Goal: Task Accomplishment & Management: Use online tool/utility

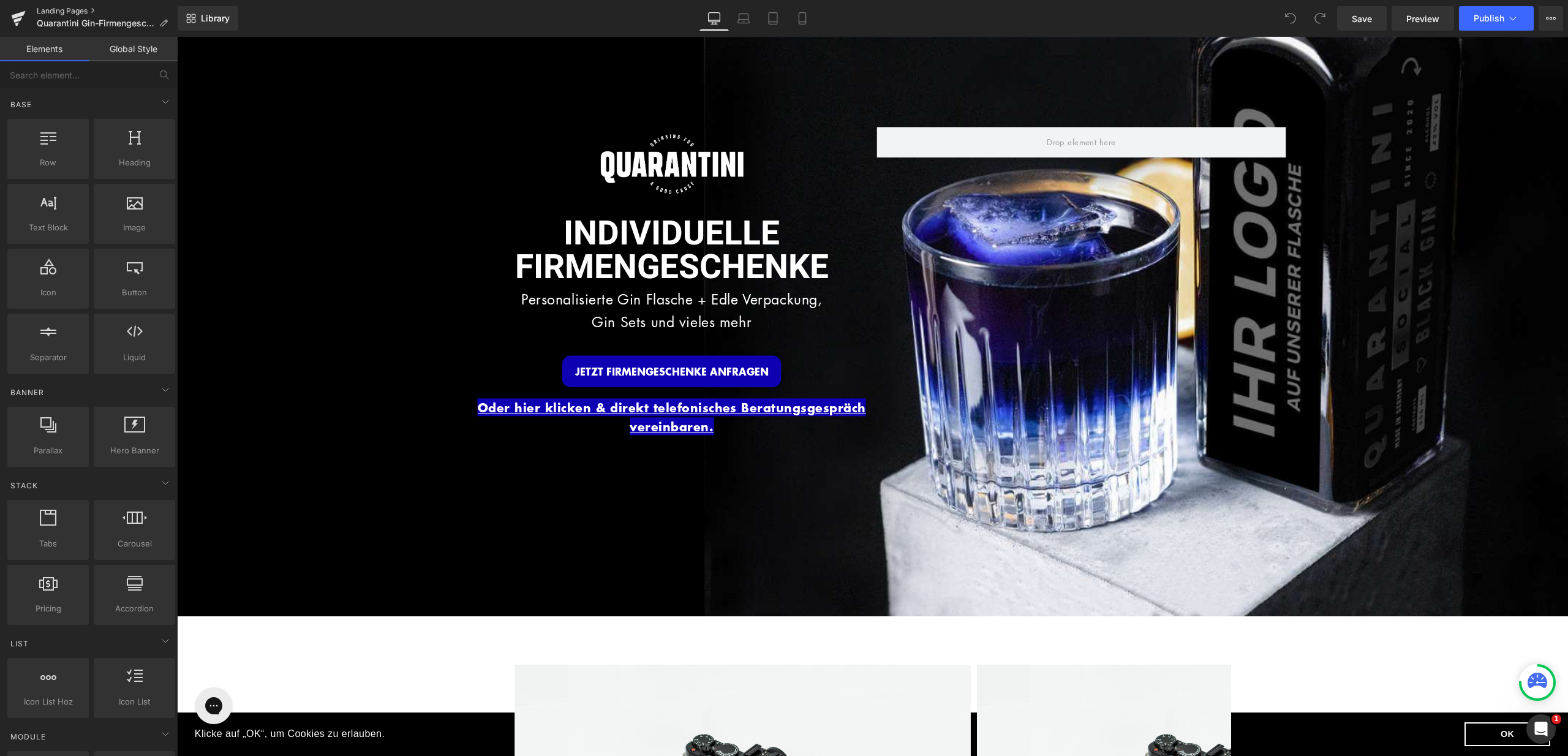
click at [59, 11] on link "Landing Pages" at bounding box center [107, 11] width 141 height 10
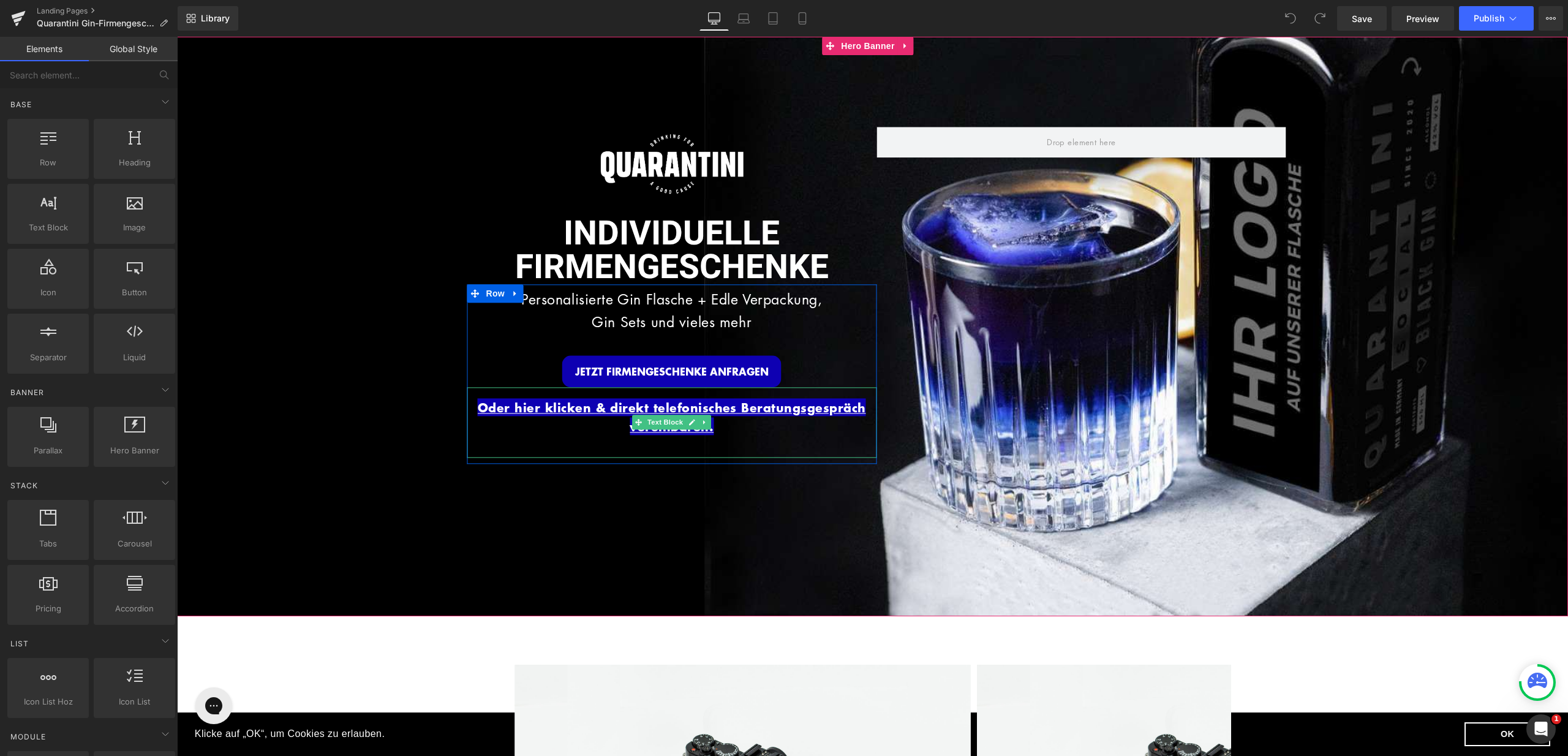
click at [742, 418] on p "Oder hier klicken & direkt telefonisches Beratungsgespräch vereinbaren." at bounding box center [672, 417] width 410 height 38
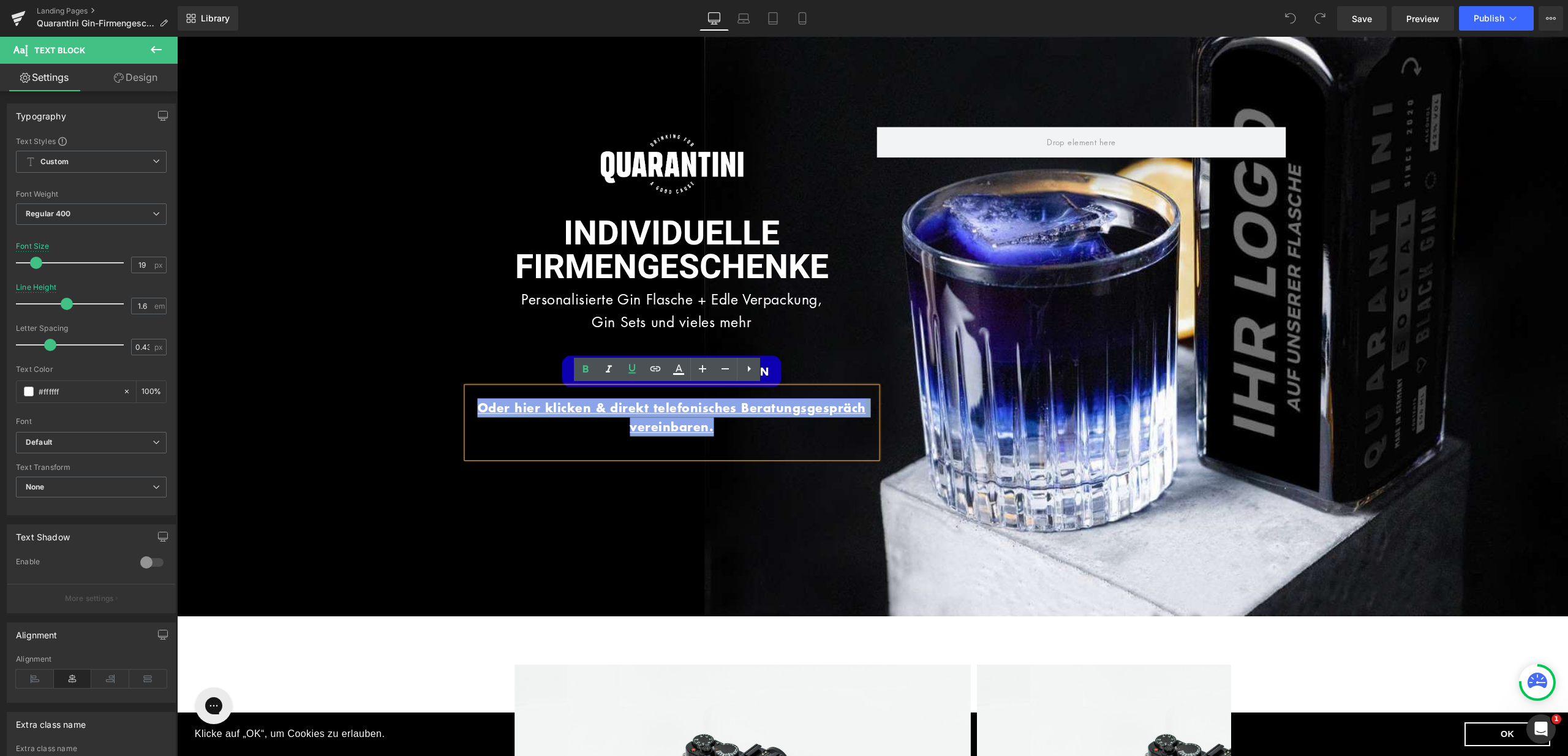
drag, startPoint x: 728, startPoint y: 426, endPoint x: 473, endPoint y: 400, distance: 256.3
click at [473, 400] on p "Oder hier klicken & direkt telefonisches Beratungsgespräch vereinbaren." at bounding box center [672, 417] width 410 height 38
click at [652, 375] on icon at bounding box center [655, 368] width 15 height 15
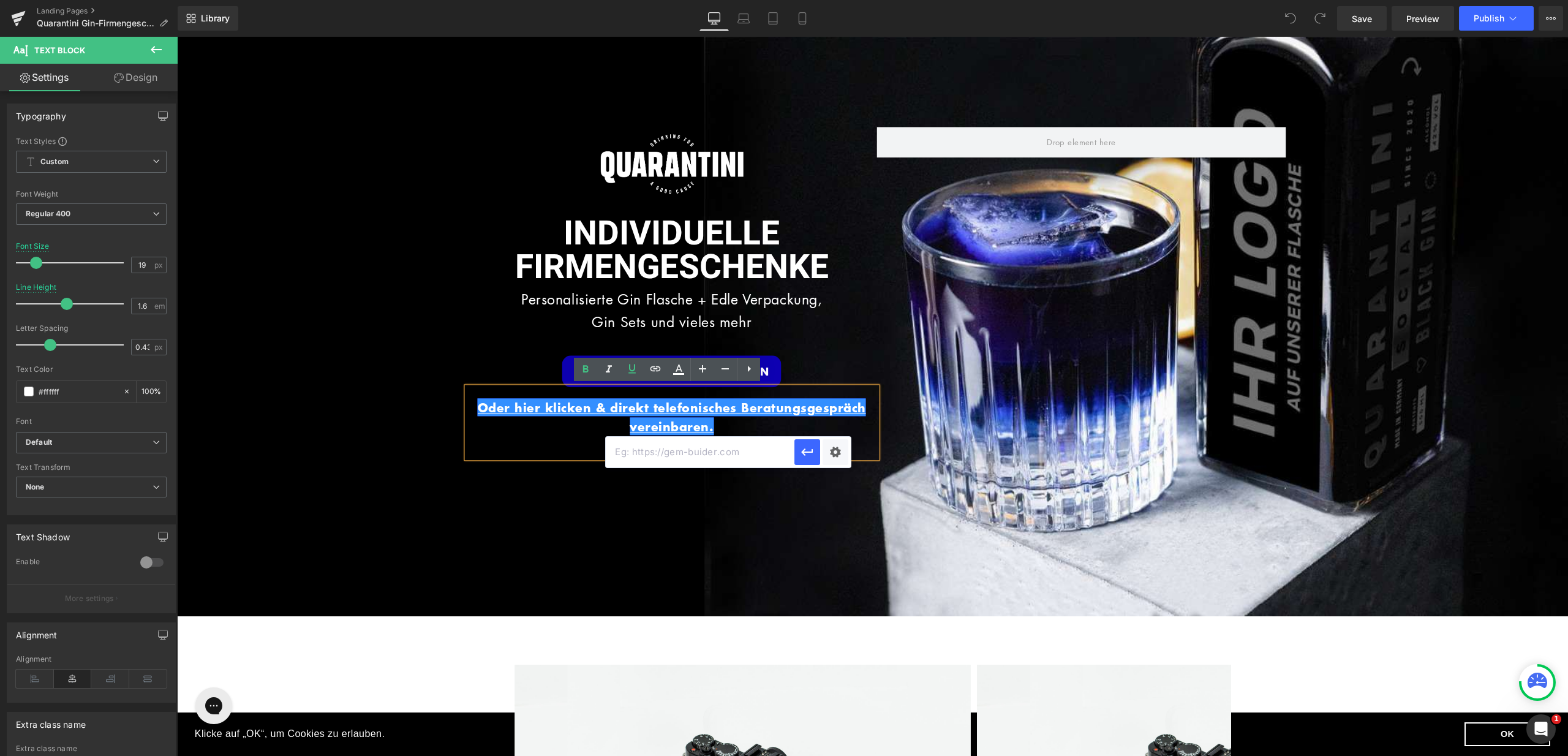
click at [0, 0] on input "text" at bounding box center [0, 0] width 0 height 0
paste input "[URL][DOMAIN_NAME][PERSON_NAME]"
type input "[URL][DOMAIN_NAME][PERSON_NAME]"
click at [815, 453] on icon "button" at bounding box center [807, 451] width 15 height 15
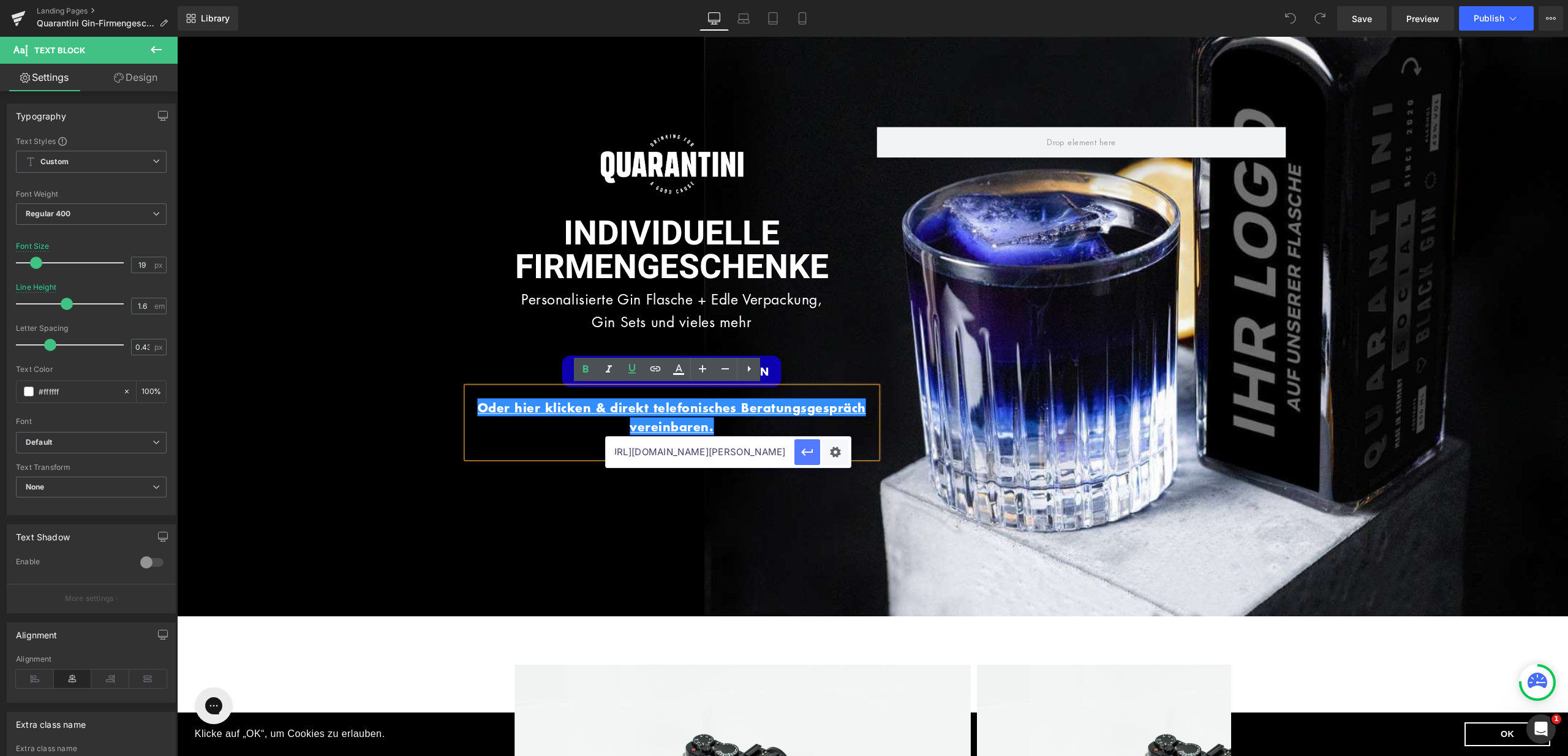
scroll to position [0, 0]
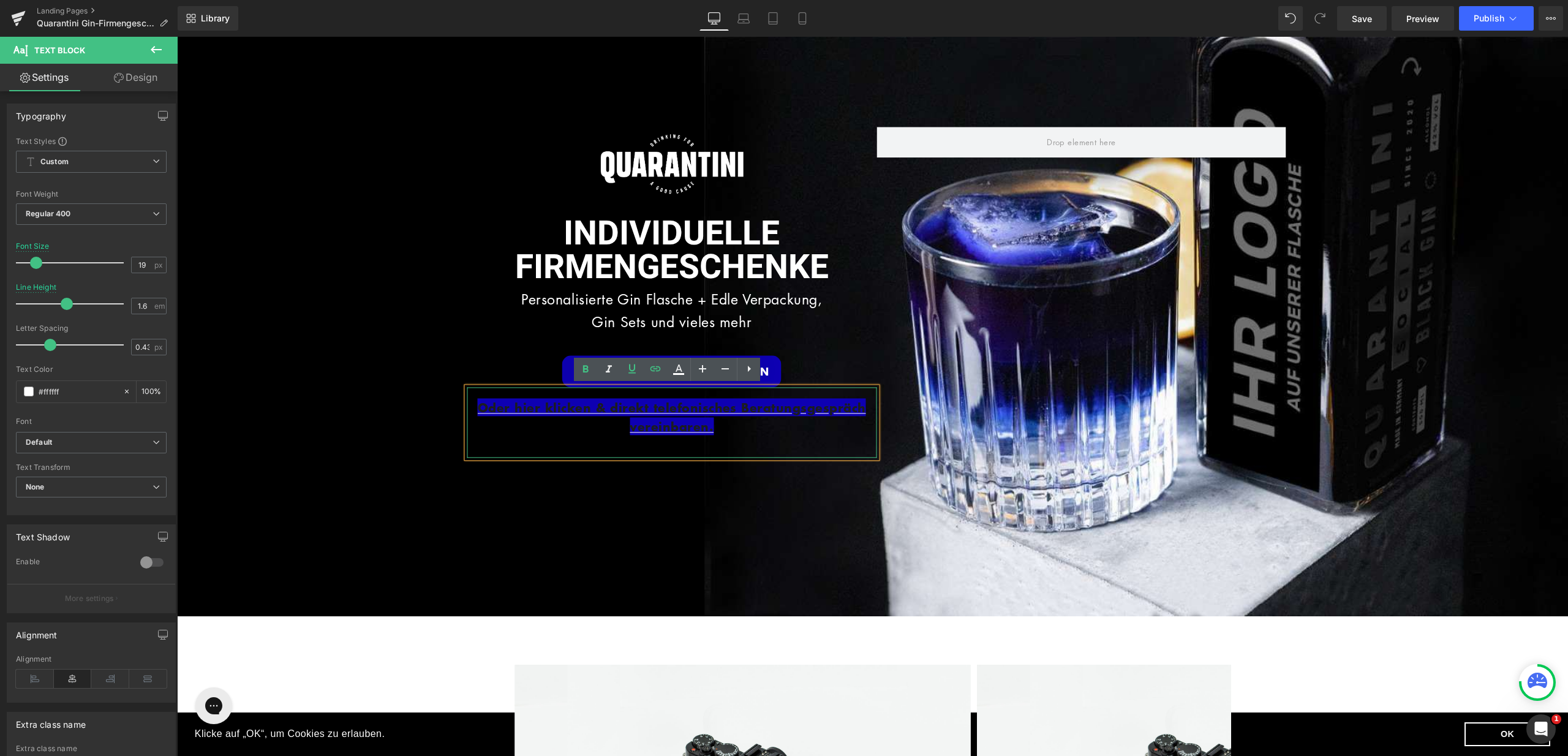
click at [774, 427] on p "Oder hier klicken & direkt telefonisches Beratungsgespräch vereinbaren." at bounding box center [672, 417] width 410 height 38
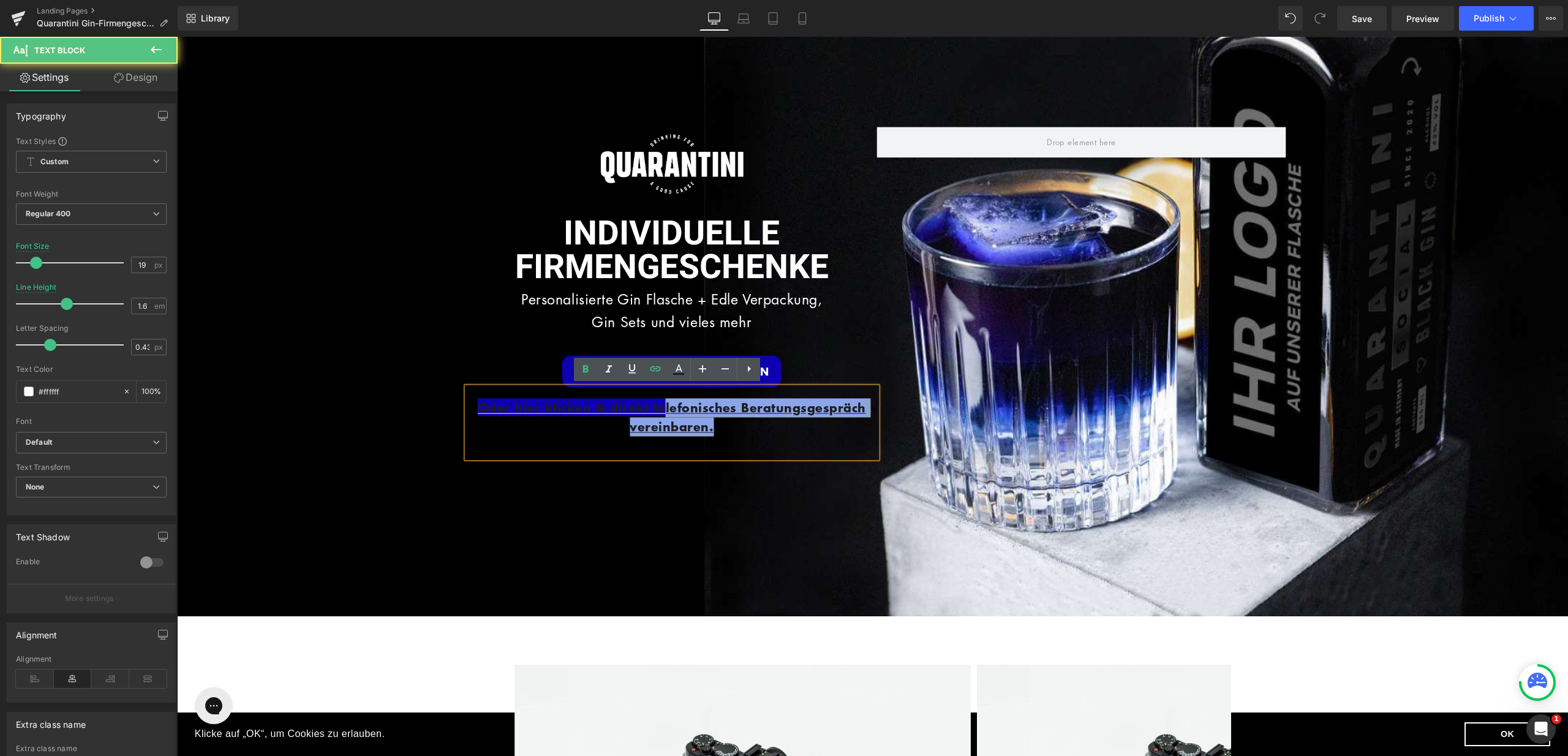
drag, startPoint x: 729, startPoint y: 422, endPoint x: 662, endPoint y: 414, distance: 67.5
click at [662, 414] on p "Oder hier klicken & direkt telefonisches Beratungsgespräch vereinbaren." at bounding box center [672, 417] width 410 height 38
click at [725, 427] on p "Oder hier klicken & direkt telefonisches Beratungsgespräch vereinbaren." at bounding box center [672, 417] width 410 height 38
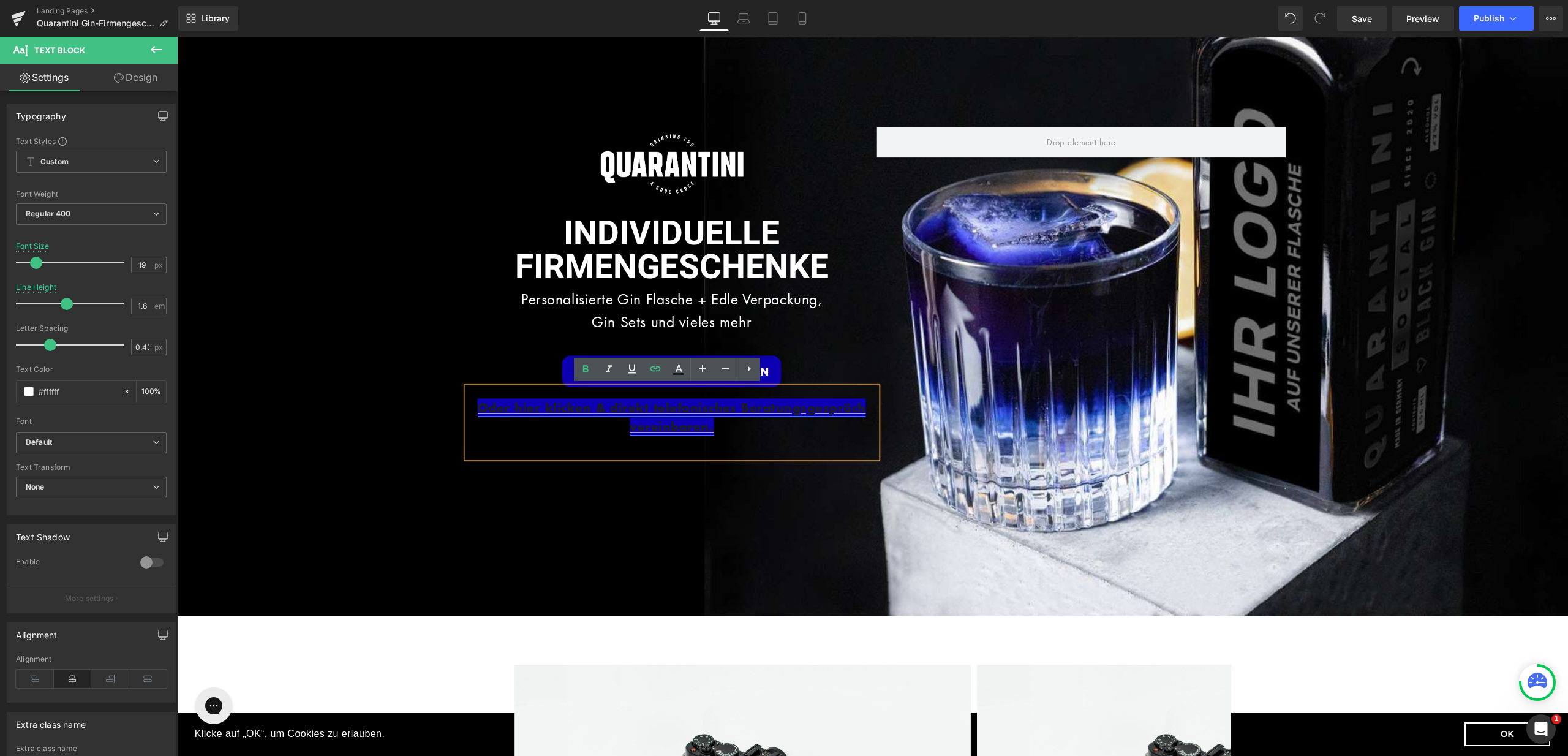
click at [671, 418] on link "Oder hier klicken & direkt telefonisches Beratungsgespräch vereinbaren." at bounding box center [672, 417] width 388 height 37
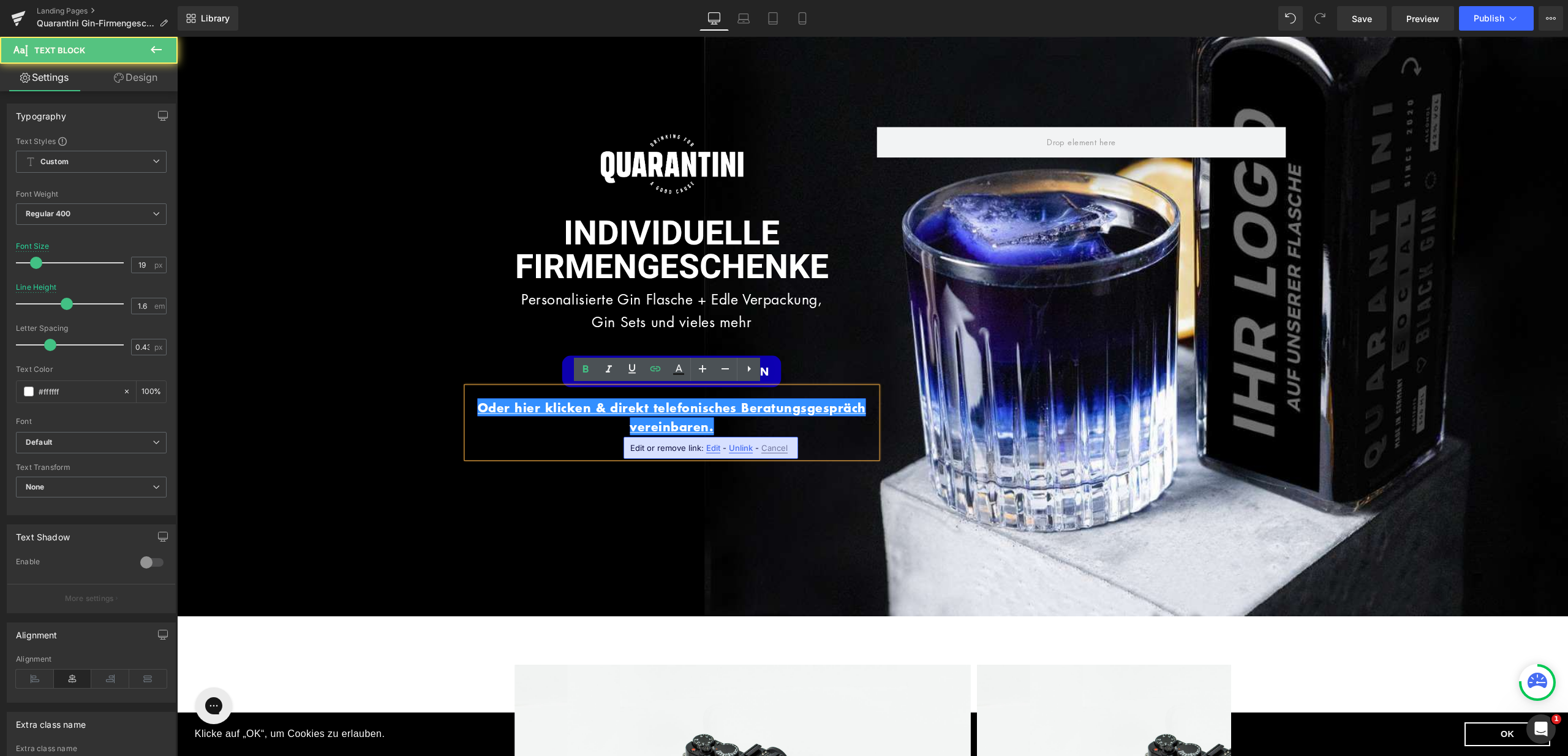
click at [717, 425] on p "Oder hier klicken & direkt telefonisches Beratungsgespräch vereinbaren." at bounding box center [672, 417] width 410 height 38
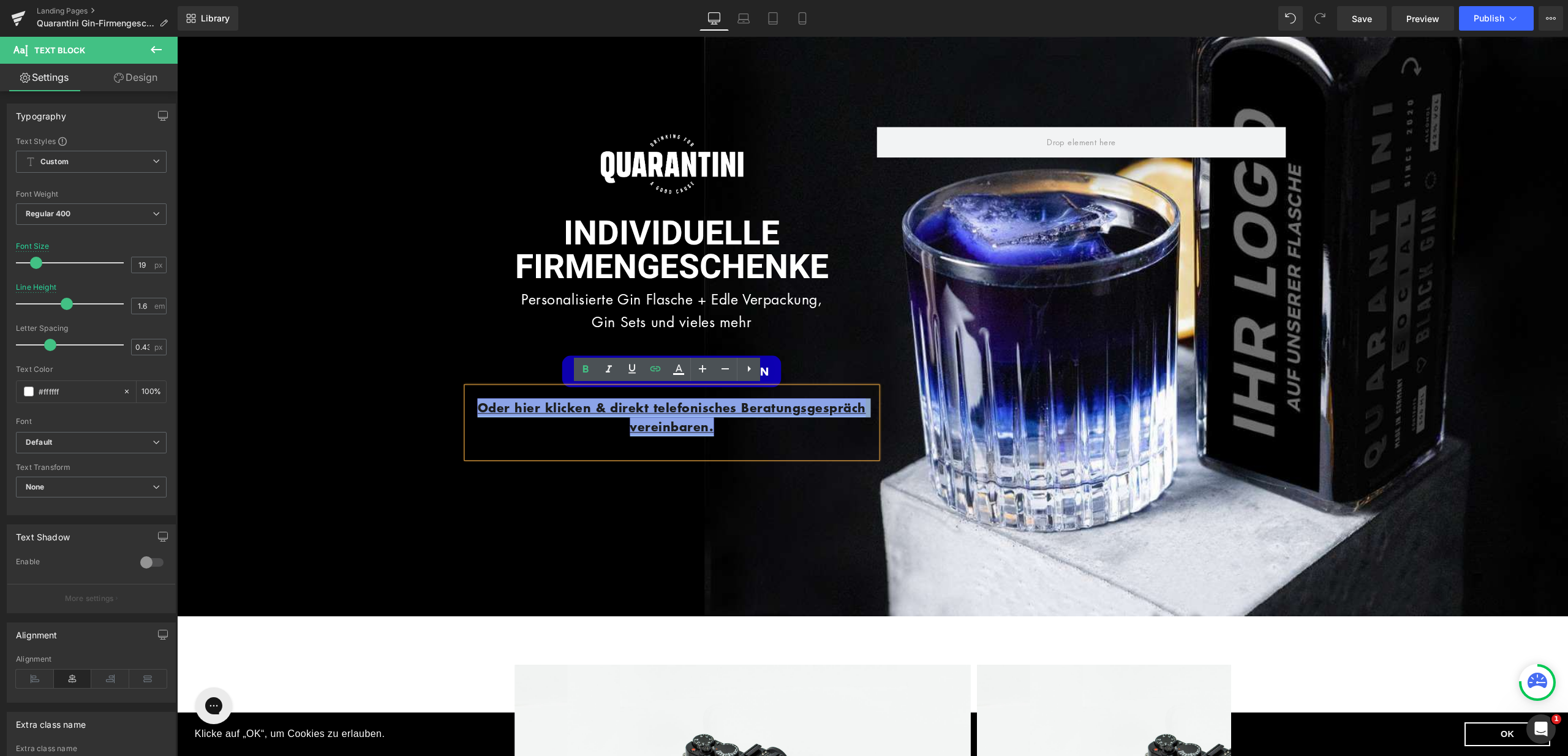
drag, startPoint x: 717, startPoint y: 425, endPoint x: 475, endPoint y: 402, distance: 243.1
click at [475, 402] on p "Oder hier klicken & direkt telefonisches Beratungsgespräch vereinbaren." at bounding box center [672, 417] width 410 height 38
click at [683, 369] on icon at bounding box center [678, 369] width 15 height 15
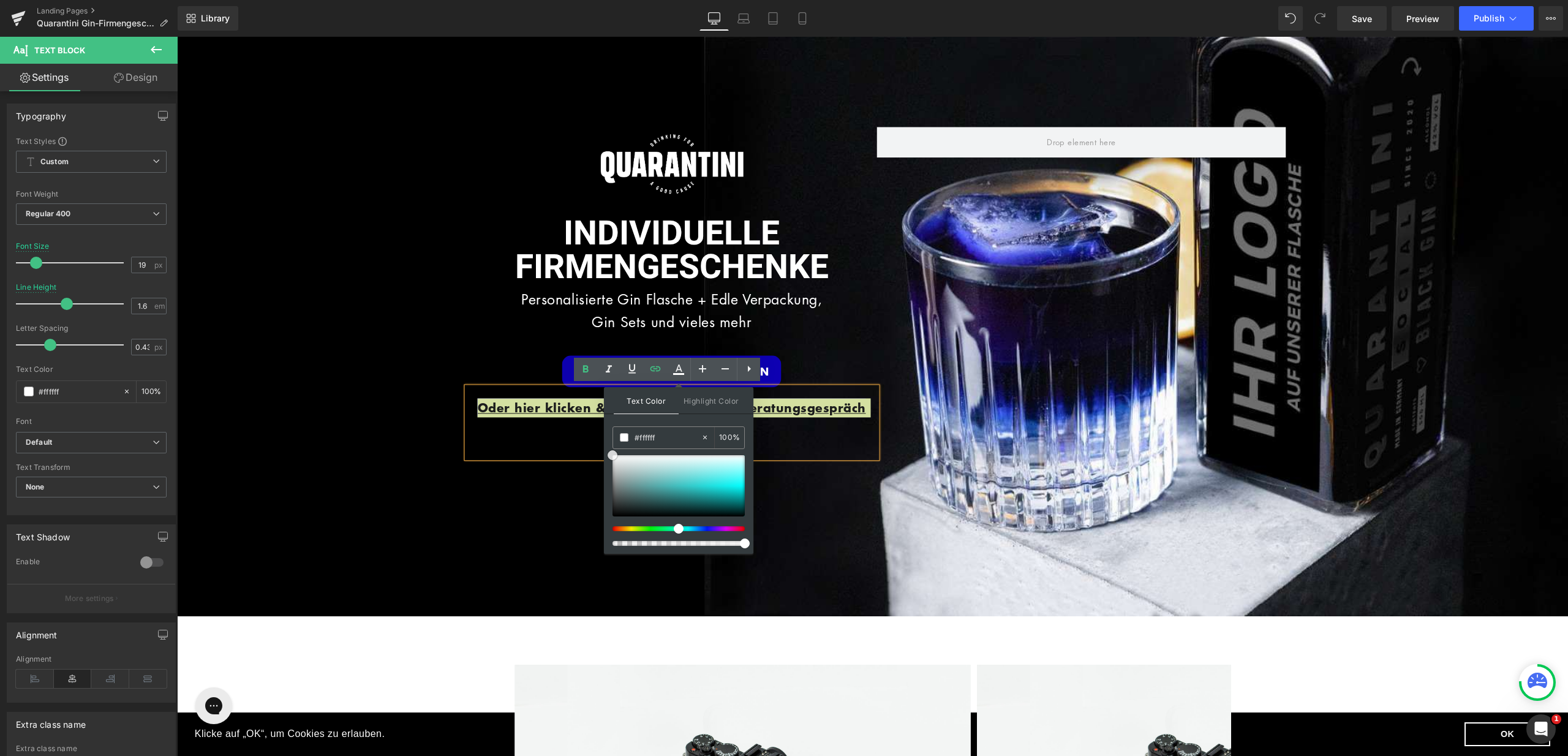
drag, startPoint x: 615, startPoint y: 507, endPoint x: 605, endPoint y: 442, distance: 65.8
click at [605, 442] on div "Text Color Highlight Color #333333 #1c1d1d 100 % transparent 0 %" at bounding box center [678, 470] width 149 height 166
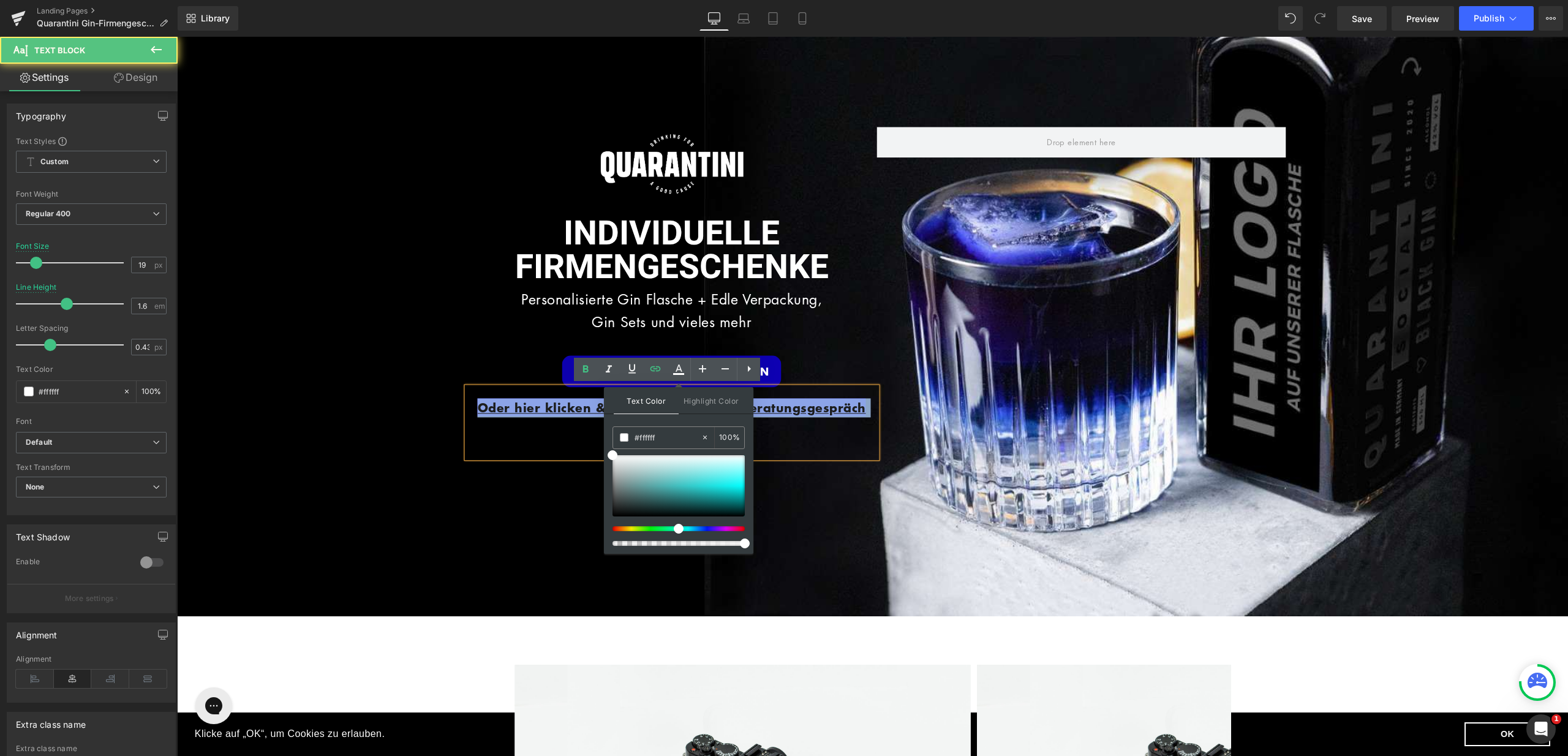
click at [552, 438] on div "Oder hier klicken & direkt telefonisches Beratungsgespräch vereinbaren." at bounding box center [672, 422] width 410 height 71
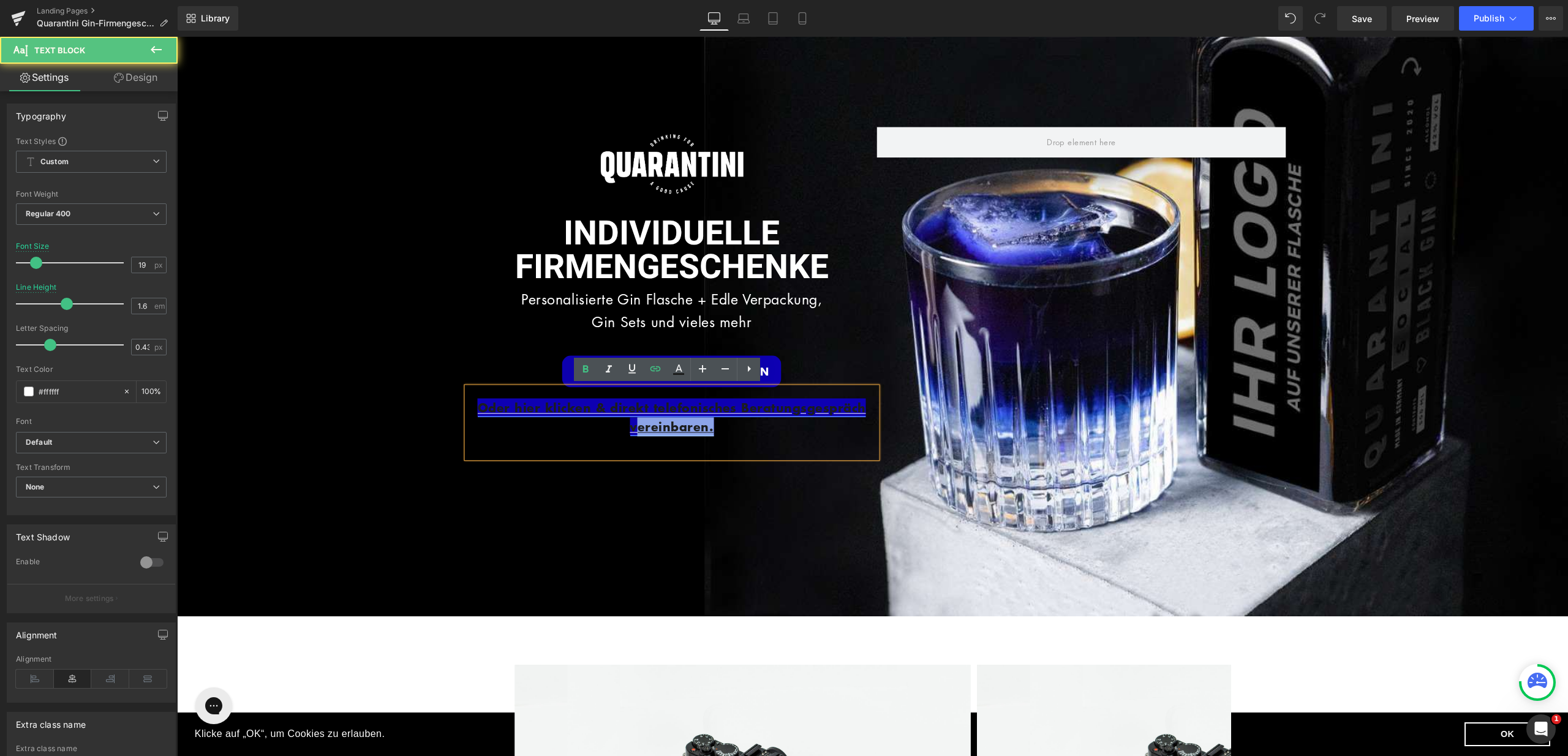
drag, startPoint x: 713, startPoint y: 426, endPoint x: 573, endPoint y: 409, distance: 141.0
click at [595, 414] on p "Oder hier klicken & direkt telefonisches Beratungsgespräch vereinbaren." at bounding box center [672, 417] width 410 height 38
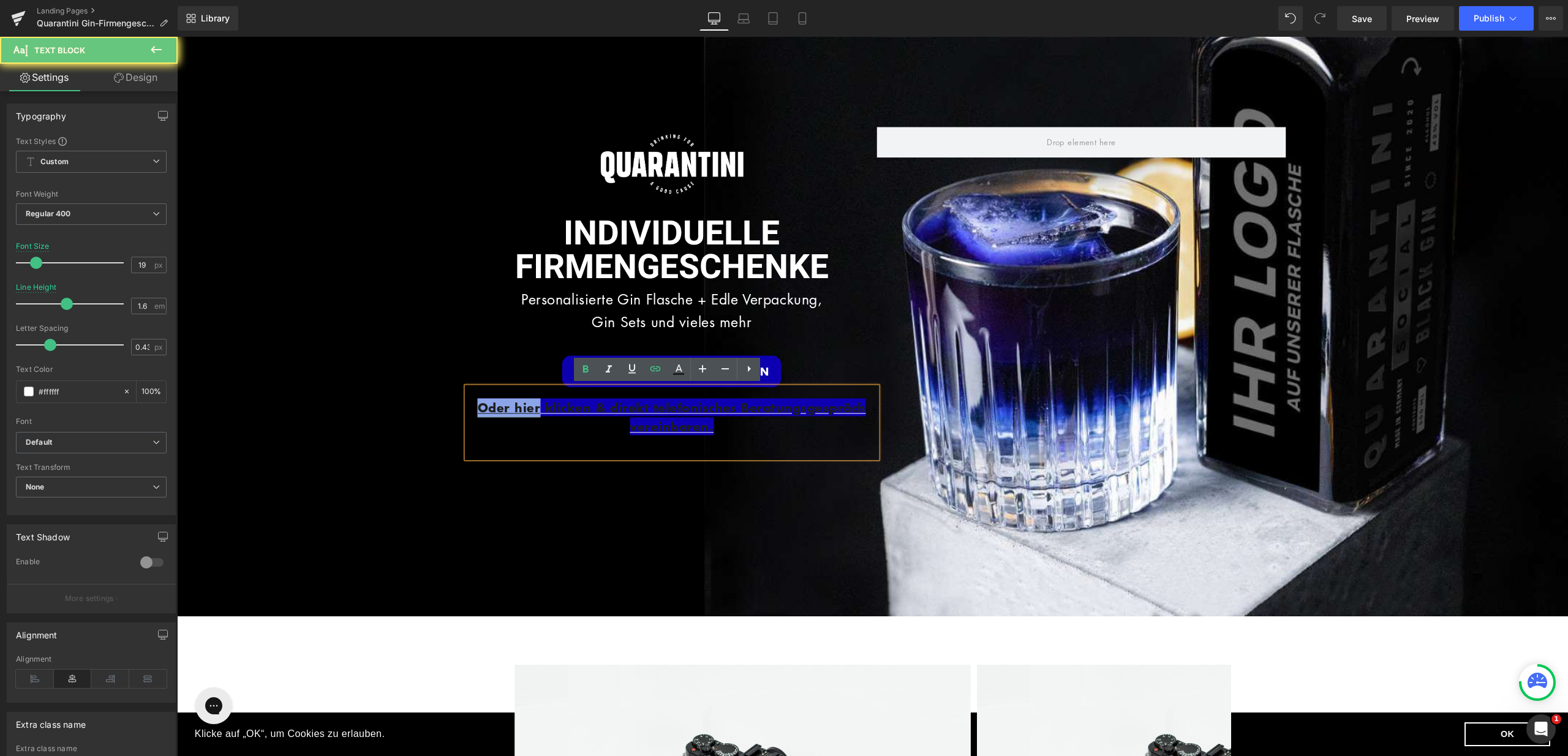
drag, startPoint x: 509, startPoint y: 402, endPoint x: 465, endPoint y: 399, distance: 44.1
click at [467, 399] on p "Oder hier klicken & direkt telefonisches Beratungsgespräch vereinbaren." at bounding box center [672, 417] width 410 height 38
click at [501, 430] on p "Oder hier klicken & direkt telefonisches Beratungsgespräch vereinbaren." at bounding box center [672, 417] width 410 height 38
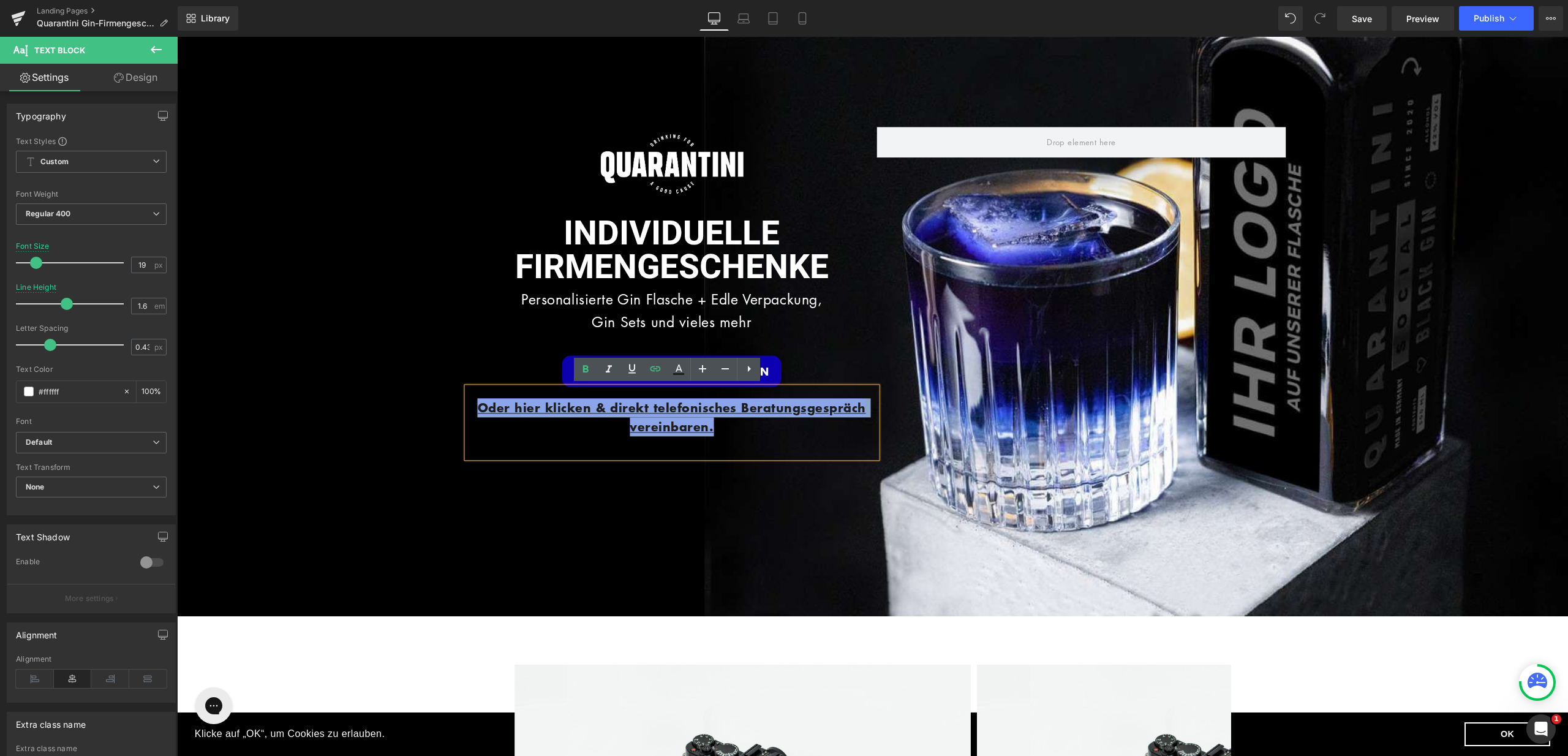
drag, startPoint x: 472, startPoint y: 404, endPoint x: 746, endPoint y: 425, distance: 274.8
click at [746, 425] on p "Oder hier klicken & direkt telefonisches Beratungsgespräch vereinbaren." at bounding box center [672, 417] width 410 height 38
click at [678, 368] on icon at bounding box center [678, 369] width 15 height 15
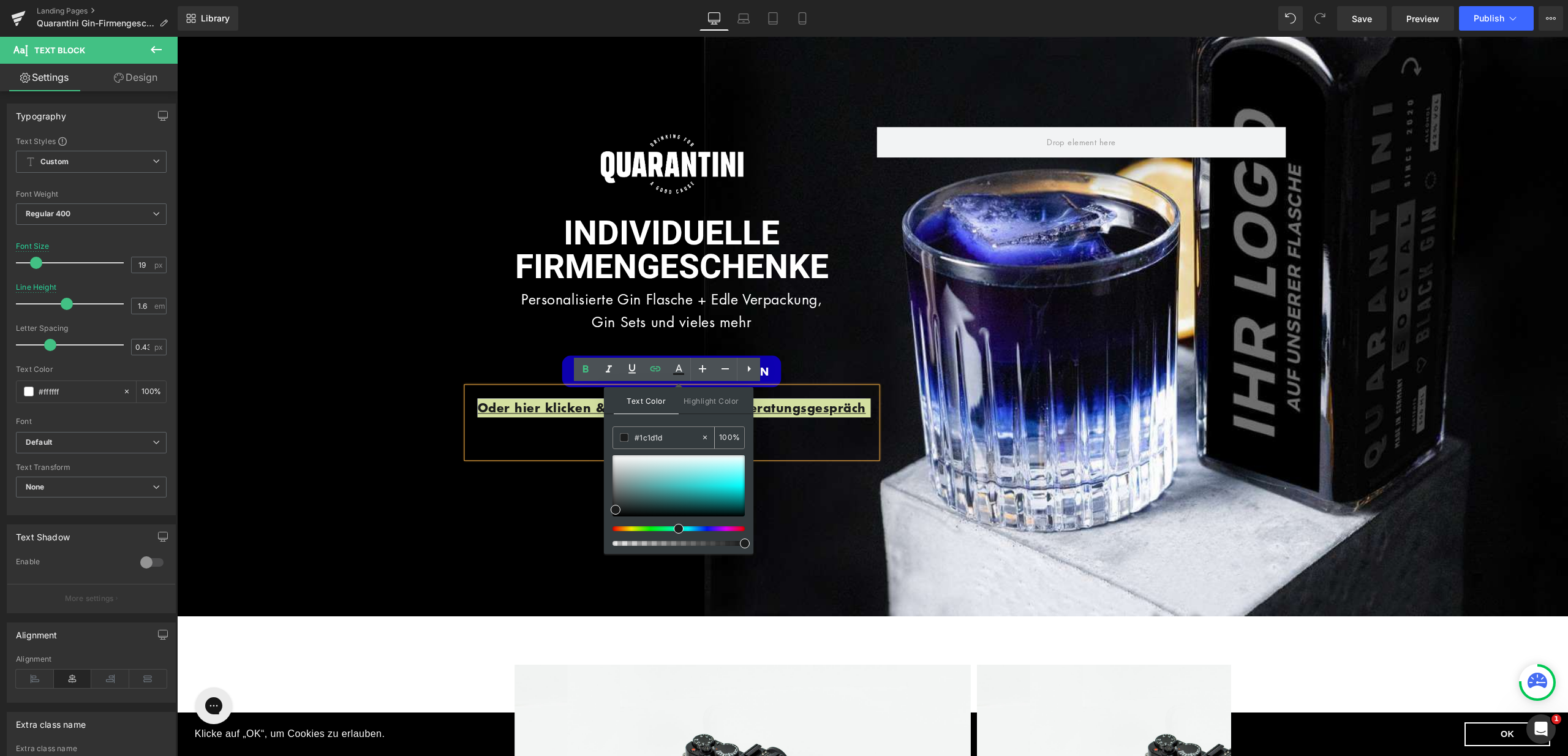
click at [706, 436] on icon at bounding box center [706, 438] width 9 height 9
click at [680, 437] on input "#1c1d1d" at bounding box center [668, 437] width 66 height 13
click at [680, 437] on input "#1c1d1d" at bounding box center [668, 437] width 66 height 13
type input "ffff"
click at [0, 0] on span at bounding box center [0, 0] width 0 height 0
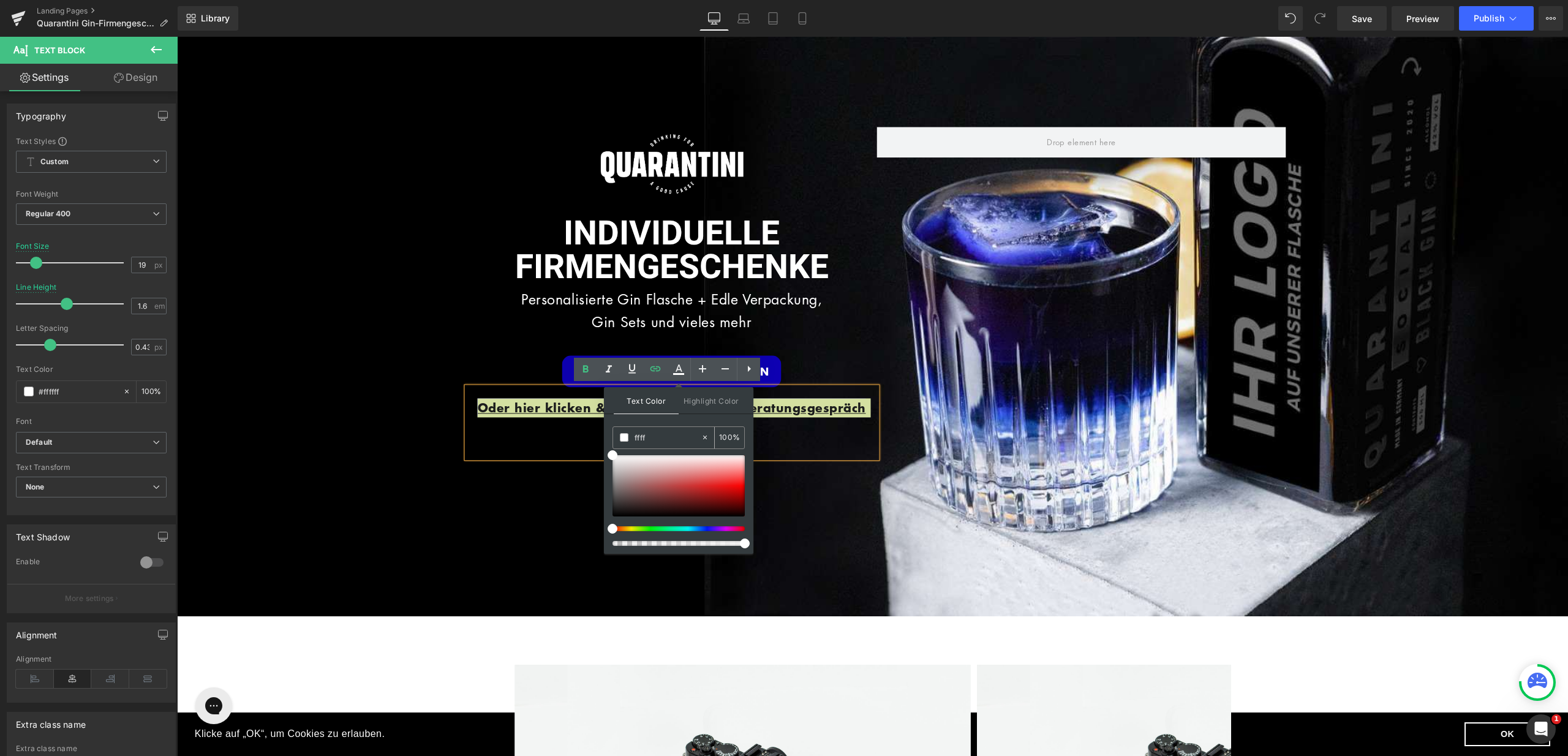
click at [0, 0] on span at bounding box center [0, 0] width 0 height 0
click at [576, 432] on p "Oder hier klicken & direkt telefonisches Beratungsgespräch vereinbaren." at bounding box center [672, 417] width 410 height 38
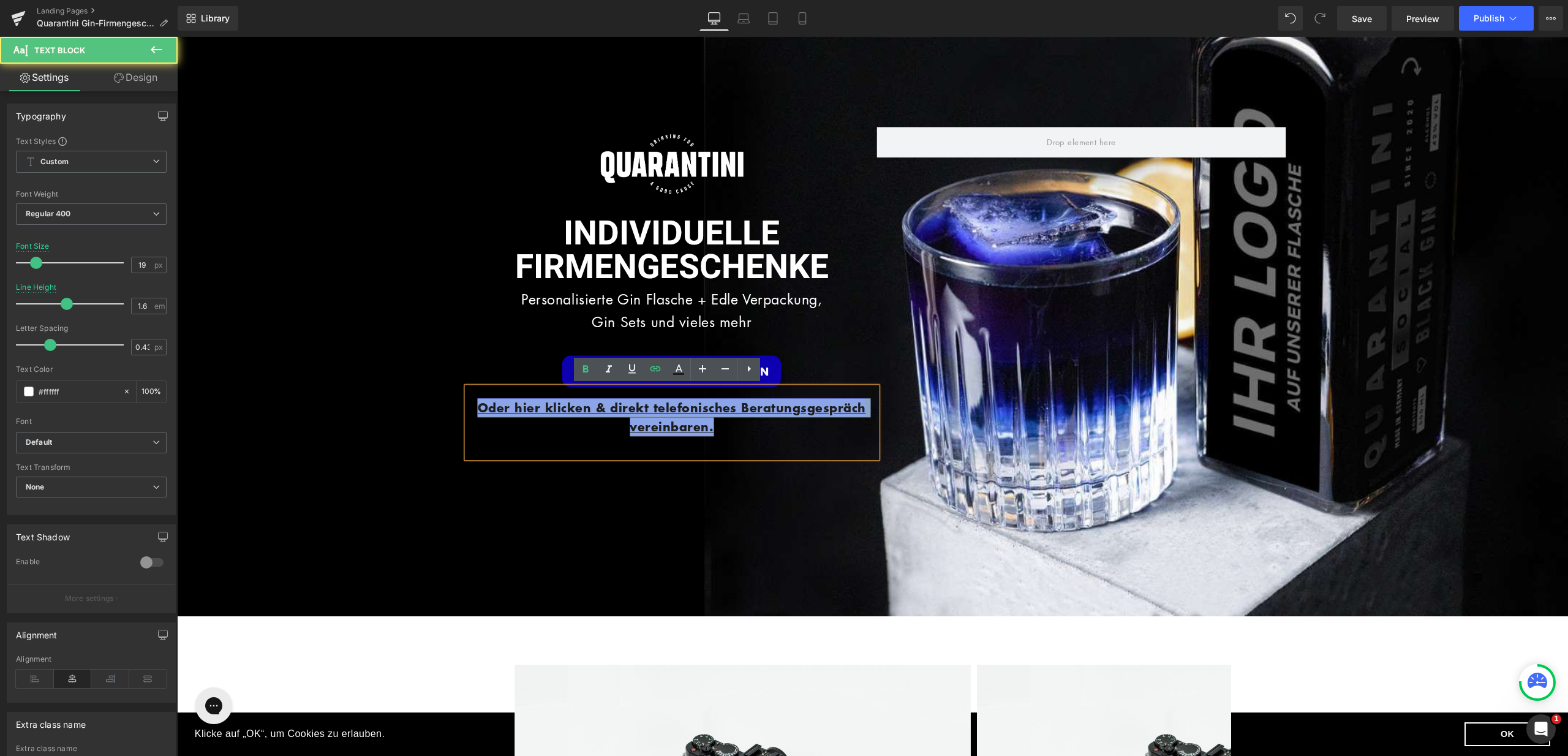
drag, startPoint x: 730, startPoint y: 422, endPoint x: 482, endPoint y: 393, distance: 249.7
click at [482, 393] on div "Oder hier klicken & direkt telefonisches Beratungsgespräch vereinbaren." at bounding box center [672, 422] width 410 height 71
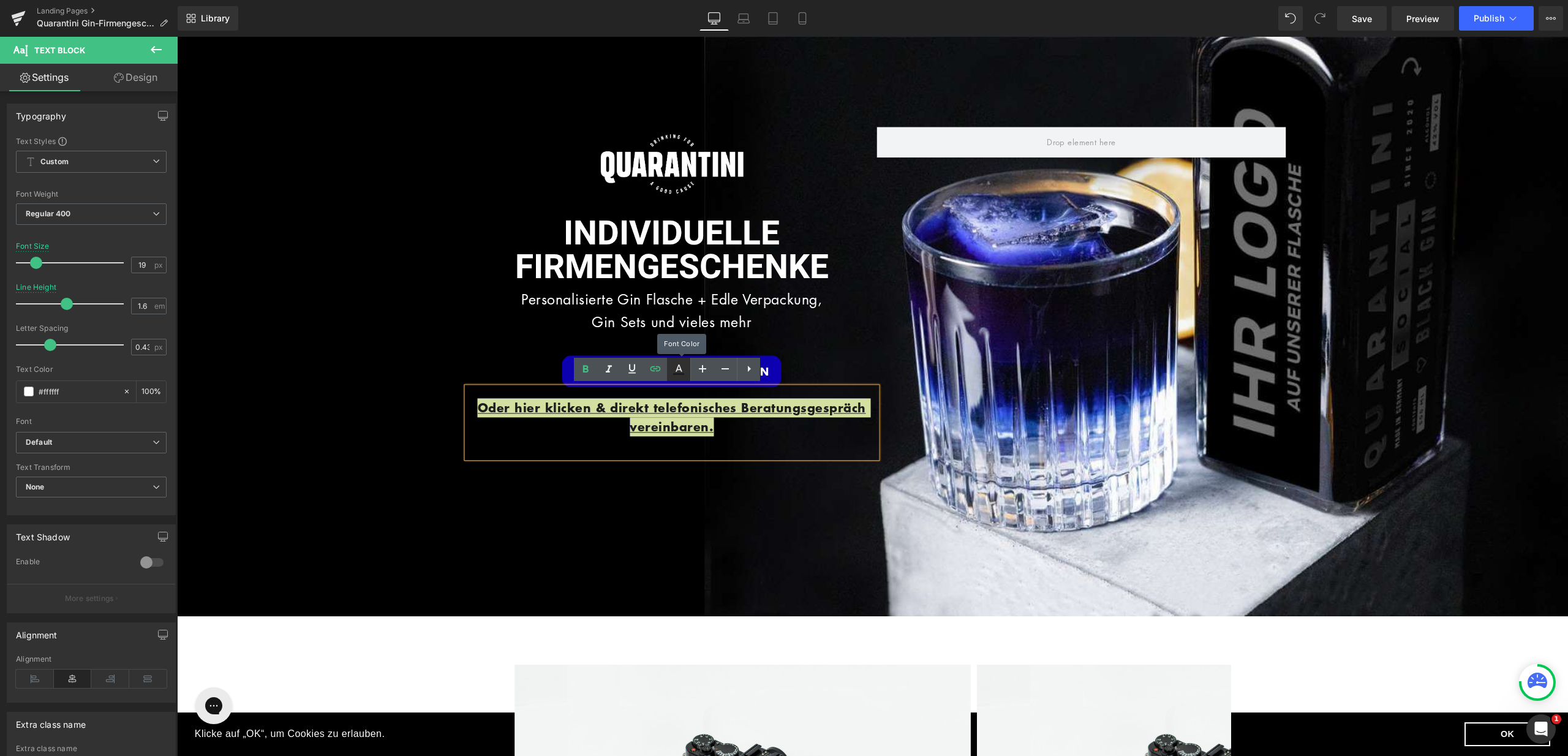
click at [672, 369] on icon at bounding box center [678, 369] width 15 height 15
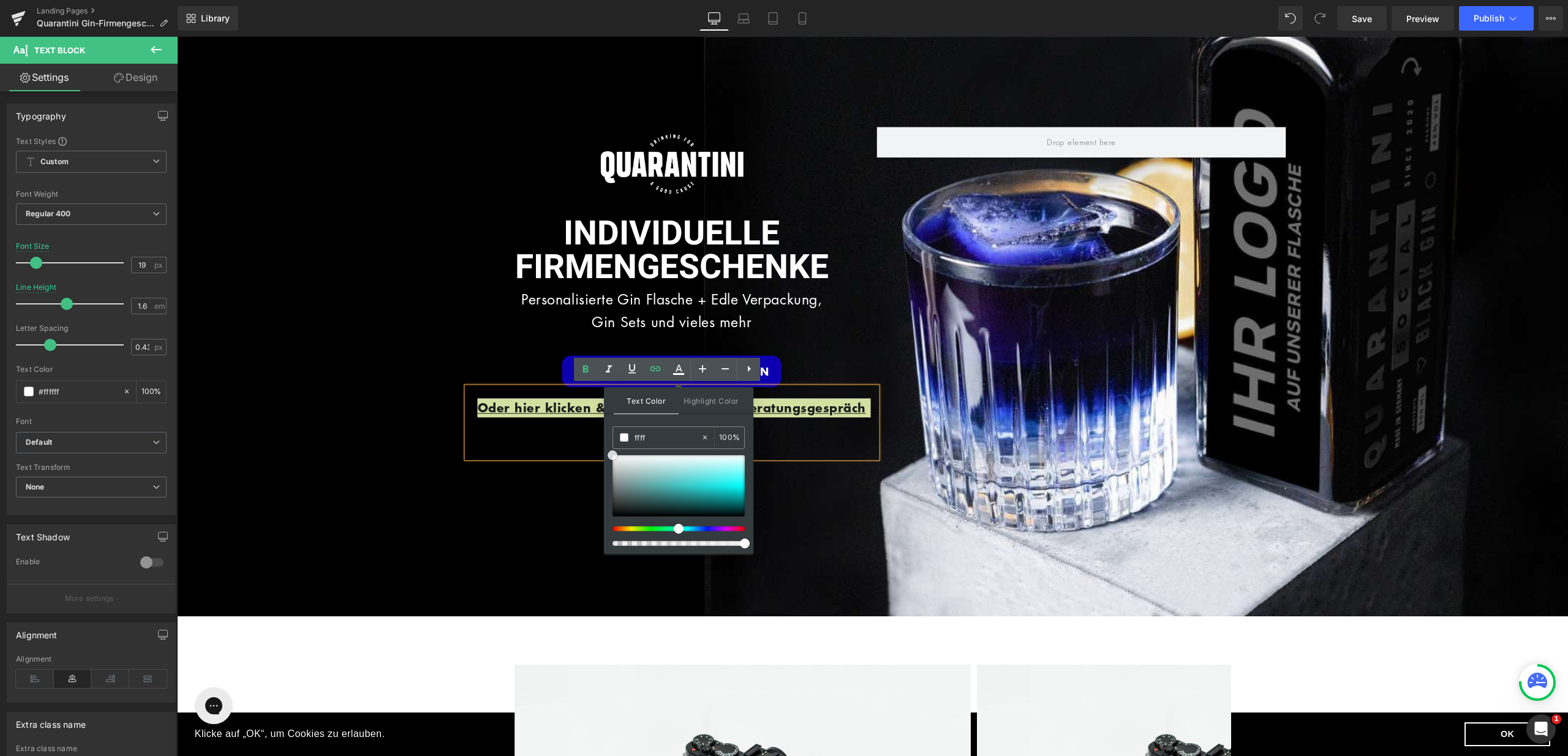
drag, startPoint x: 793, startPoint y: 549, endPoint x: 597, endPoint y: 443, distance: 222.8
click at [0, 0] on span at bounding box center [0, 0] width 0 height 0
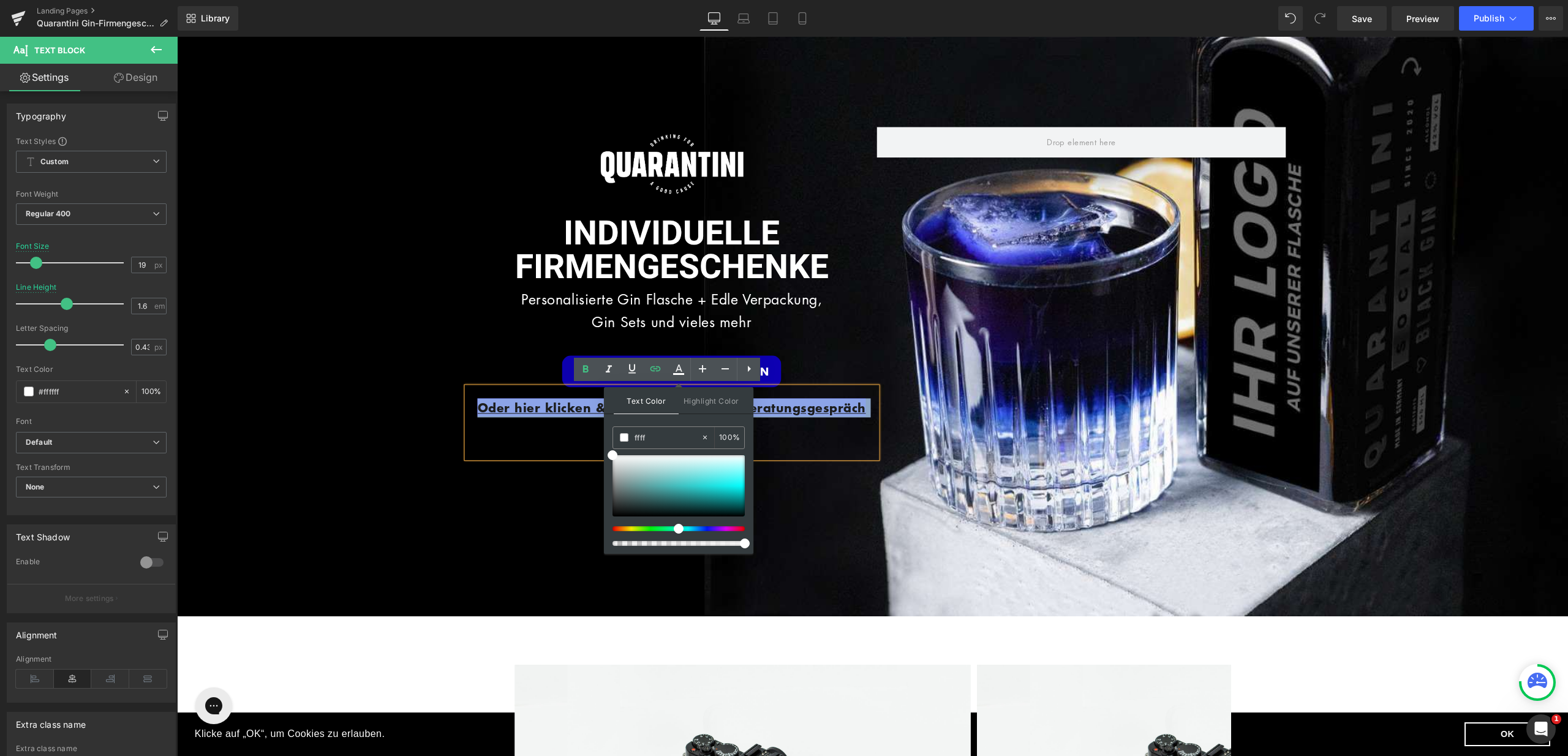
click at [580, 436] on div "Oder hier klicken & direkt telefonisches Beratungsgespräch vereinbaren." at bounding box center [672, 422] width 410 height 71
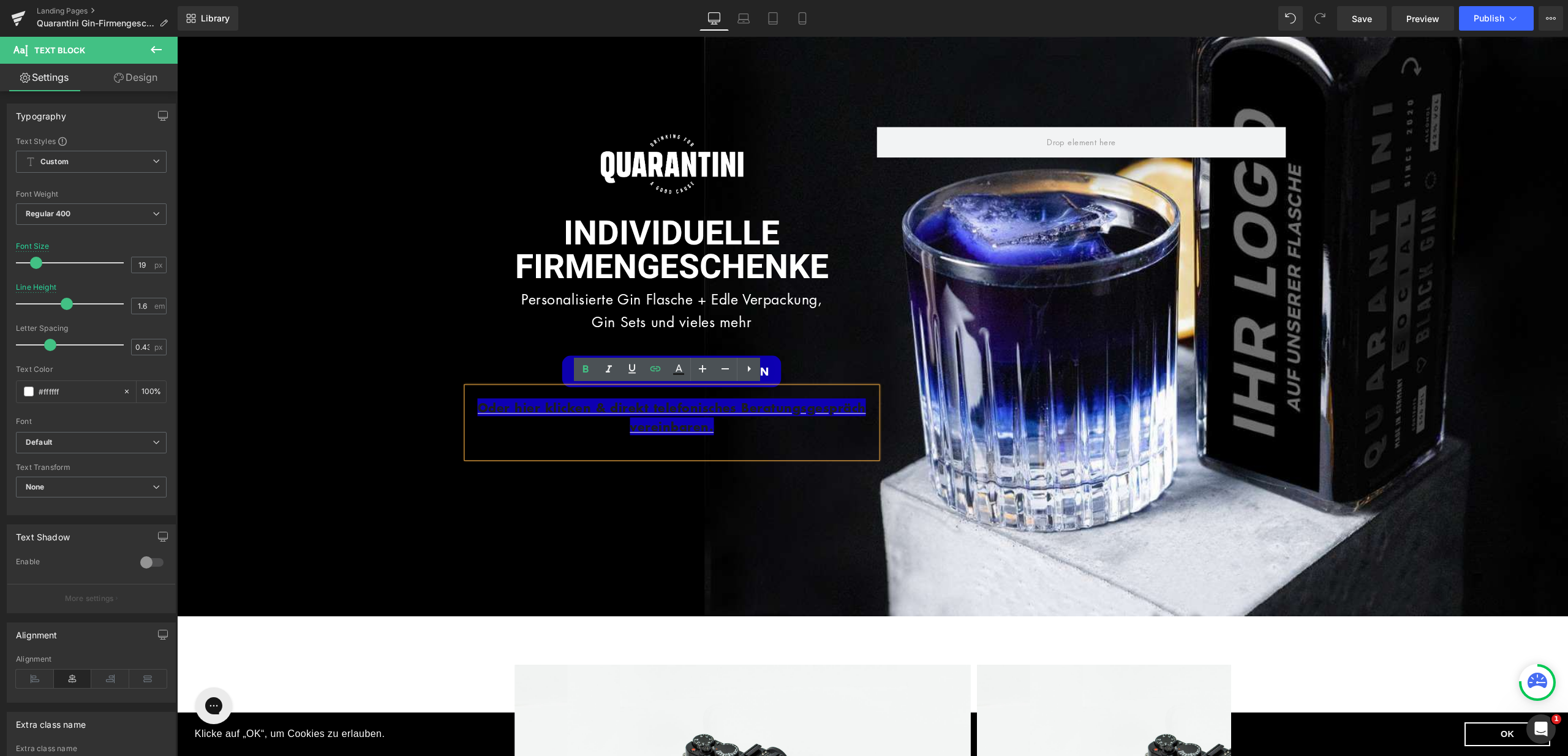
click at [999, 530] on div "Image INDIVIDUELLE FIRMENGESCHENKE Heading Personalisierte Gin Flasche + Edle V…" at bounding box center [873, 326] width 1391 height 579
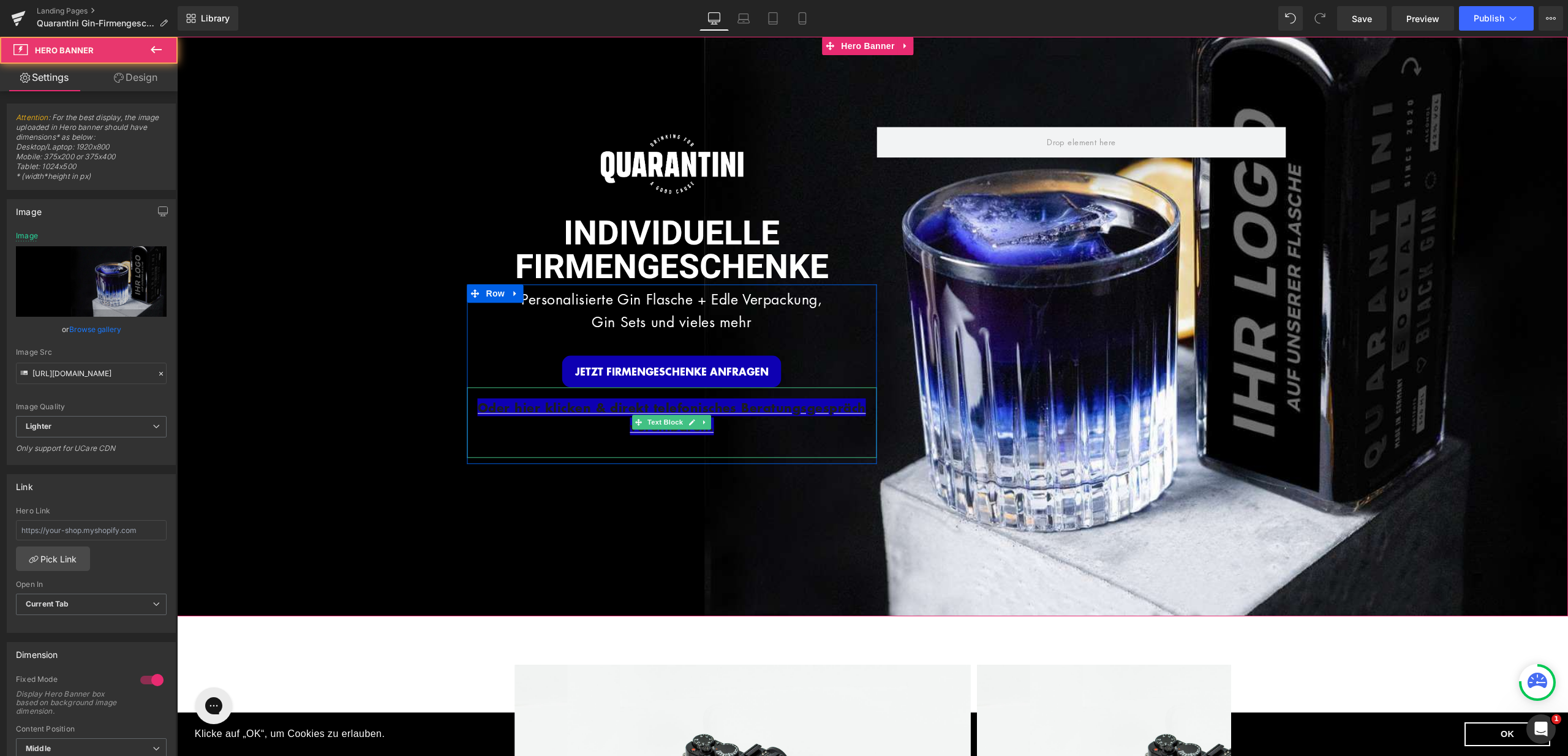
click at [714, 417] on p "Oder hier klicken & direkt telefonisches Beratungsgespräch vereinbaren." at bounding box center [672, 417] width 410 height 38
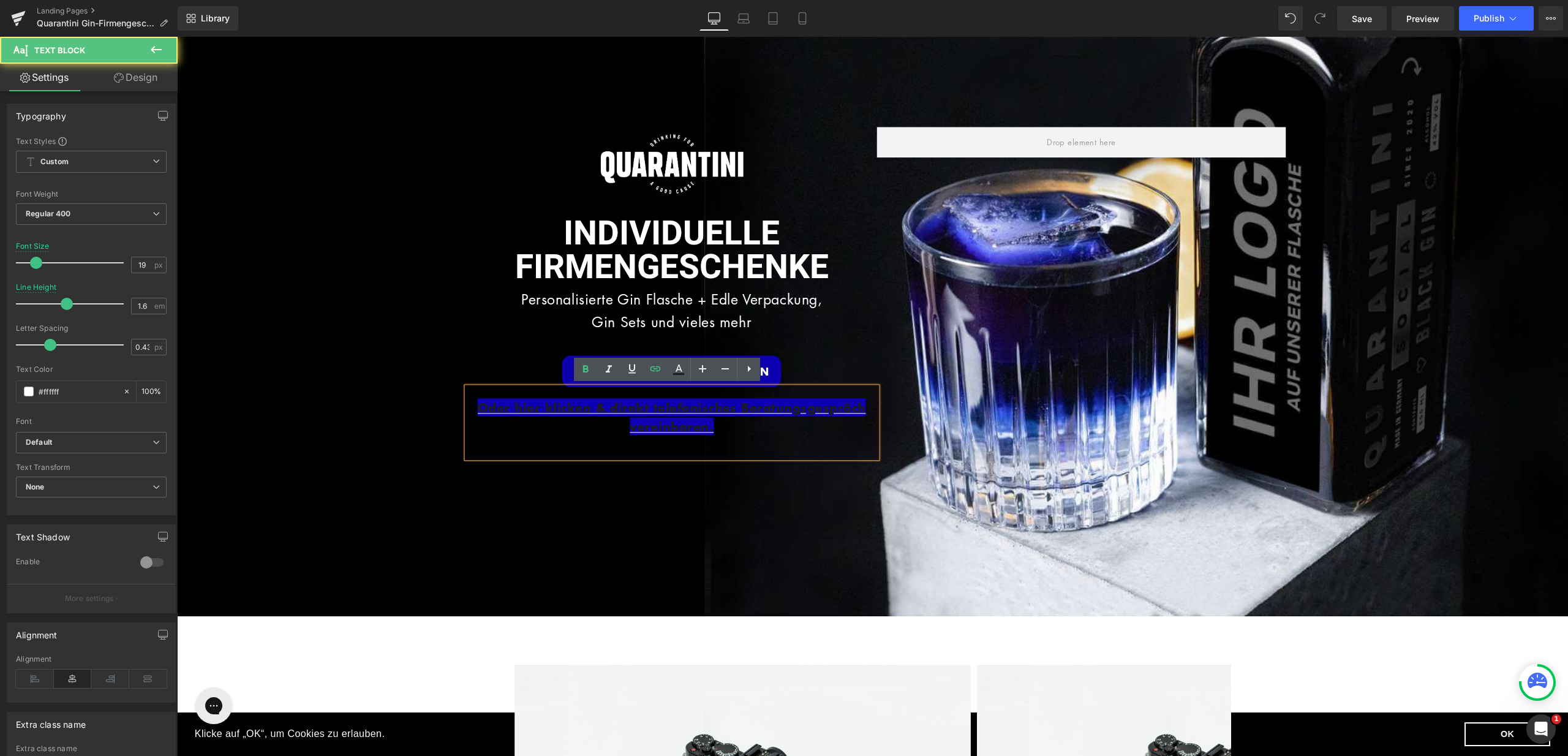
click at [714, 417] on p "Oder hier klicken & direkt telefonisches Beratungsgespräch vereinbaren." at bounding box center [672, 417] width 410 height 38
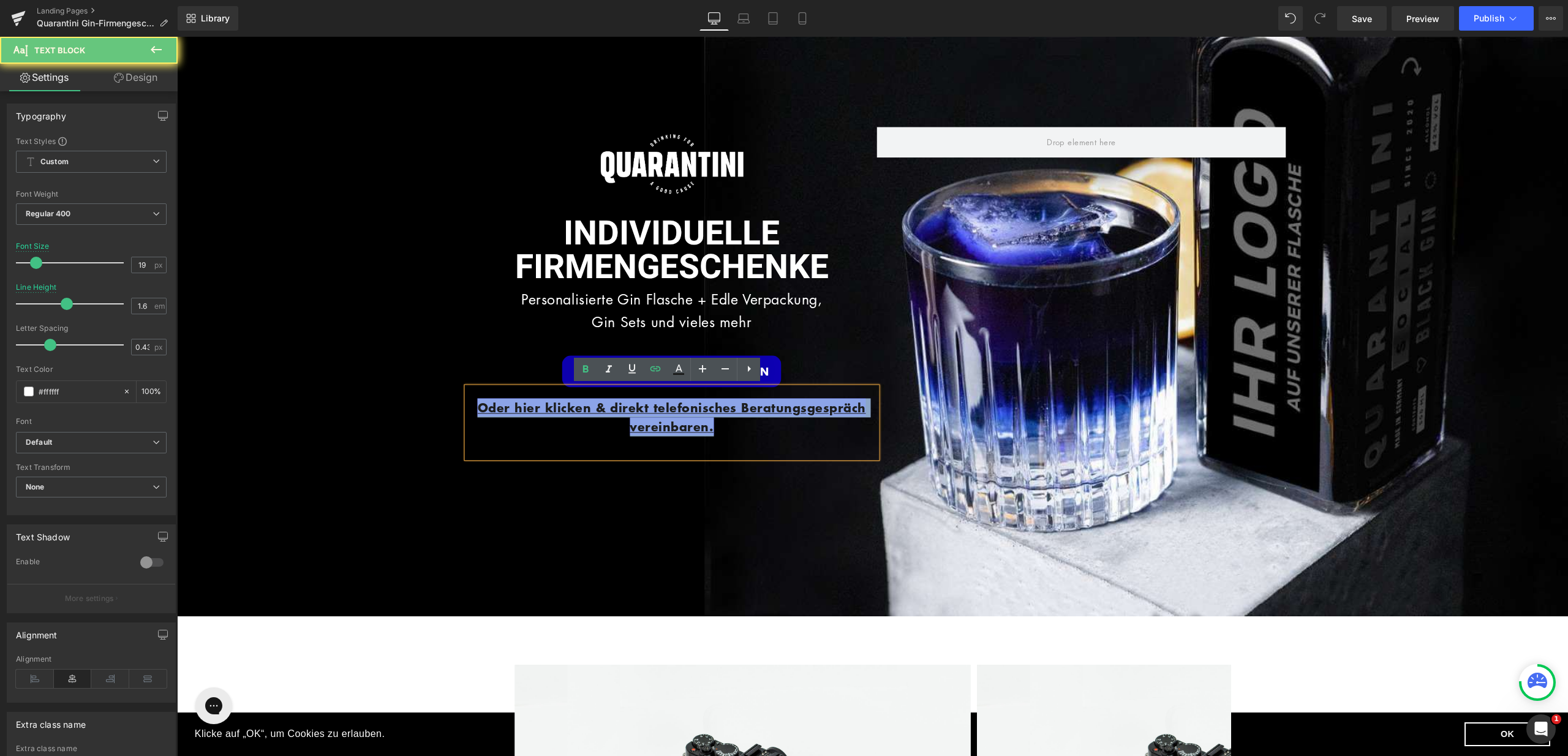
click at [714, 417] on p "Oder hier klicken & direkt telefonisches Beratungsgespräch vereinbaren." at bounding box center [672, 417] width 410 height 38
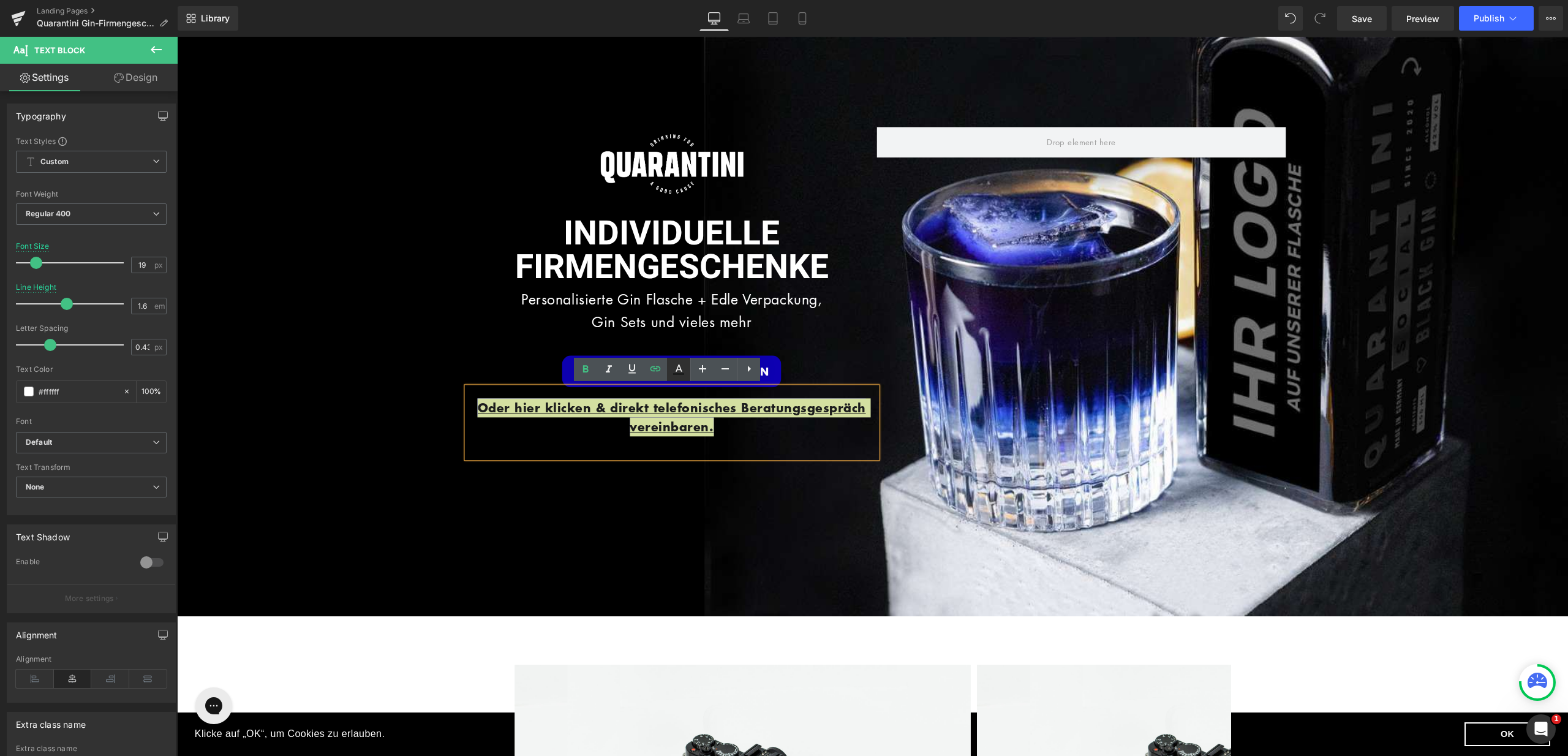
click at [678, 366] on icon at bounding box center [679, 368] width 7 height 8
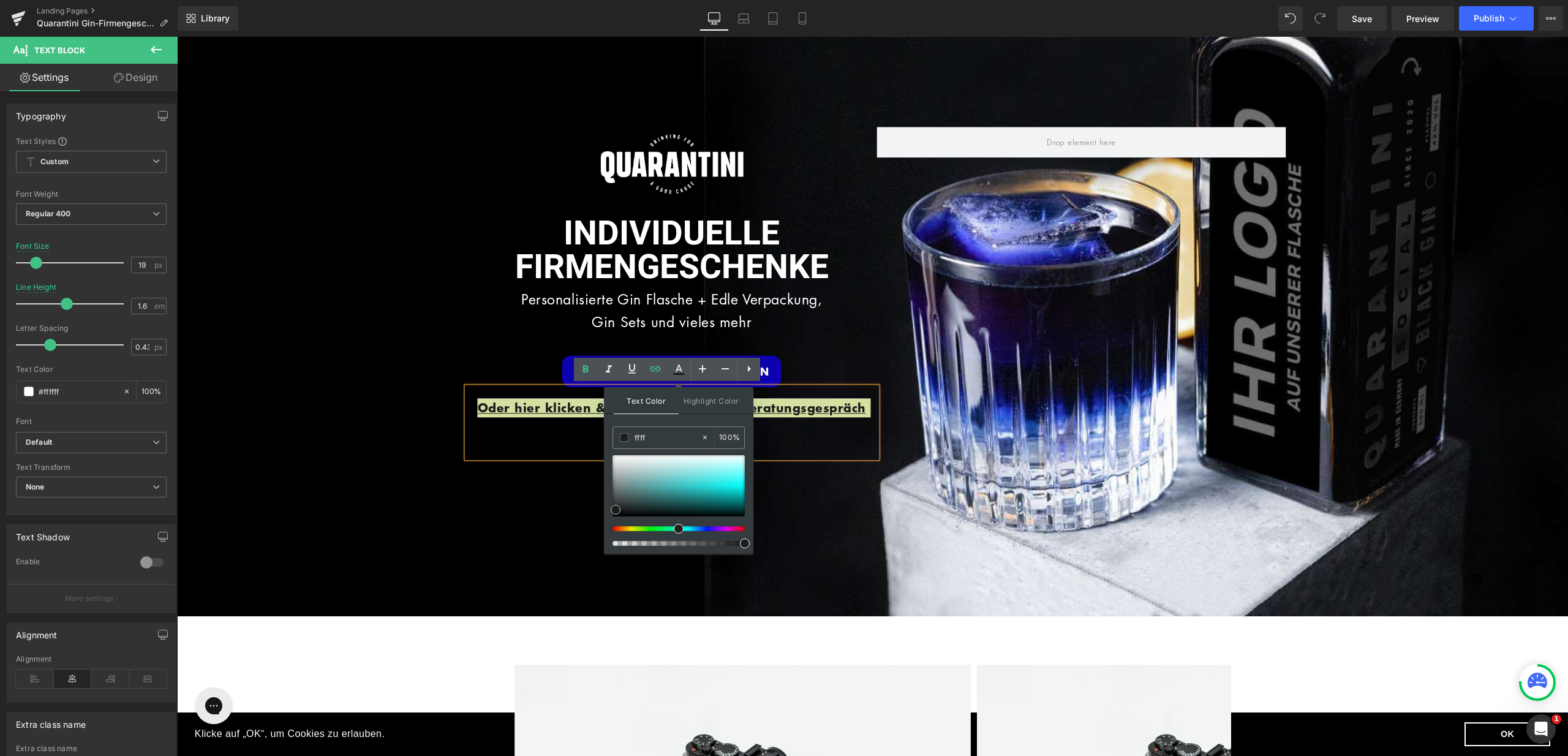
click at [700, 489] on div at bounding box center [679, 486] width 132 height 61
click at [700, 489] on span at bounding box center [700, 489] width 10 height 10
drag, startPoint x: 873, startPoint y: 524, endPoint x: 583, endPoint y: 434, distance: 303.6
click at [0, 0] on span at bounding box center [0, 0] width 0 height 0
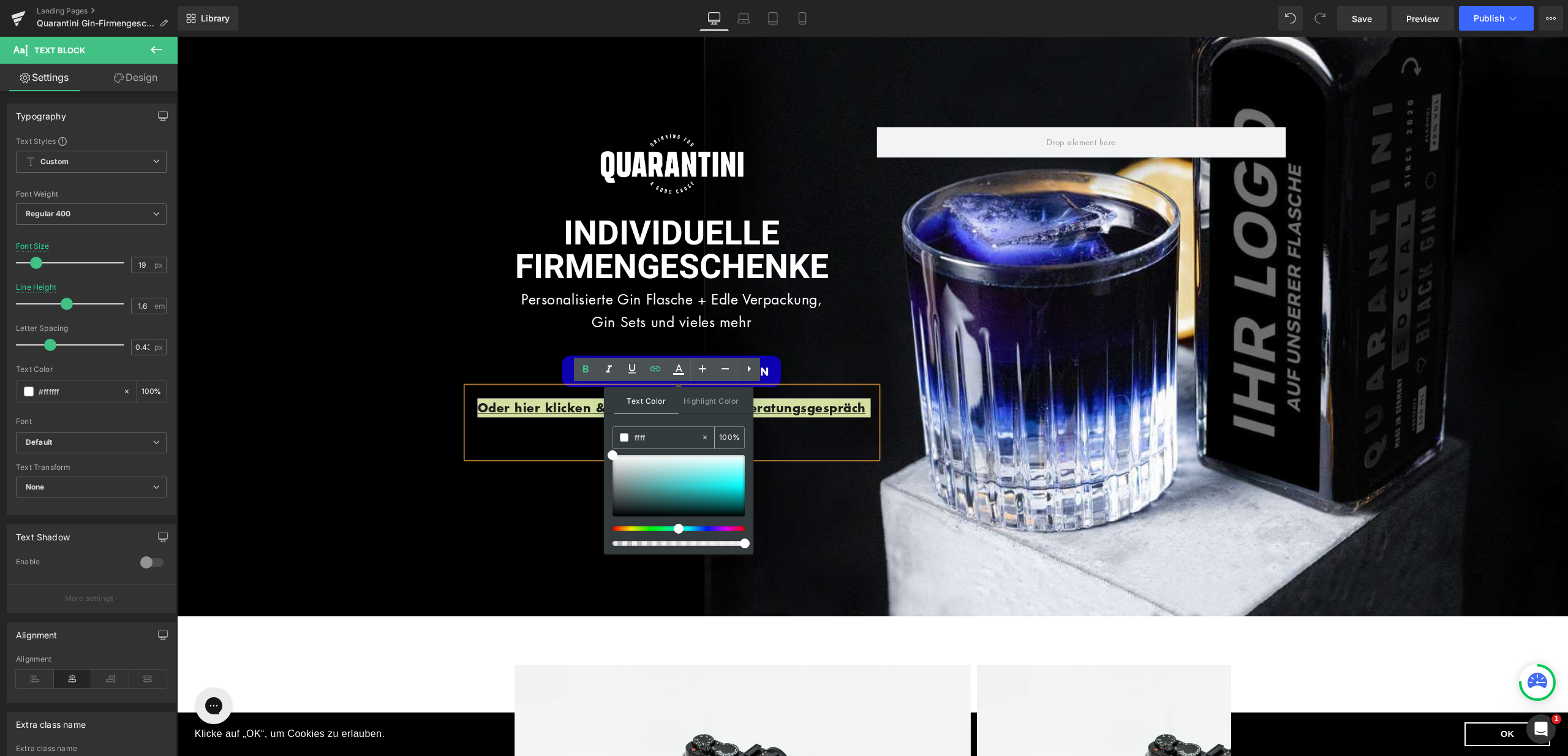
click at [0, 0] on span at bounding box center [0, 0] width 0 height 0
click at [565, 427] on p "Oder hier klicken & direkt telefonisches Beratungsgespräch vereinbaren." at bounding box center [672, 417] width 410 height 38
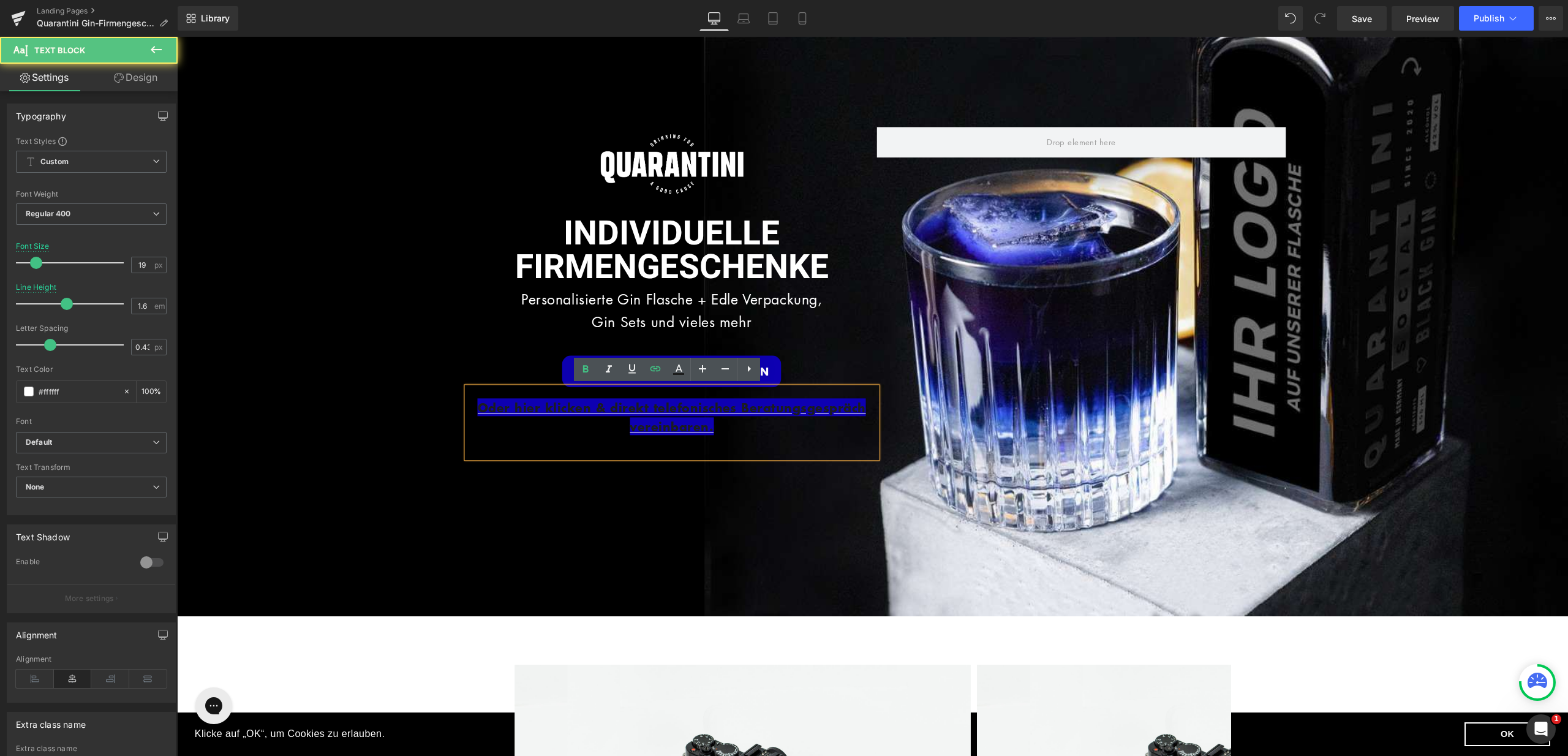
click at [564, 423] on p "Oder hier klicken & direkt telefonisches Beratungsgespräch vereinbaren." at bounding box center [672, 417] width 410 height 38
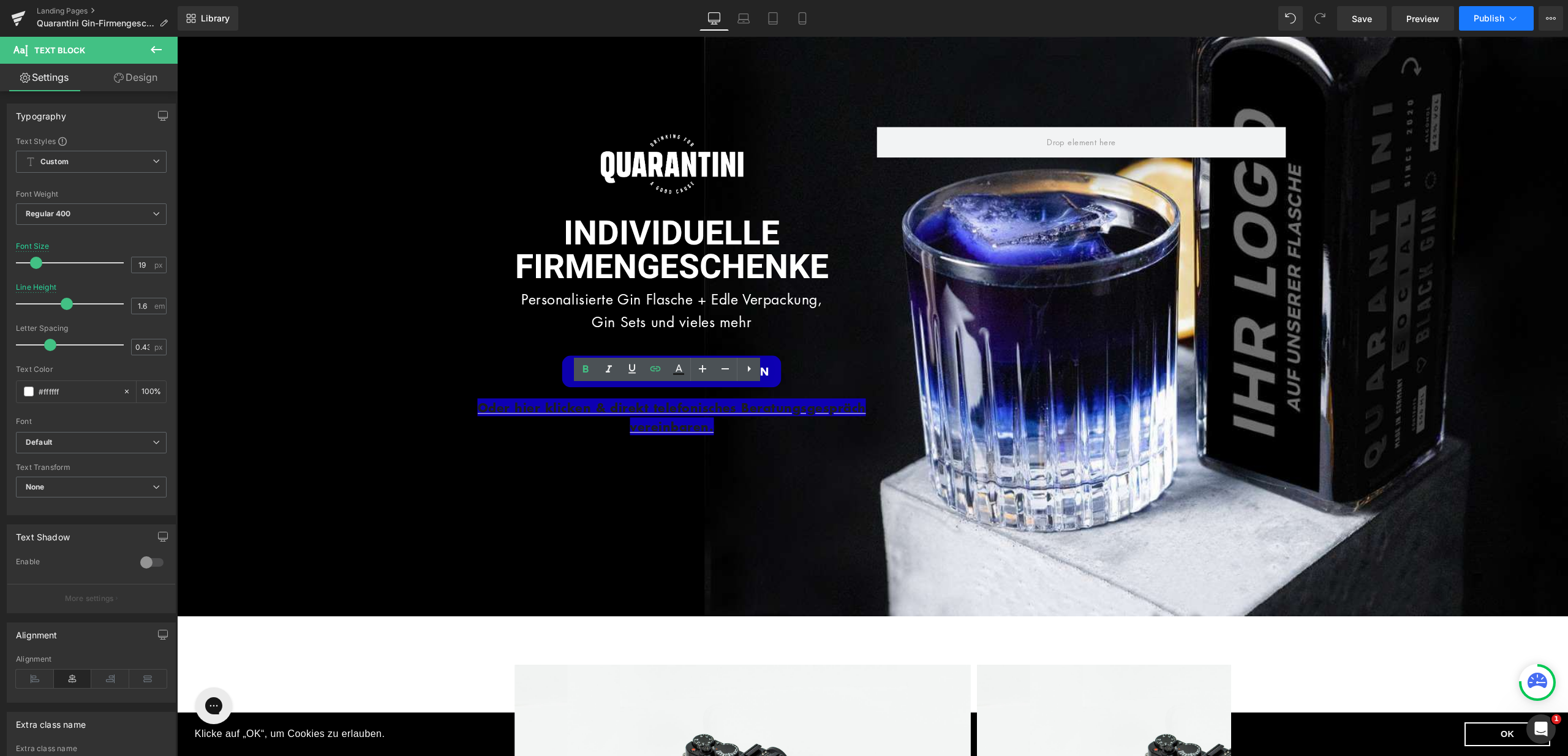
click at [1480, 13] on span "Publish" at bounding box center [1489, 18] width 31 height 10
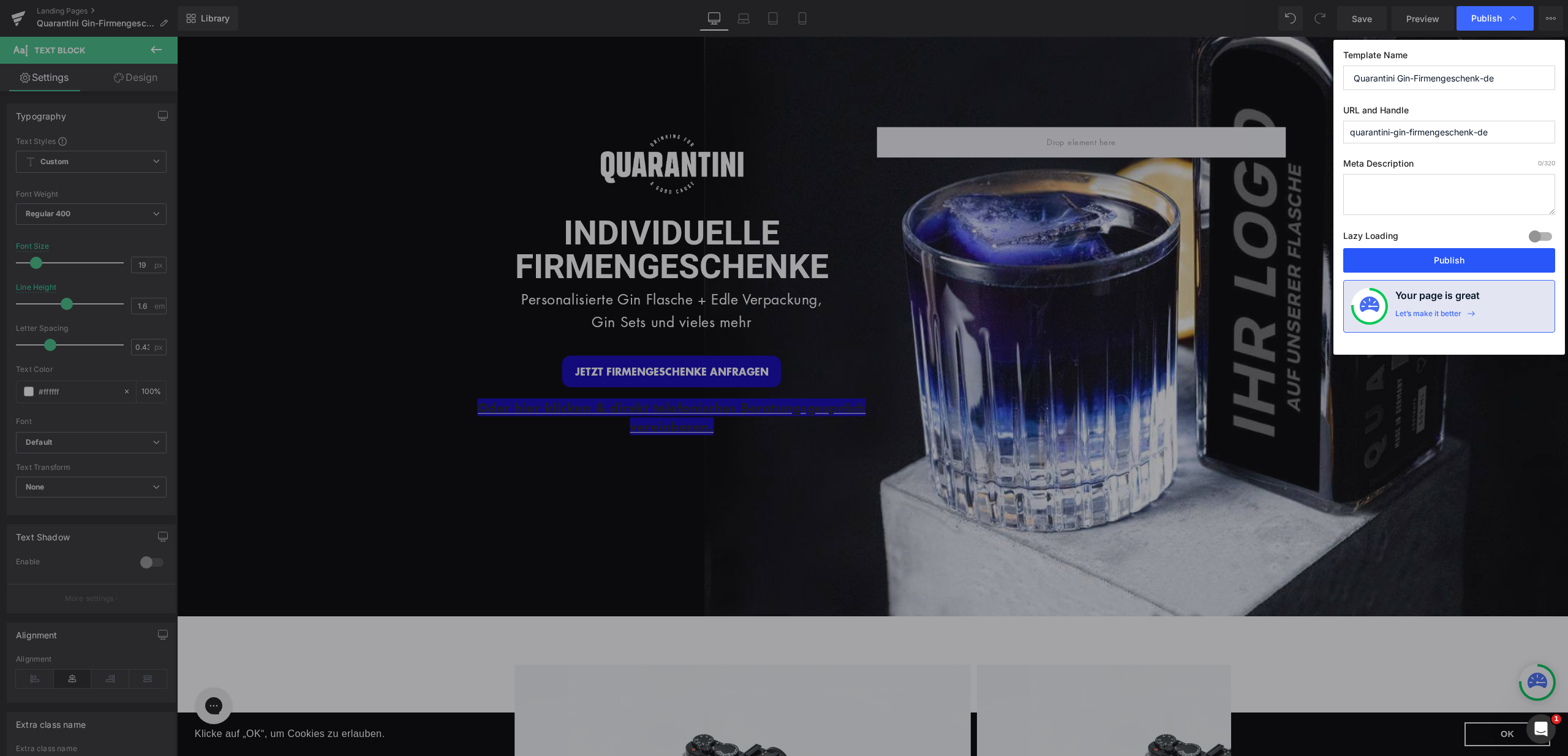
drag, startPoint x: 1442, startPoint y: 261, endPoint x: 881, endPoint y: 368, distance: 571.1
click at [0, 0] on button "Publish" at bounding box center [0, 0] width 0 height 0
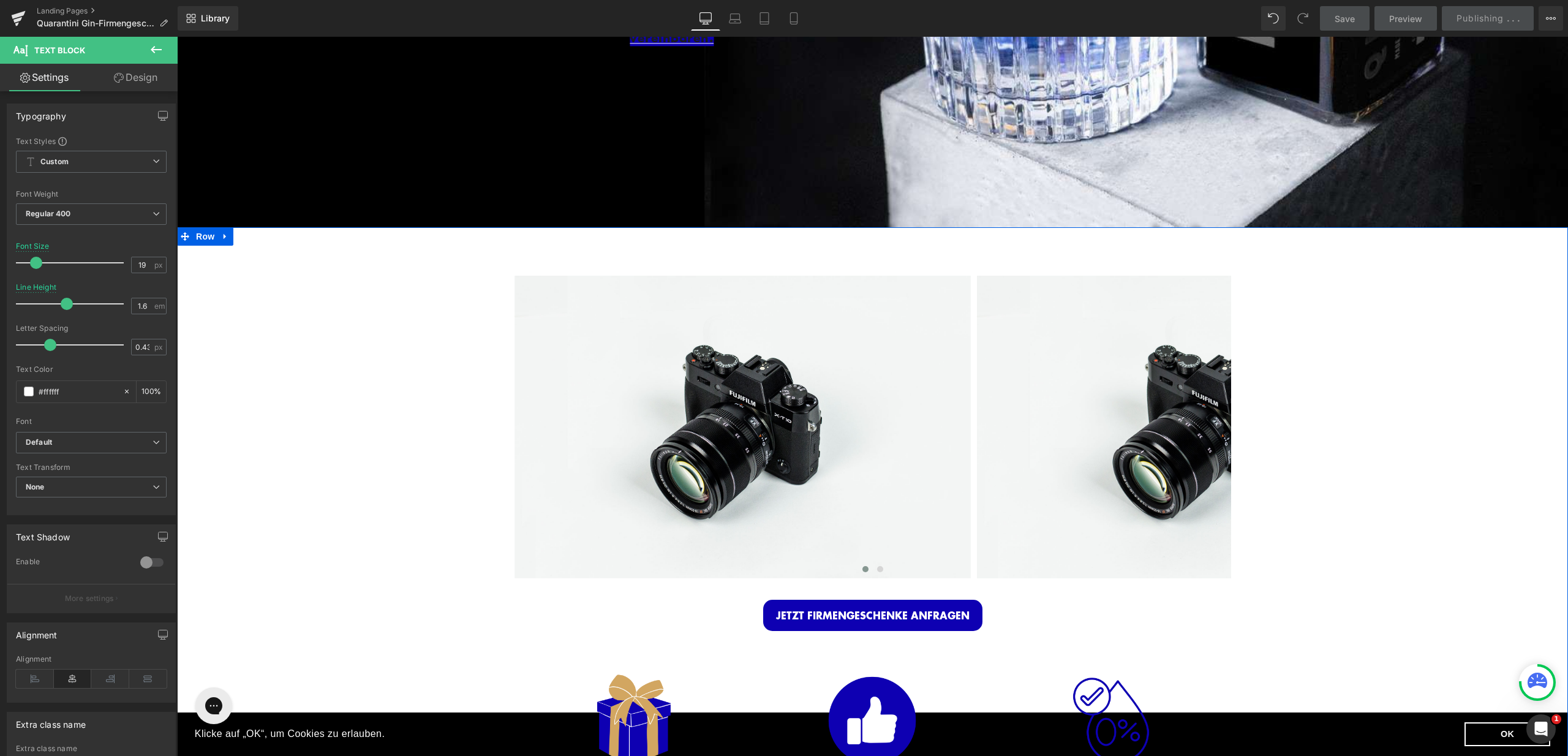
scroll to position [793, 0]
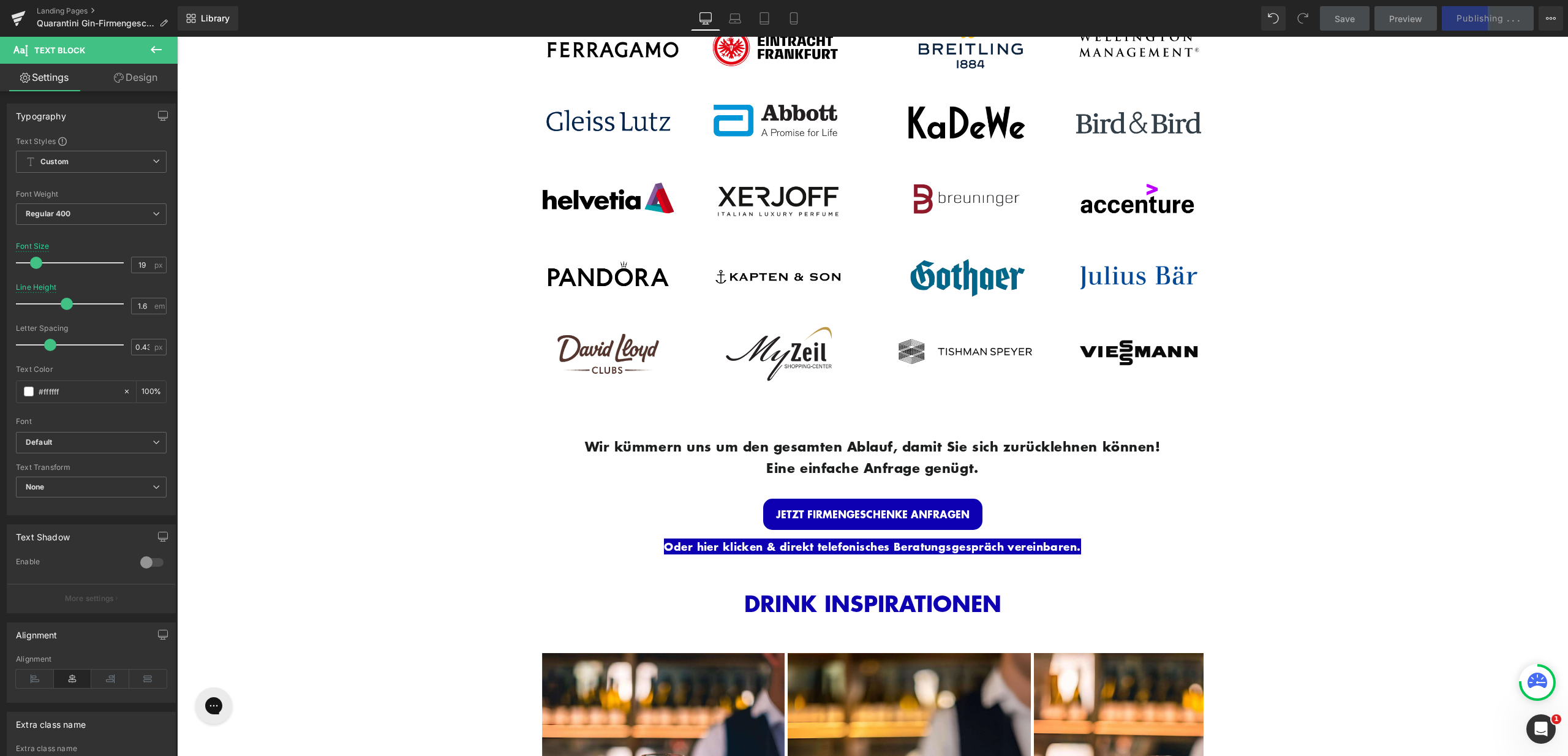
scroll to position [2232, 0]
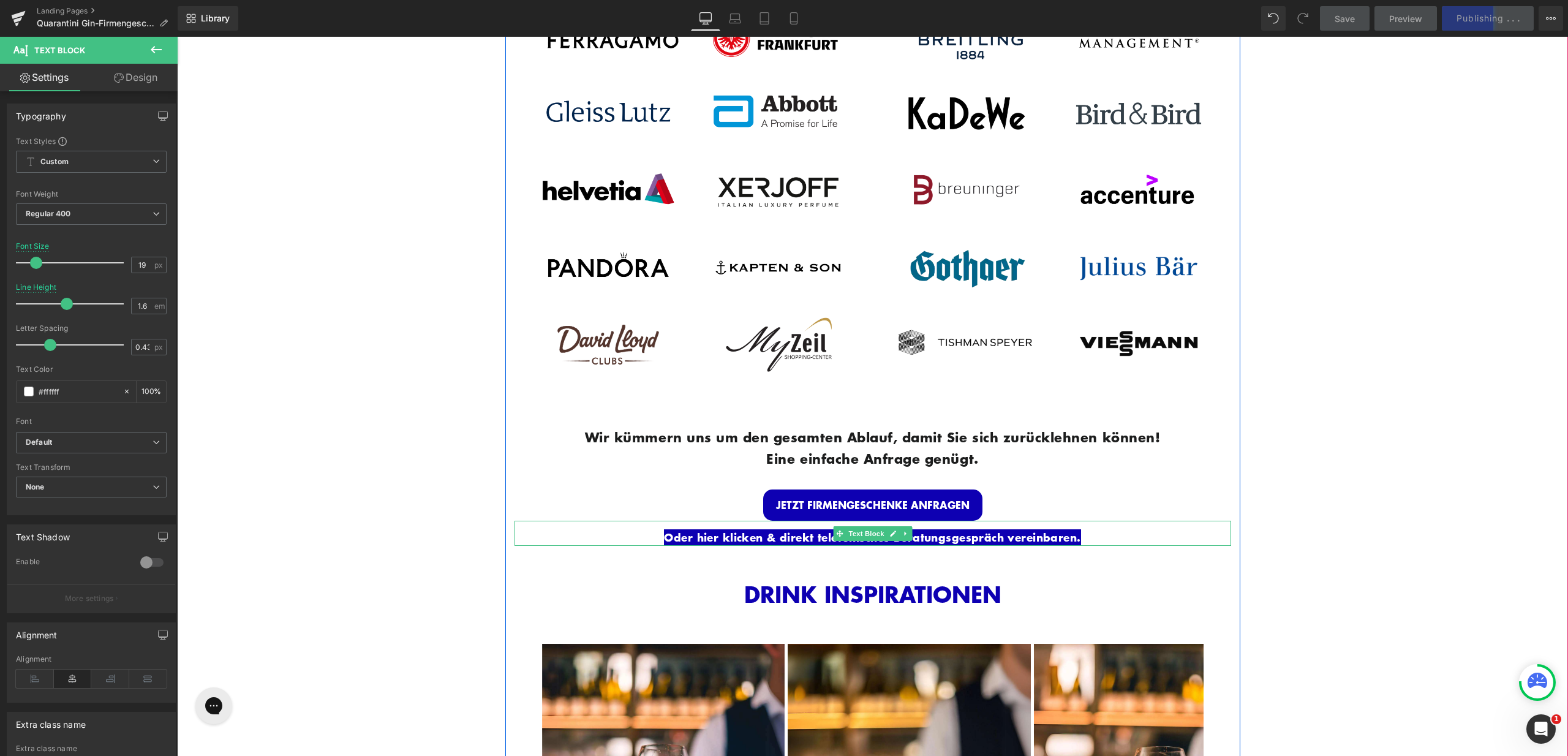
click at [1093, 530] on p "Oder hier klicken & direkt telefonisches Beratungsgespräch vereinbaren." at bounding box center [873, 537] width 717 height 16
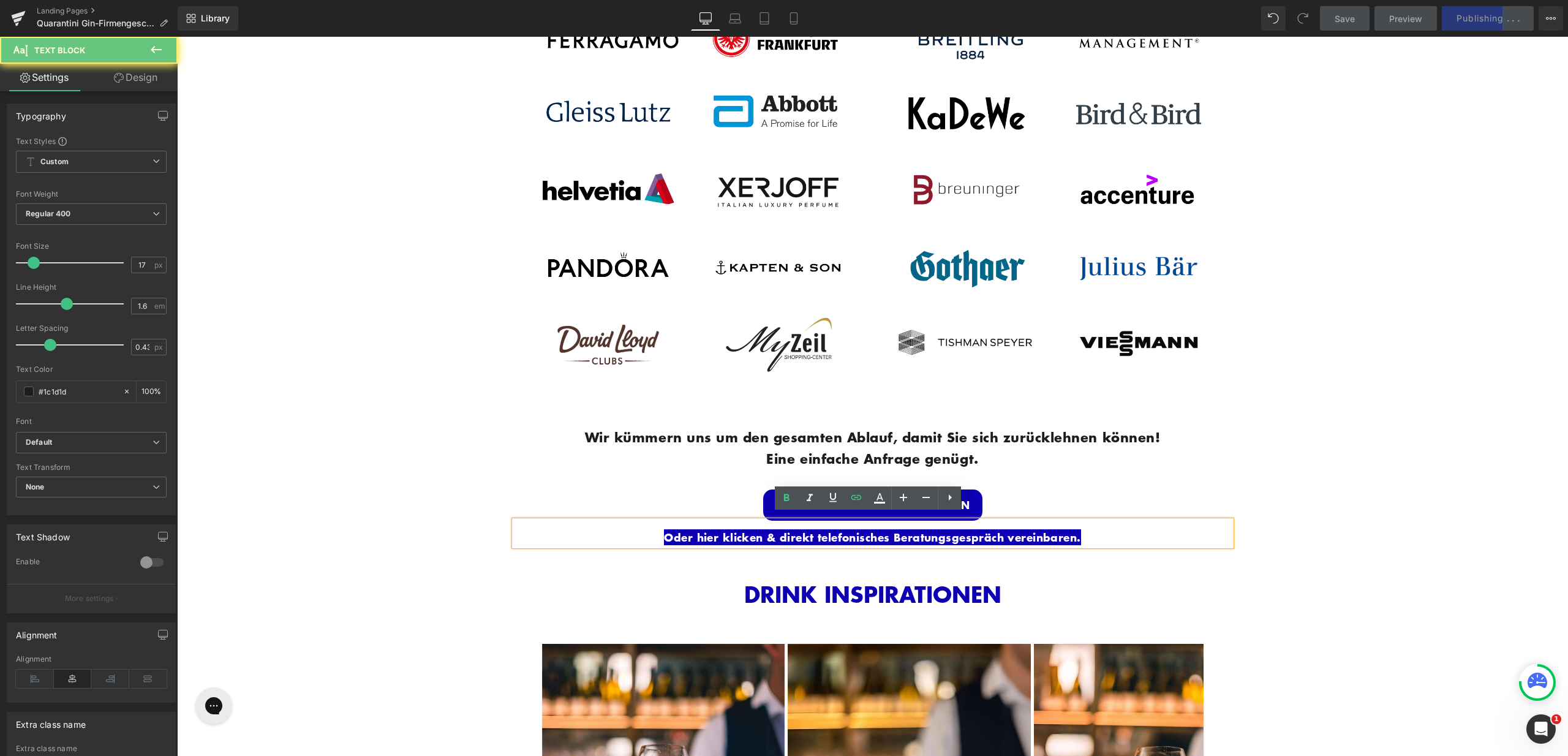
click at [1091, 531] on p "Oder hier klicken & direkt telefonisches Beratungsgespräch vereinbaren." at bounding box center [873, 537] width 717 height 16
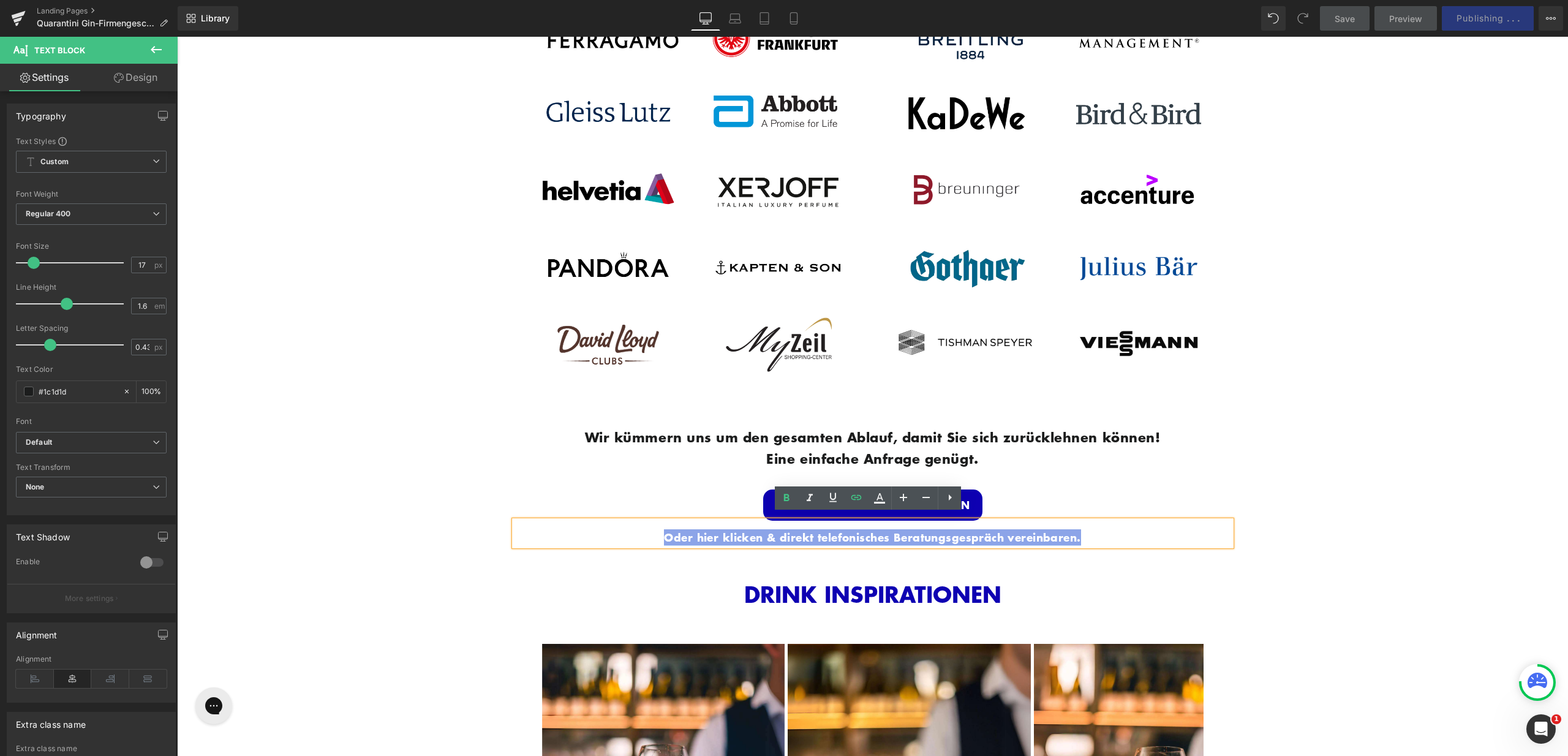
drag, startPoint x: 1090, startPoint y: 532, endPoint x: 654, endPoint y: 532, distance: 436.0
click at [654, 532] on p "Oder hier klicken & direkt telefonisches Beratungsgespräch vereinbaren." at bounding box center [873, 537] width 717 height 16
click at [861, 502] on icon at bounding box center [856, 497] width 15 height 15
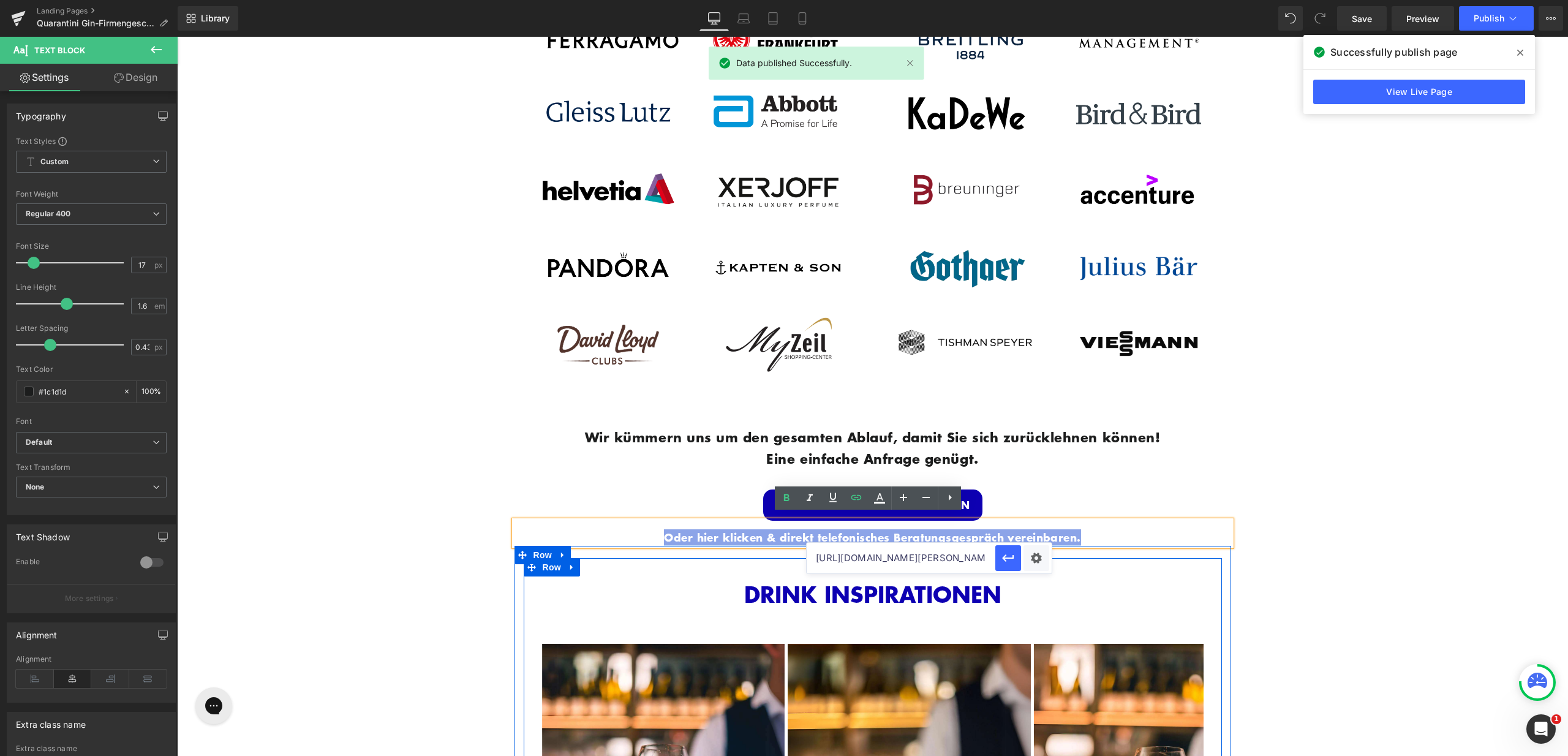
click at [1144, 563] on div "DRINK INSPIRATIONEN Heading Image Image Image Image Image" at bounding box center [873, 759] width 699 height 402
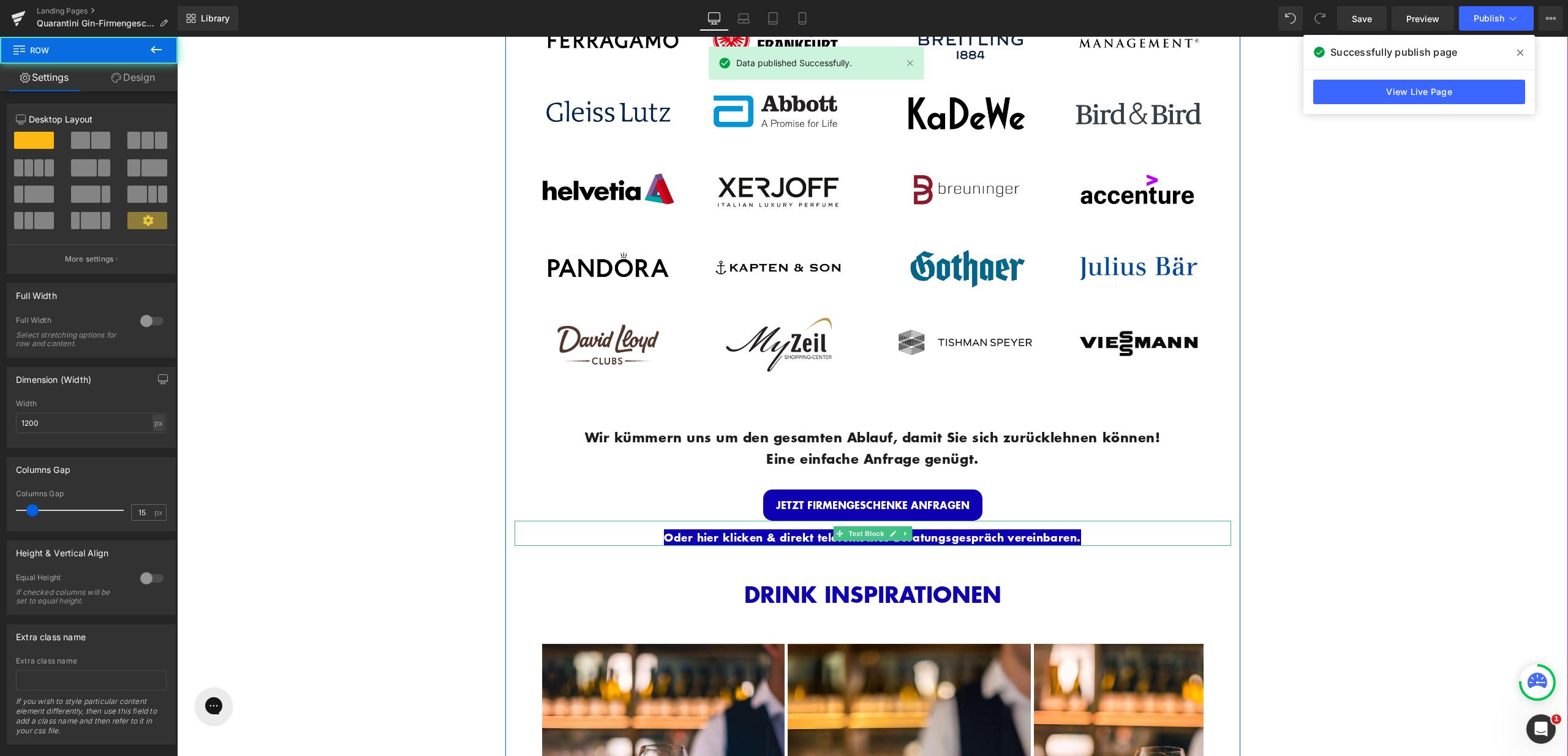
click at [1117, 534] on p "Oder hier klicken & direkt telefonisches Beratungsgespräch vereinbaren." at bounding box center [873, 537] width 717 height 16
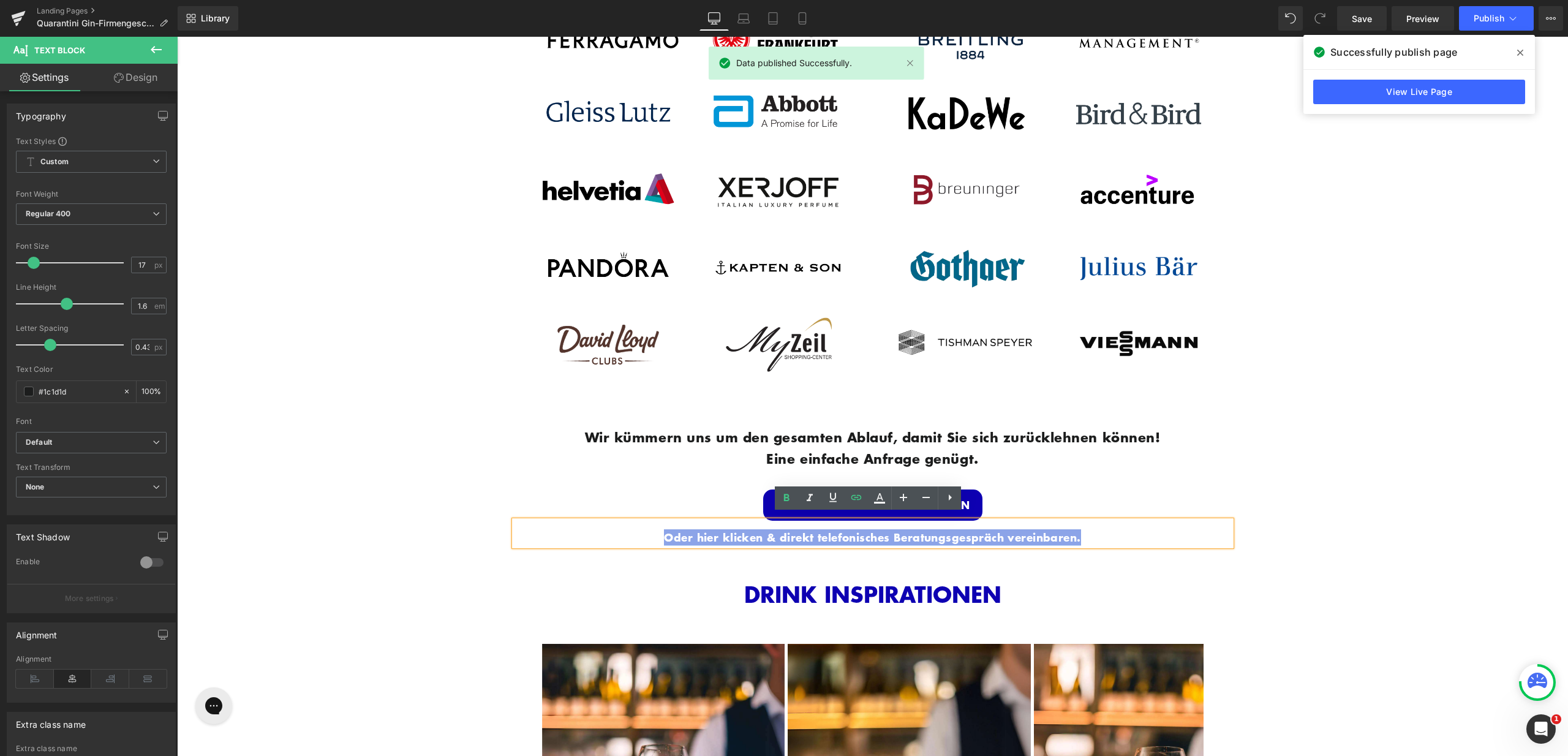
drag, startPoint x: 1112, startPoint y: 532, endPoint x: 644, endPoint y: 525, distance: 468.1
click at [644, 529] on p "Oder hier klicken & direkt telefonisches Beratungsgespräch vereinbaren." at bounding box center [873, 537] width 717 height 16
copy link "Oder hier klicken & direkt telefonisches Beratungsgespräch vereinbaren."
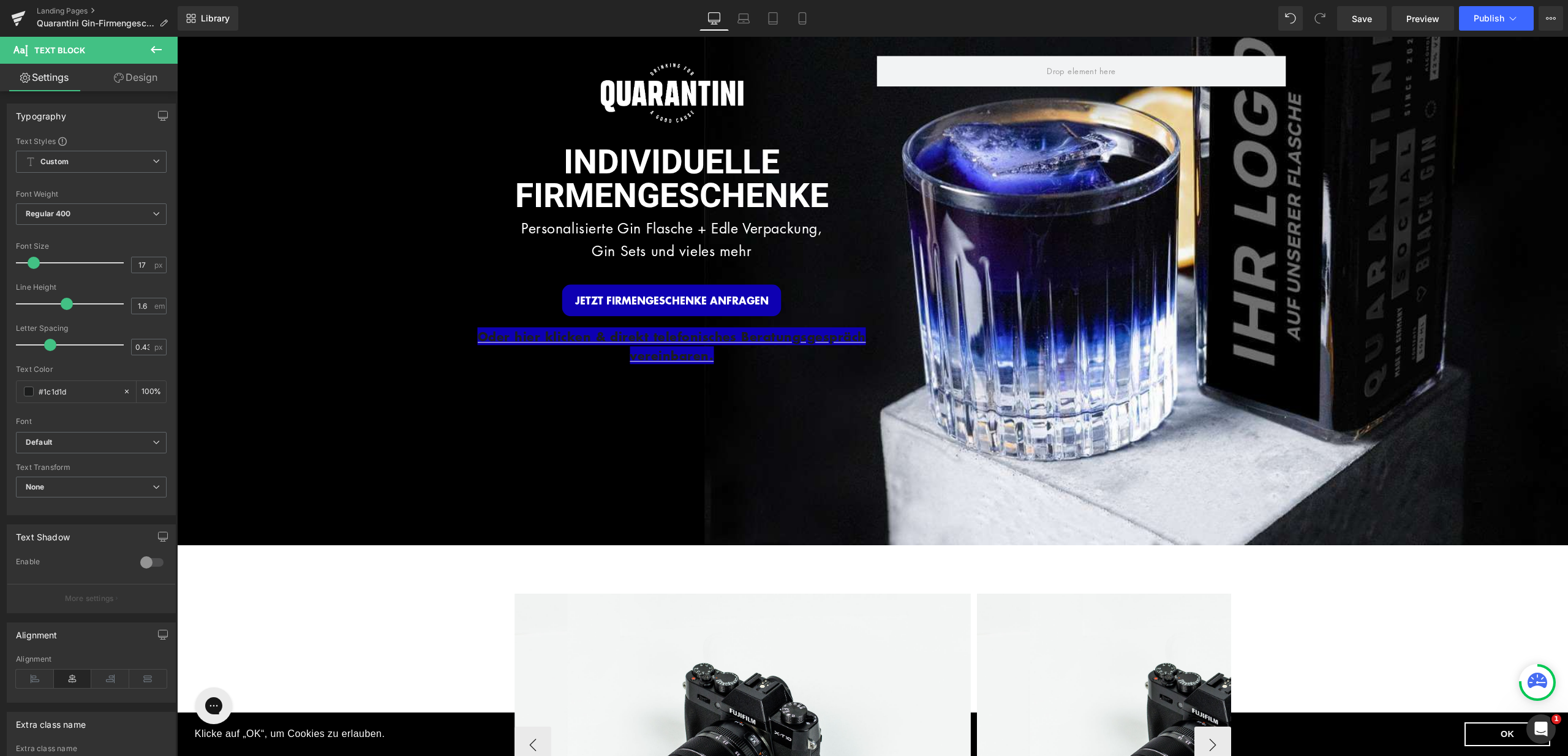
scroll to position [0, 0]
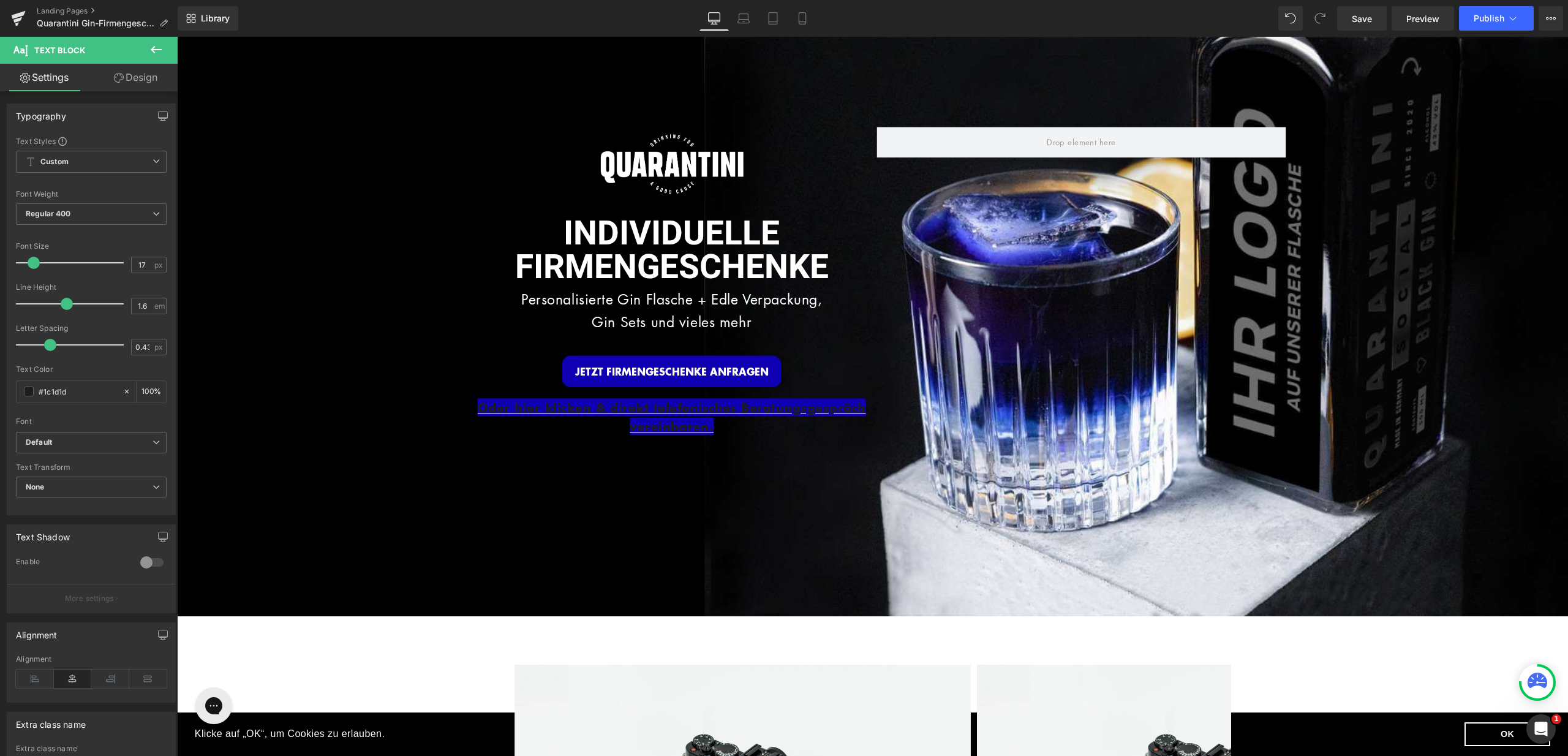
click at [726, 427] on p "Oder hier klicken & direkt telefonisches Beratungsgespräch vereinbaren." at bounding box center [672, 417] width 410 height 38
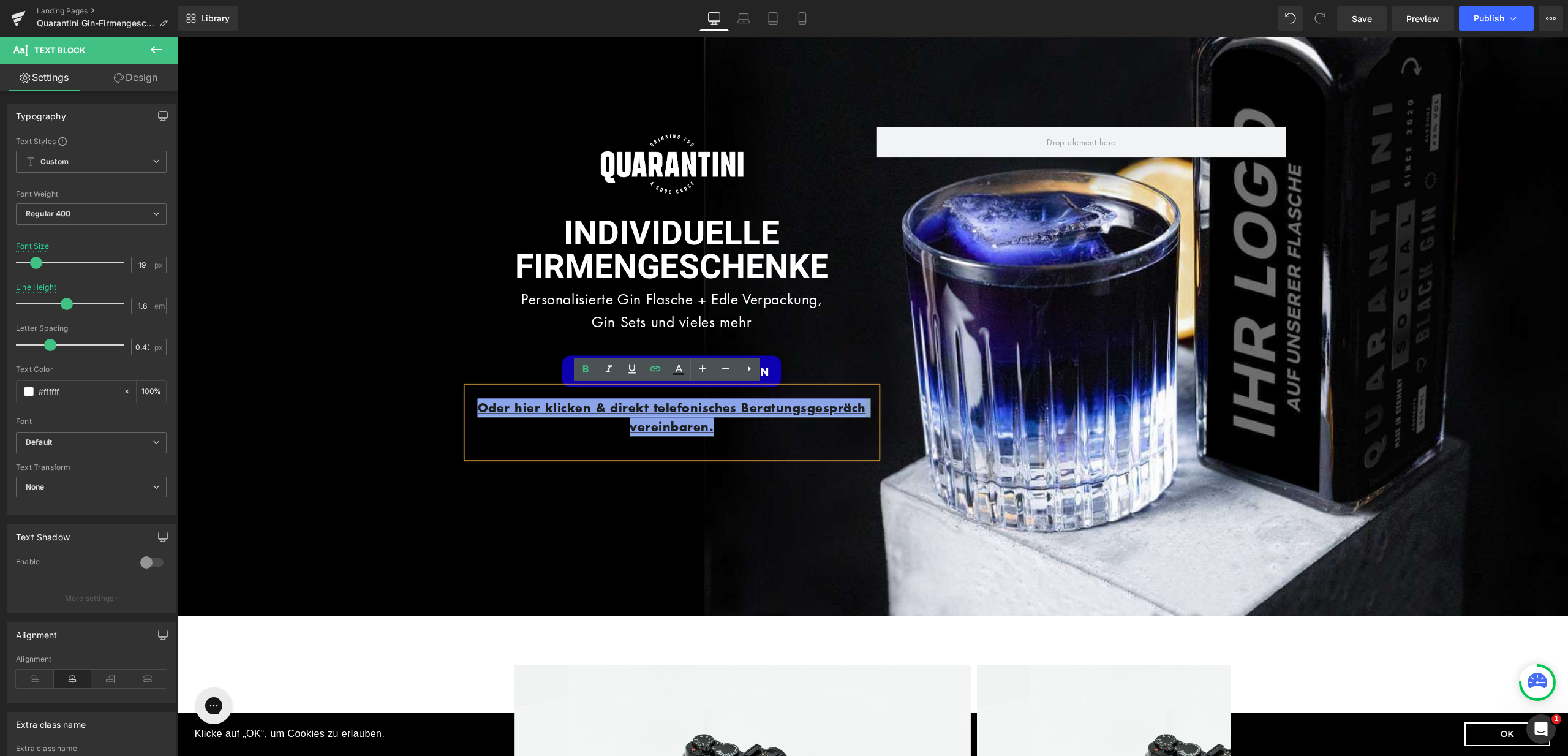
drag, startPoint x: 725, startPoint y: 424, endPoint x: 473, endPoint y: 407, distance: 252.6
click at [473, 407] on p "Oder hier klicken & direkt telefonisches Beratungsgespräch vereinbaren." at bounding box center [672, 417] width 410 height 38
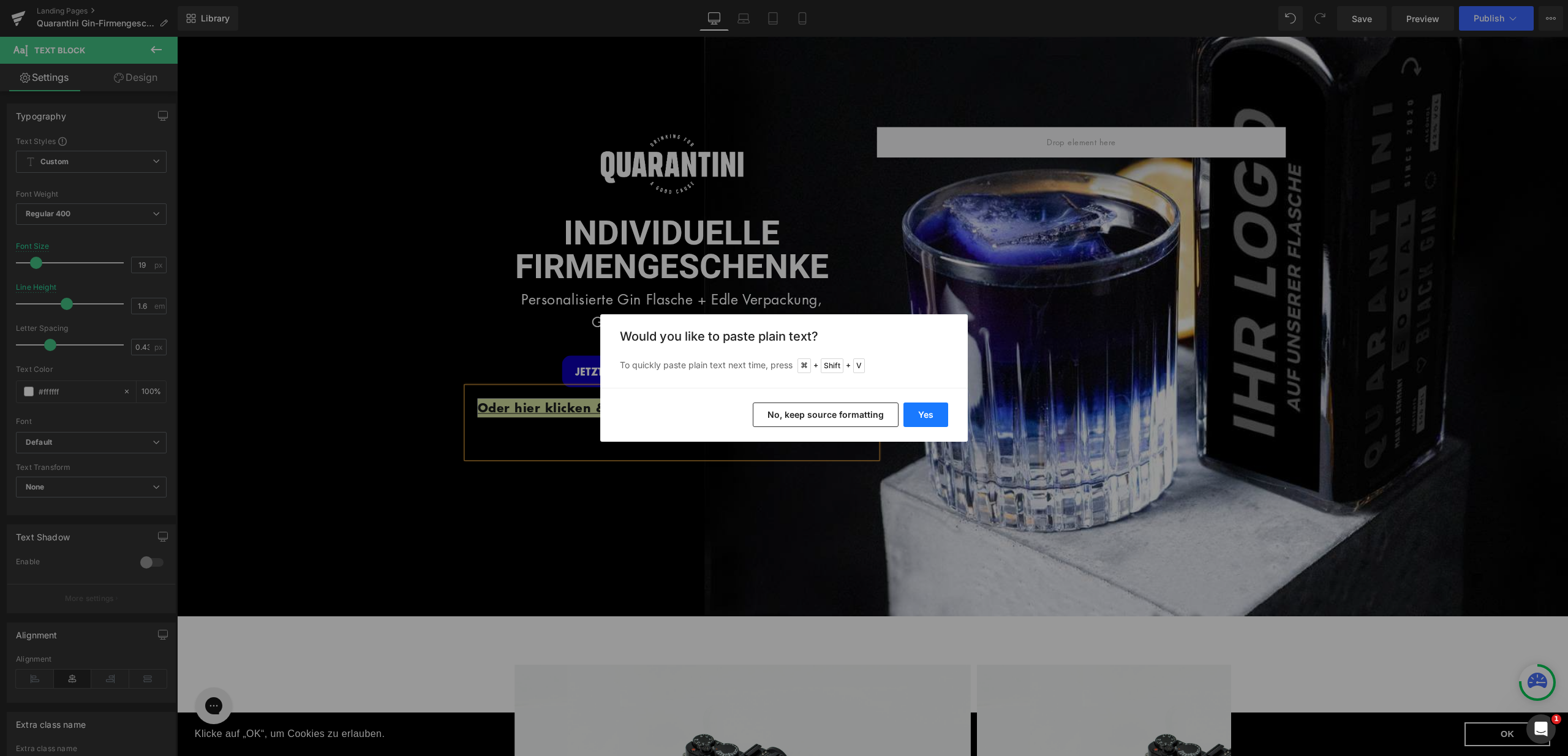
click at [931, 414] on button "Yes" at bounding box center [926, 414] width 45 height 25
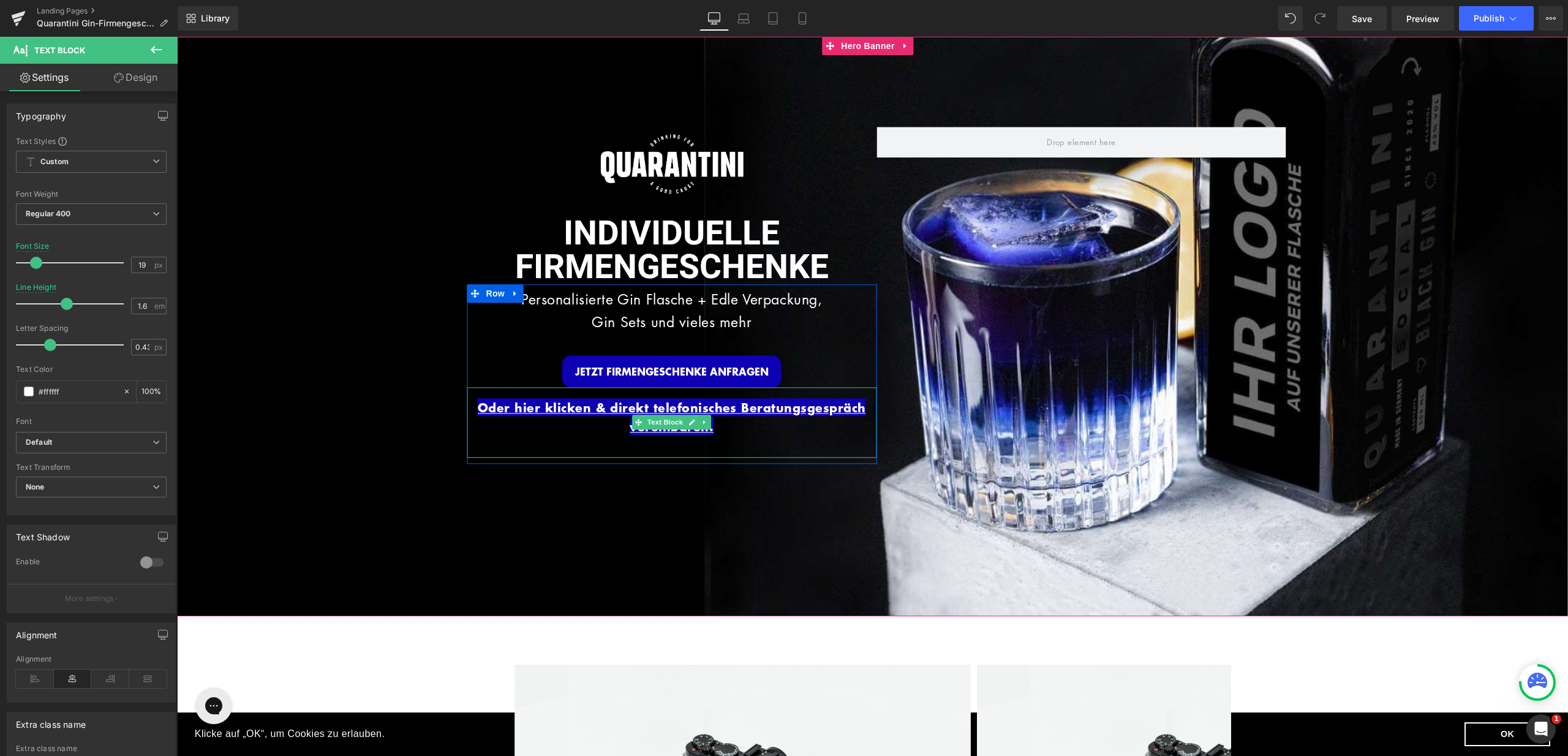
click at [715, 419] on p "Oder hier klicken & direkt telefonisches Beratungsgespräch vereinbaren." at bounding box center [672, 417] width 410 height 38
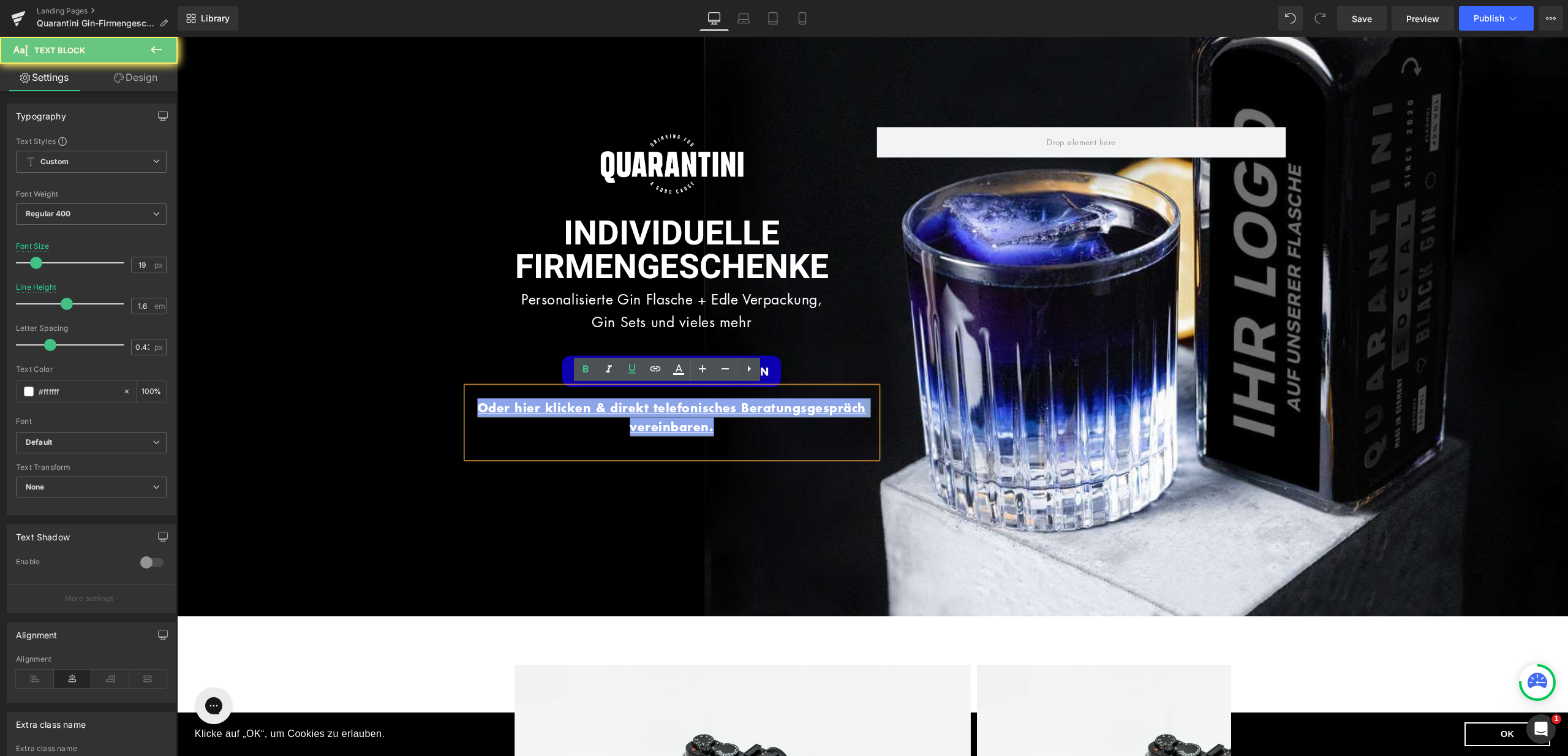
drag, startPoint x: 717, startPoint y: 421, endPoint x: 467, endPoint y: 395, distance: 251.3
click at [467, 395] on div "Oder hier klicken & direkt telefonisches Beratungsgespräch vereinbaren." at bounding box center [672, 422] width 410 height 71
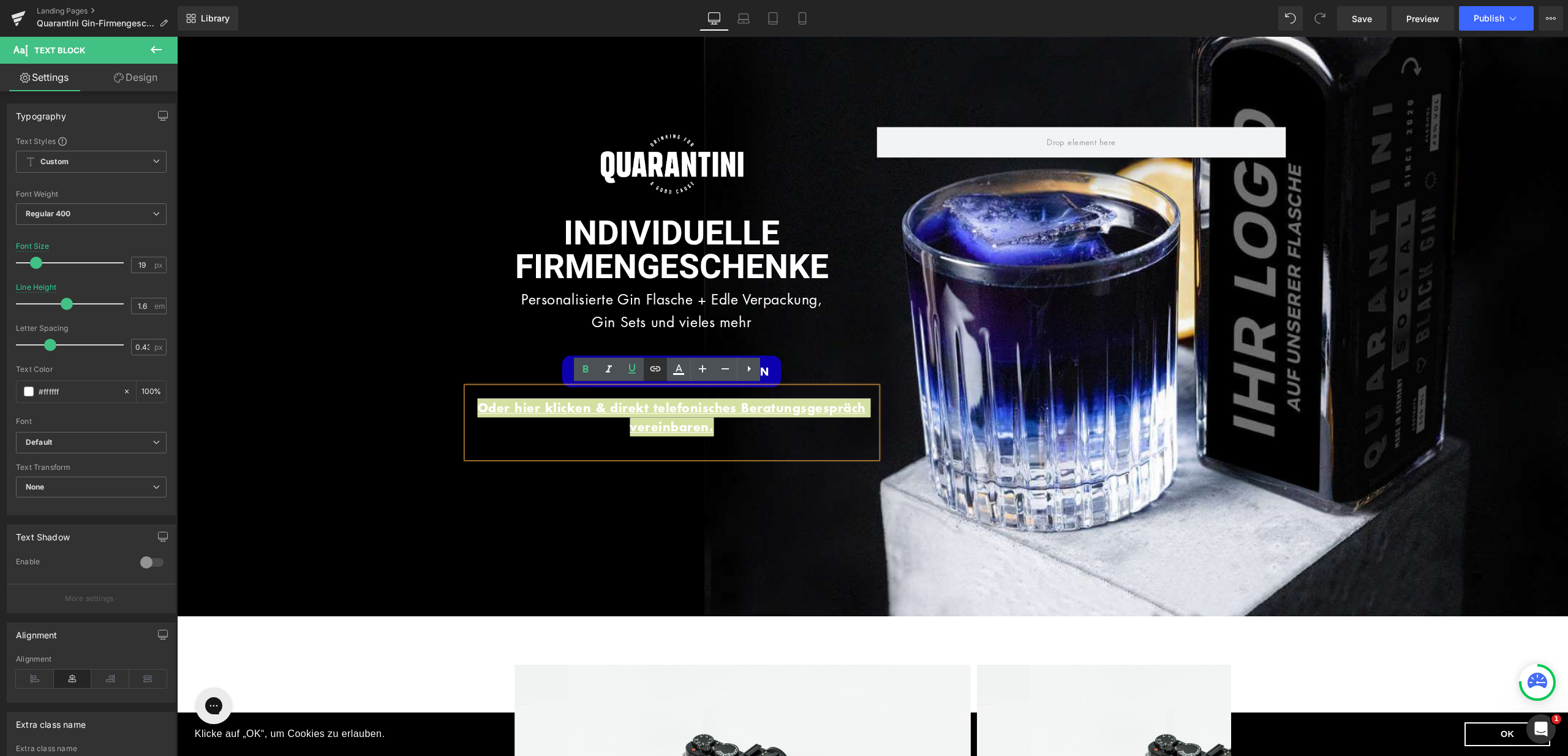
click at [653, 372] on icon at bounding box center [655, 368] width 15 height 15
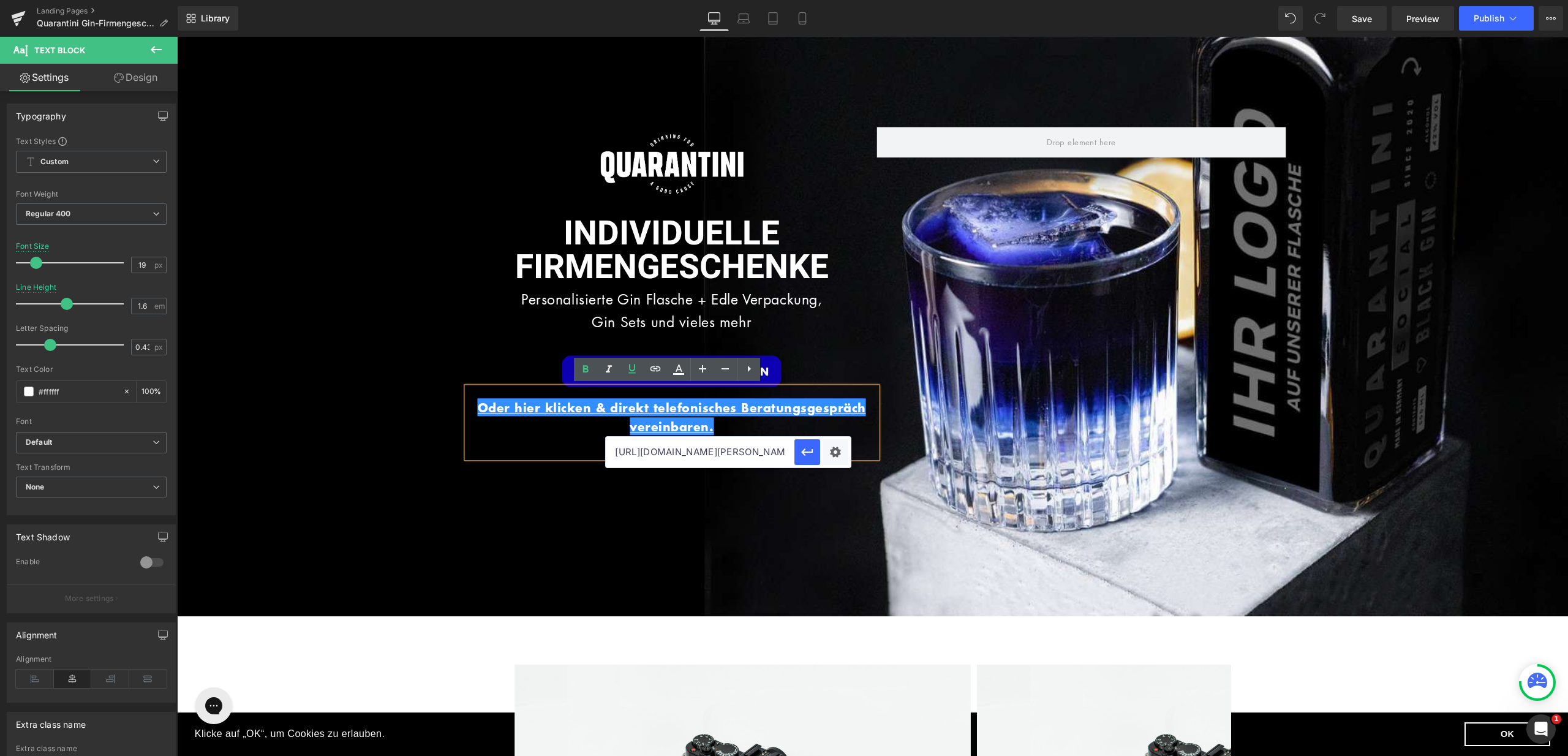
click at [670, 550] on div "Image INDIVIDUELLE FIRMENGESCHENKE Heading Personalisierte Gin Flasche + Edle V…" at bounding box center [873, 326] width 1391 height 579
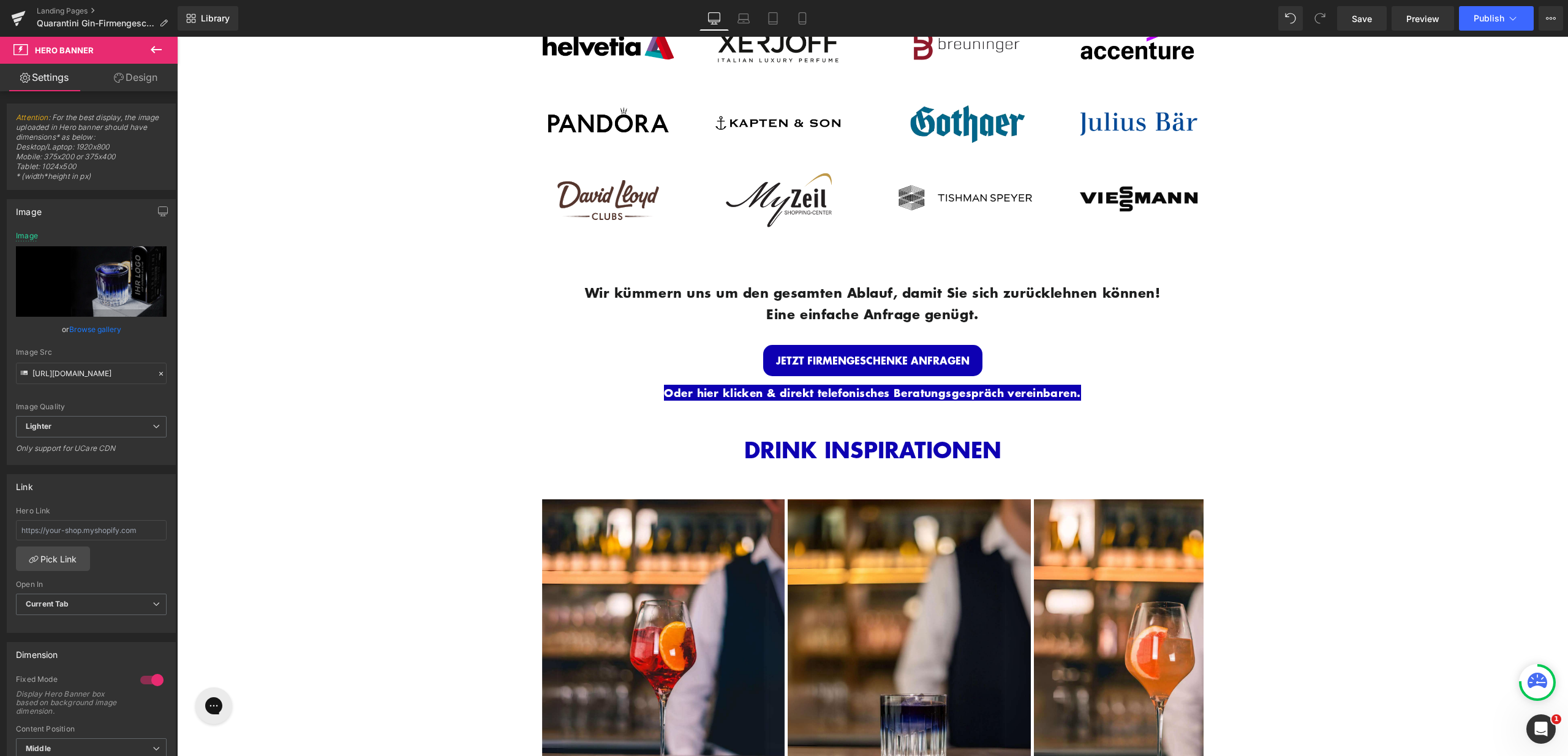
scroll to position [2475, 0]
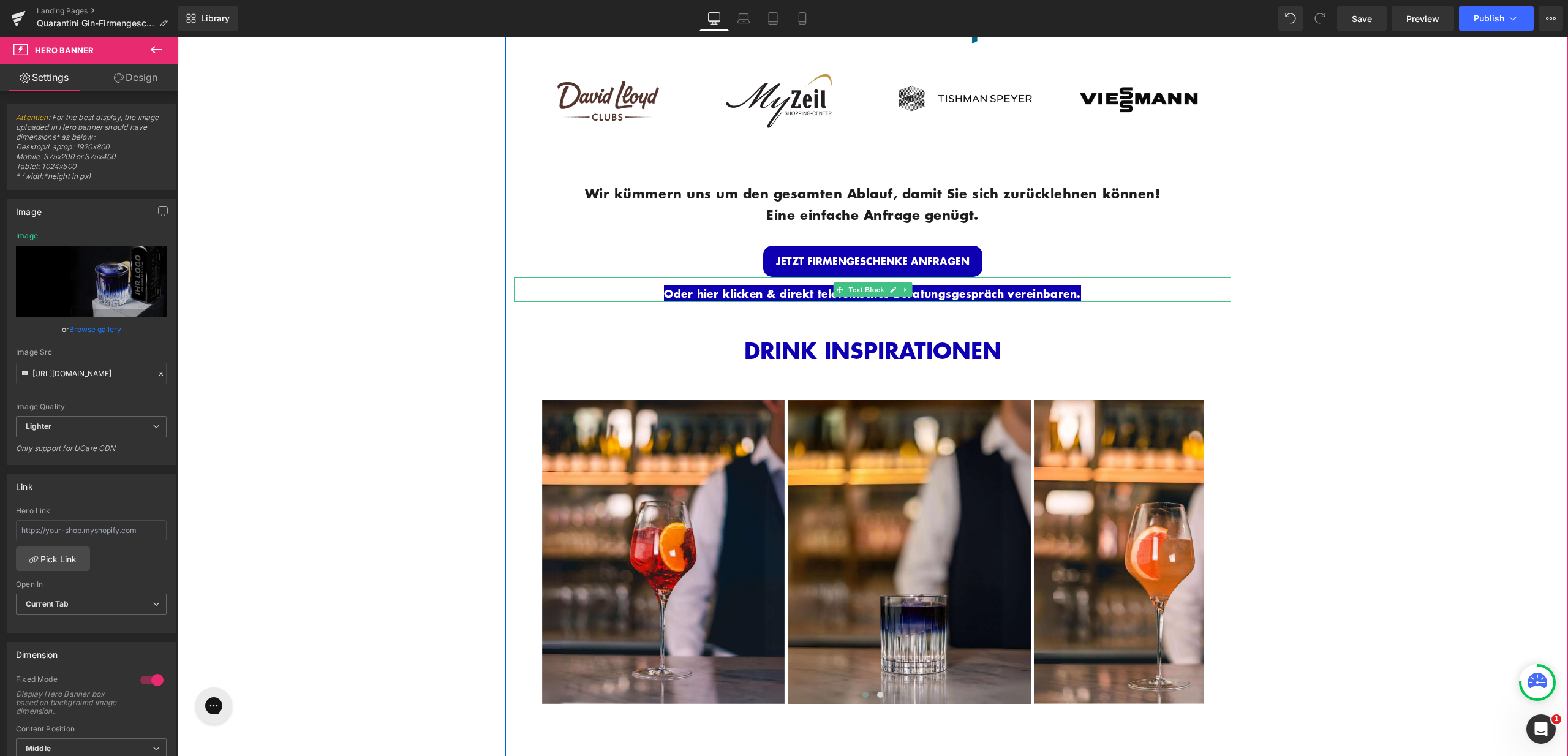
click at [1077, 290] on link "Oder hier klicken & direkt telefonisches Beratungsgespräch vereinbaren." at bounding box center [872, 293] width 417 height 16
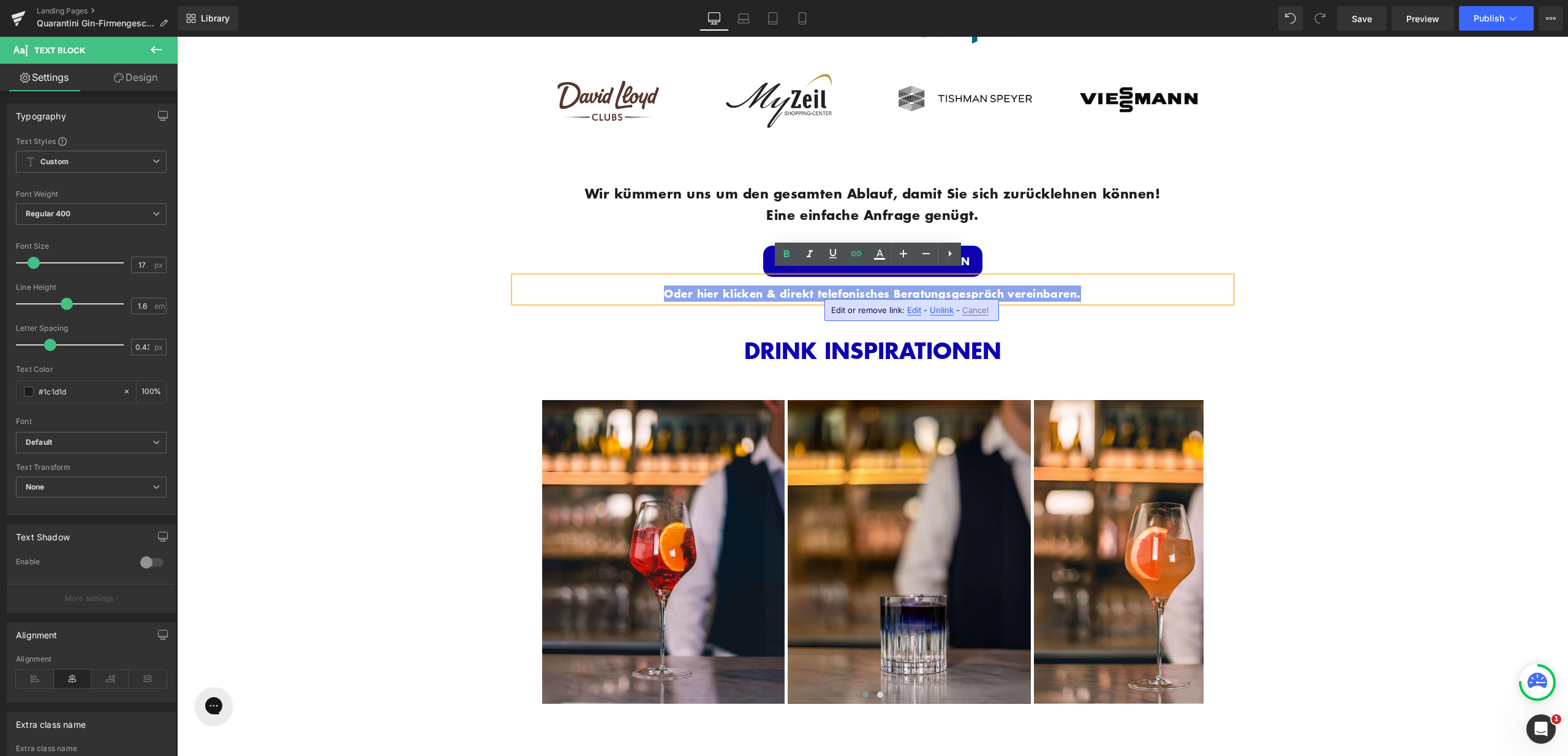
drag, startPoint x: 1083, startPoint y: 288, endPoint x: 621, endPoint y: 291, distance: 462.0
click at [621, 291] on p "Oder hier klicken & direkt telefonisches Beratungsgespräch vereinbaren." at bounding box center [873, 294] width 717 height 16
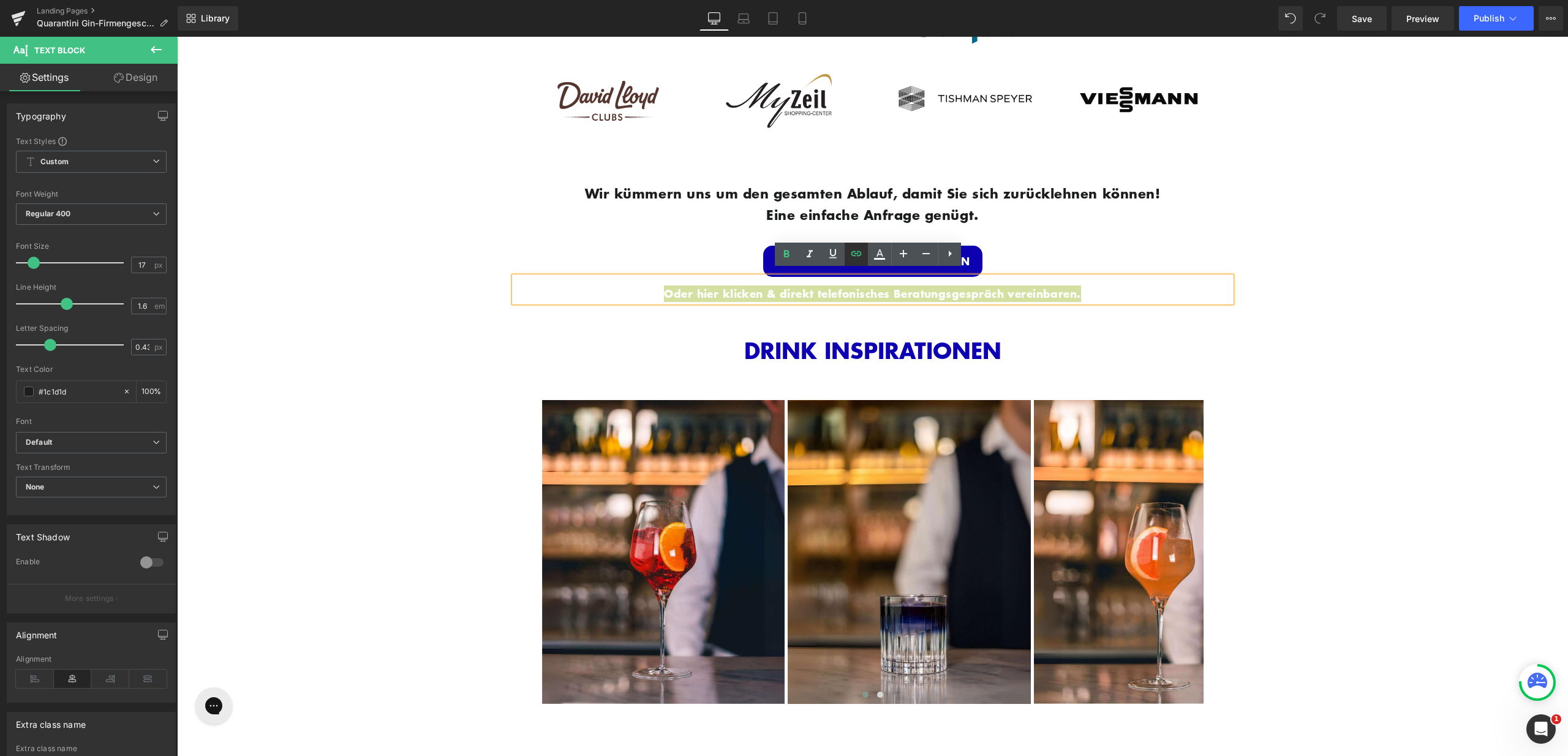
click at [850, 252] on icon at bounding box center [856, 253] width 15 height 15
click at [0, 0] on input "[URL][DOMAIN_NAME][PERSON_NAME]" at bounding box center [0, 0] width 0 height 0
click at [1016, 317] on button "button" at bounding box center [1008, 314] width 26 height 26
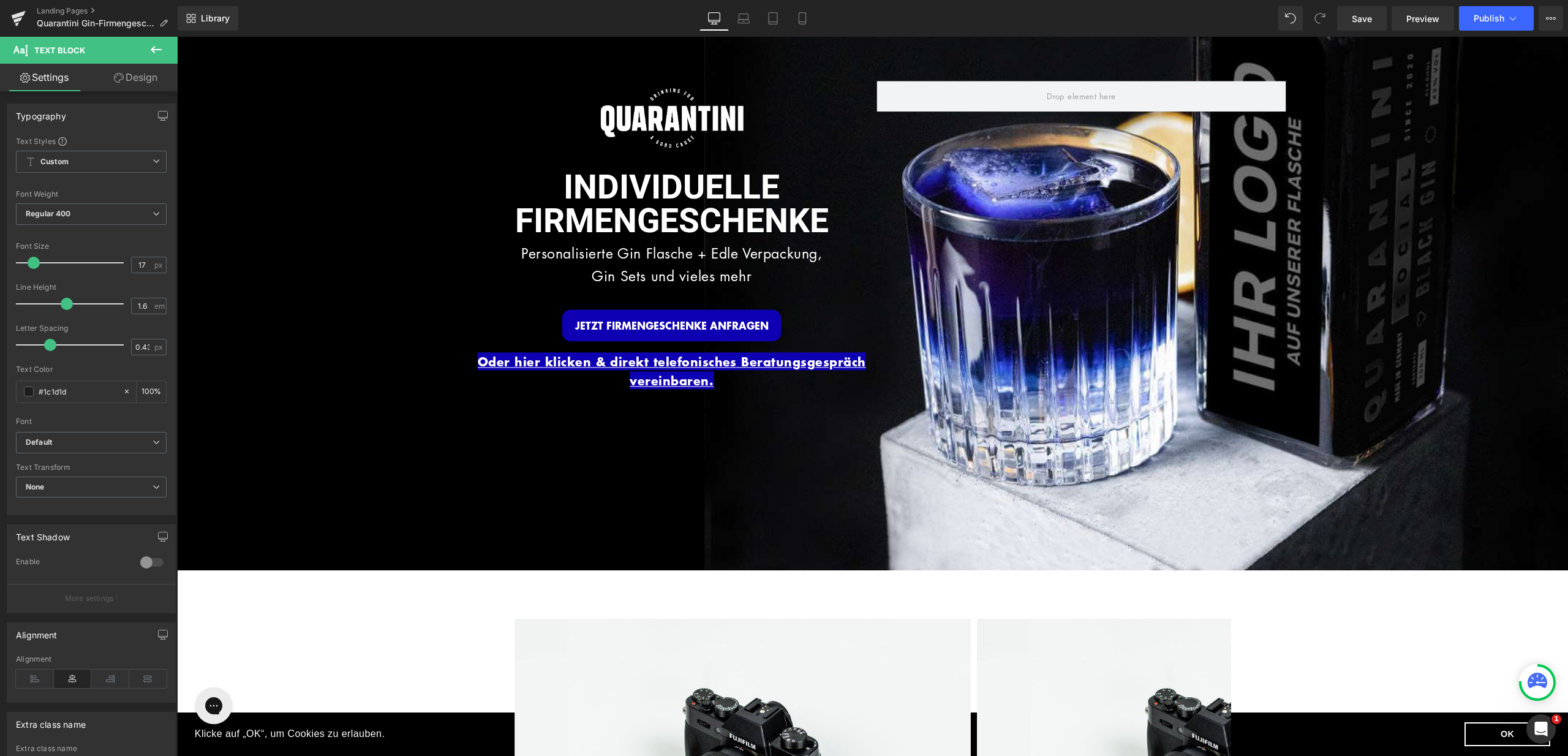
scroll to position [0, 0]
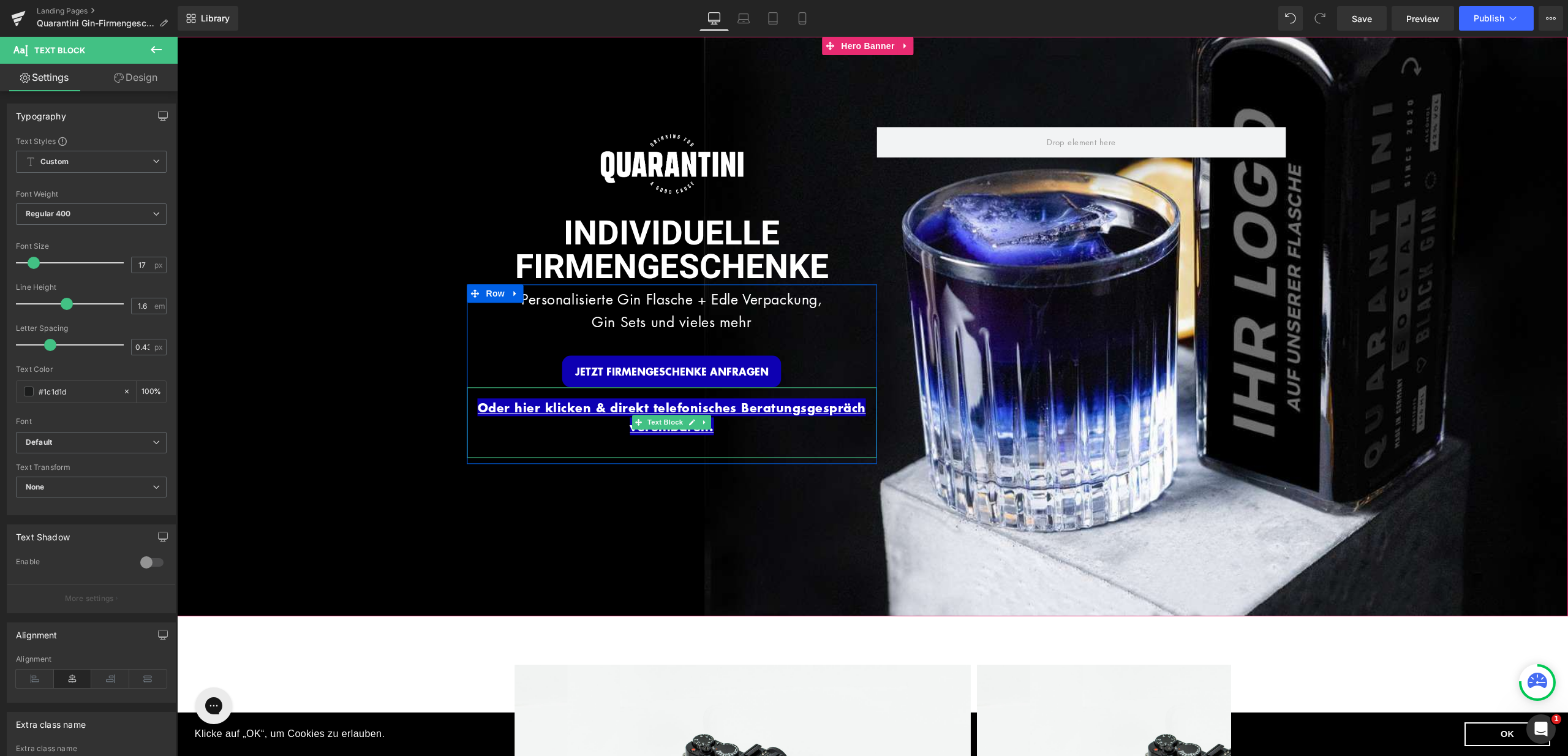
click at [734, 427] on p "Oder hier klicken & direkt telefonisches Beratungsgespräch vereinbaren." at bounding box center [672, 417] width 410 height 38
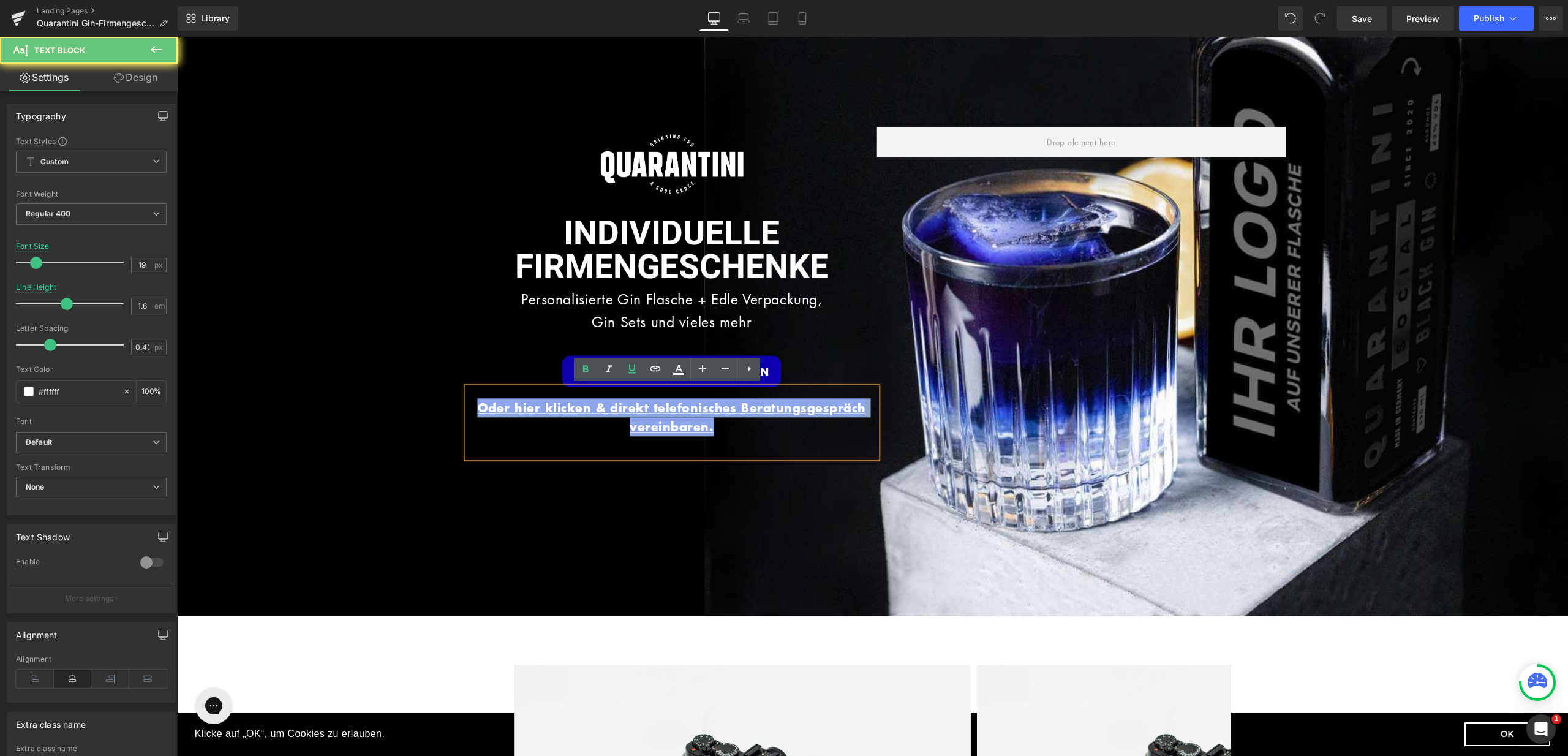
drag, startPoint x: 733, startPoint y: 426, endPoint x: 479, endPoint y: 404, distance: 255.0
click at [470, 407] on p "Oder hier klicken & direkt telefonisches Beratungsgespräch vereinbaren." at bounding box center [672, 417] width 410 height 38
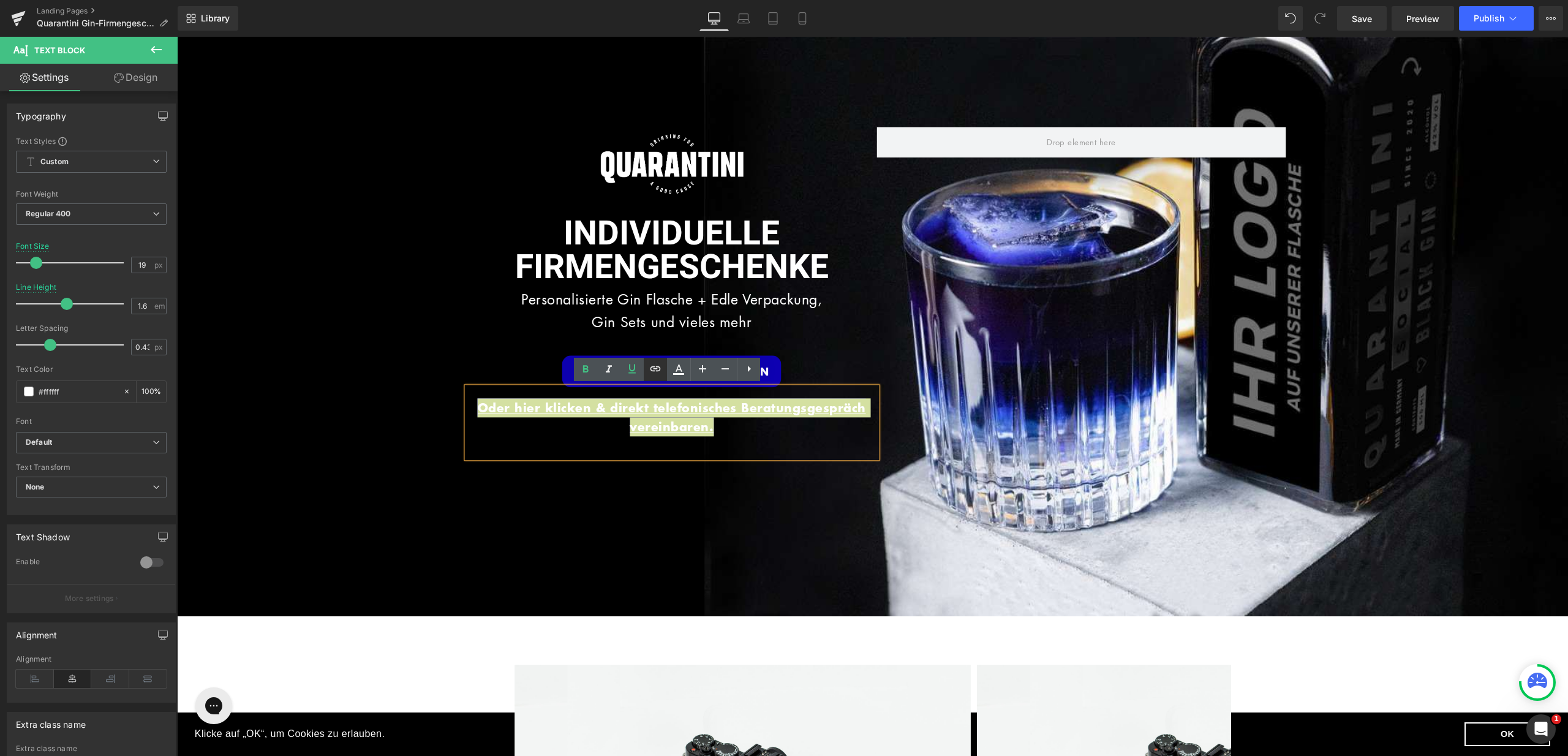
click at [659, 372] on icon at bounding box center [655, 368] width 15 height 15
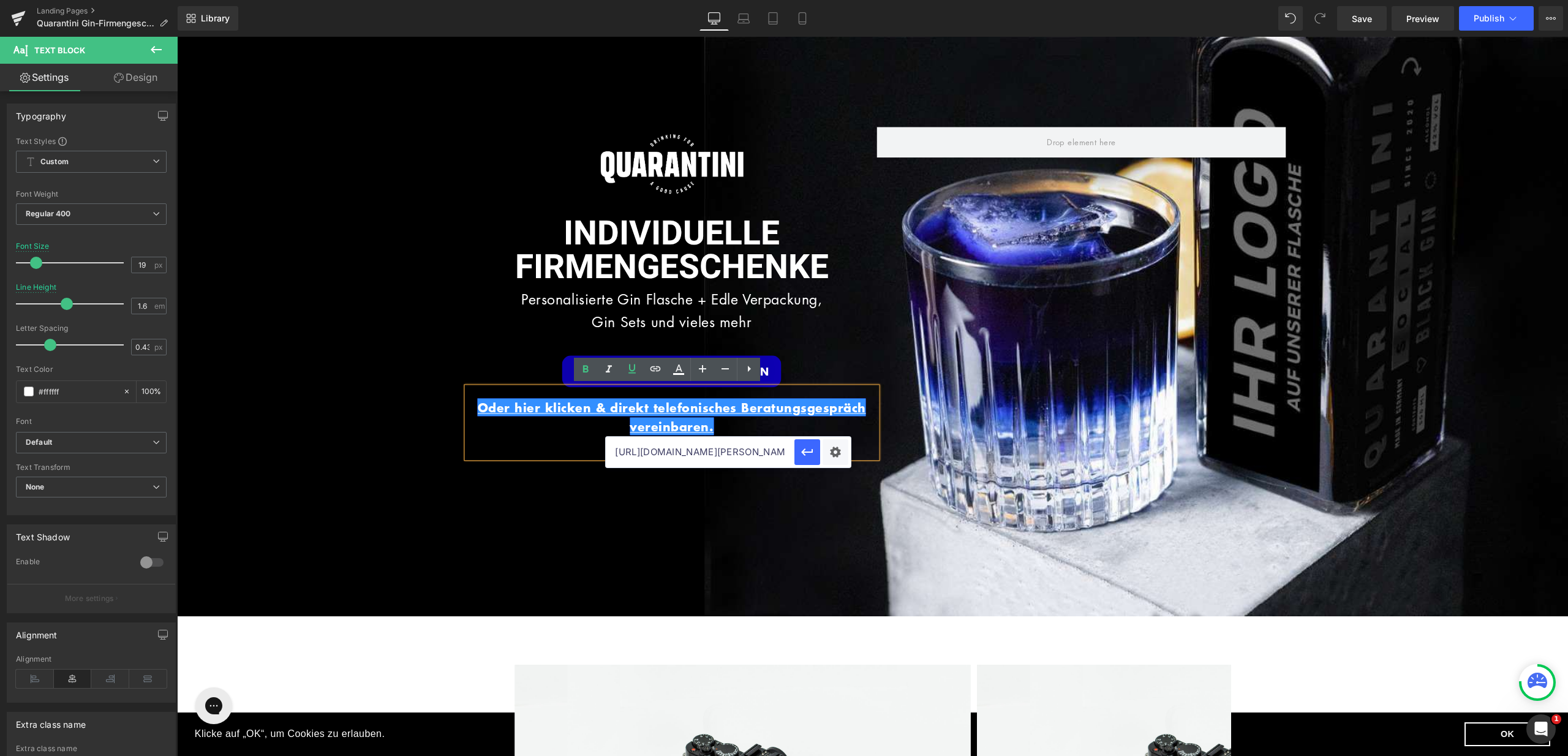
click at [0, 0] on input "[URL][DOMAIN_NAME][PERSON_NAME]" at bounding box center [0, 0] width 0 height 0
paste input "[URL][DOMAIN_NAME][PERSON_NAME]"
type input "[URL][DOMAIN_NAME][PERSON_NAME]"
click at [810, 451] on icon "button" at bounding box center [807, 451] width 15 height 15
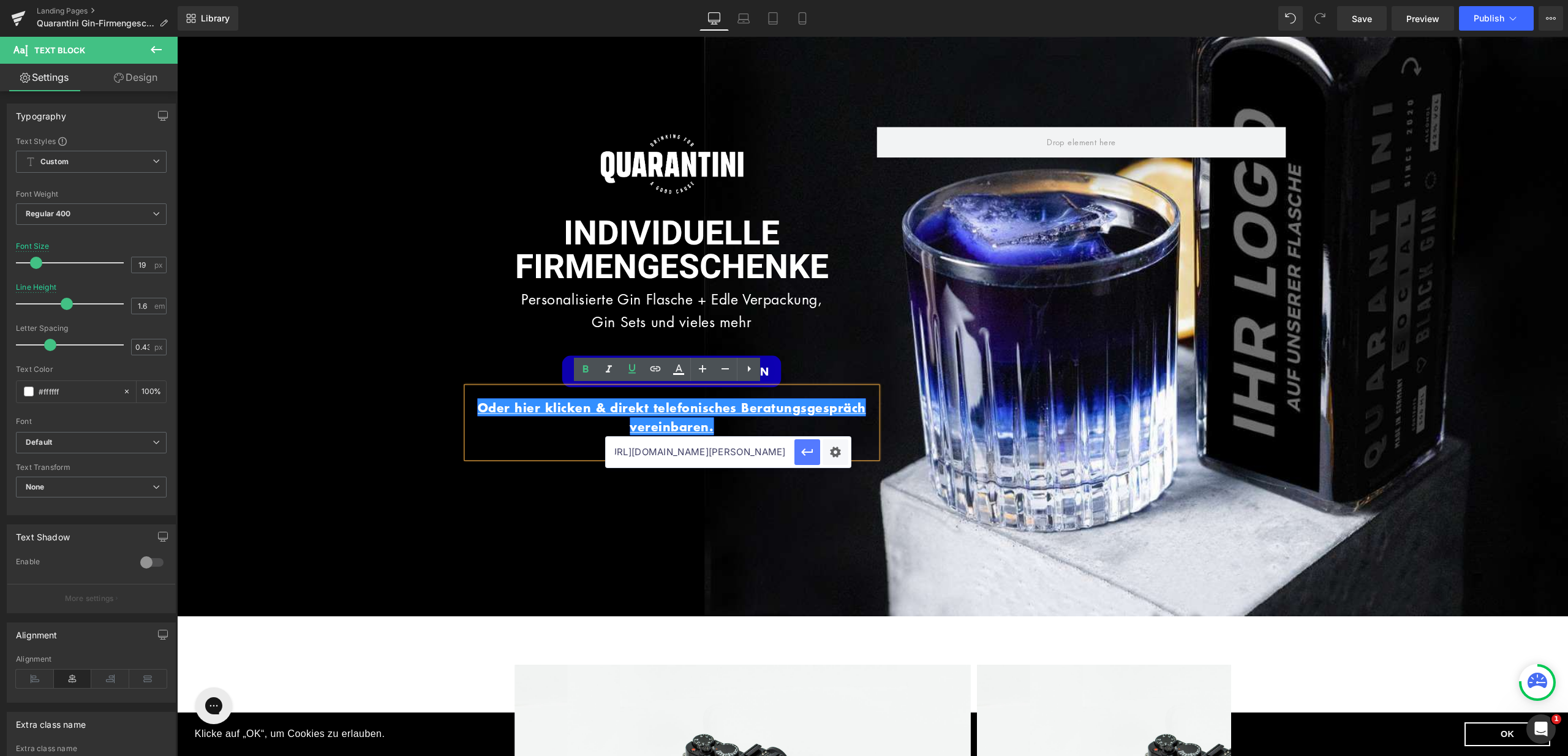
scroll to position [0, 0]
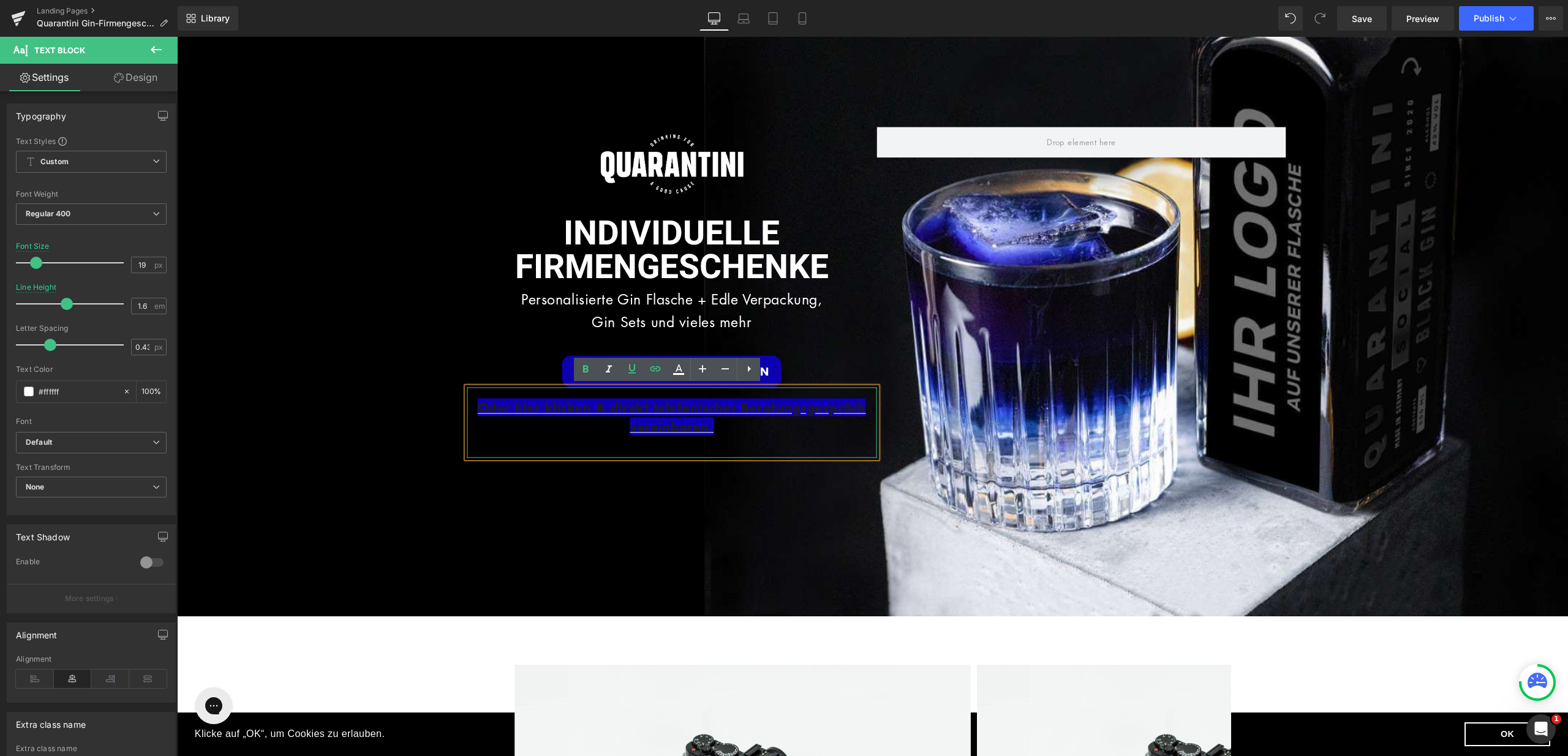
click at [772, 434] on div "Oder hier klicken & direkt telefonisches Beratungsgespräch vereinbaren." at bounding box center [672, 422] width 410 height 71
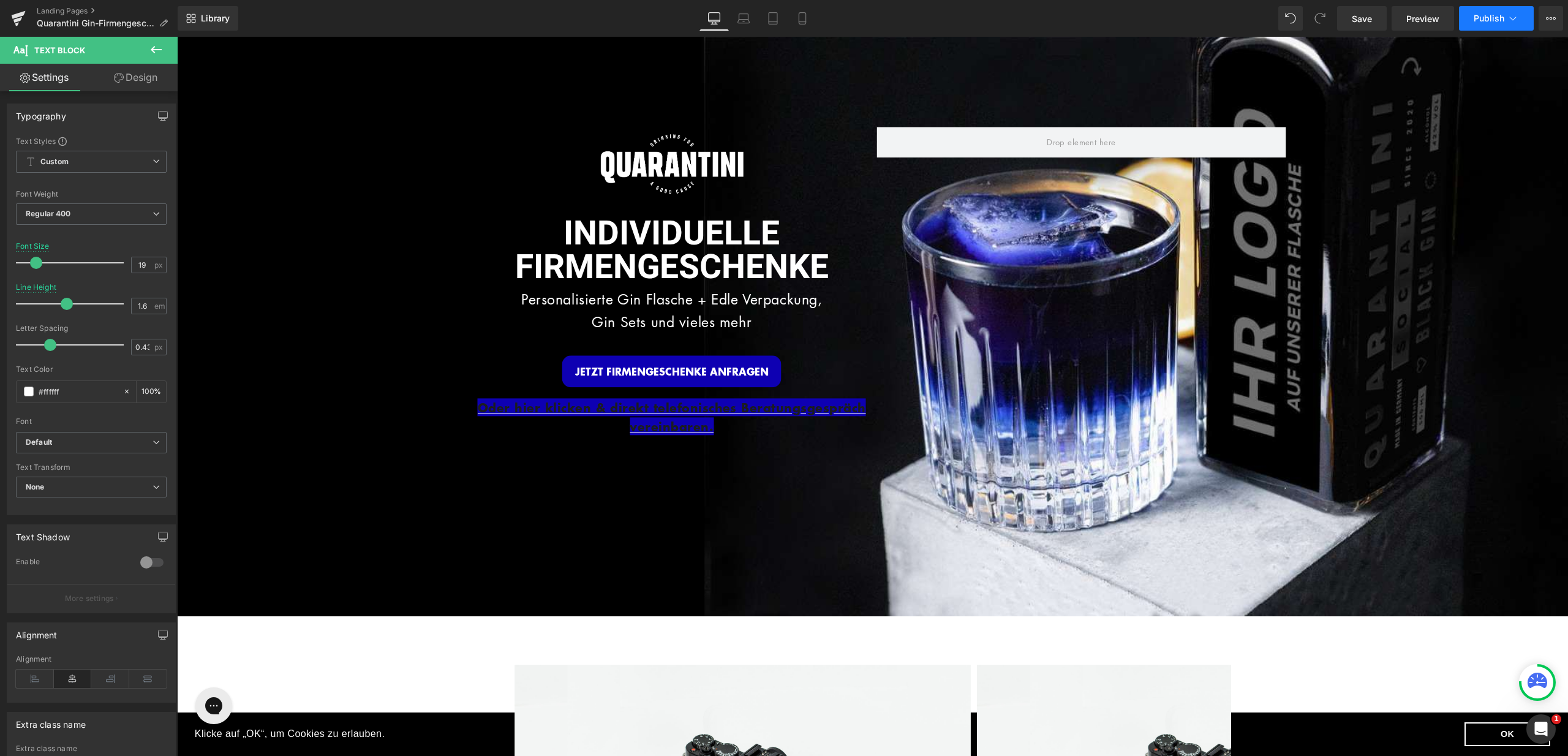
click at [1514, 15] on icon at bounding box center [1513, 18] width 12 height 12
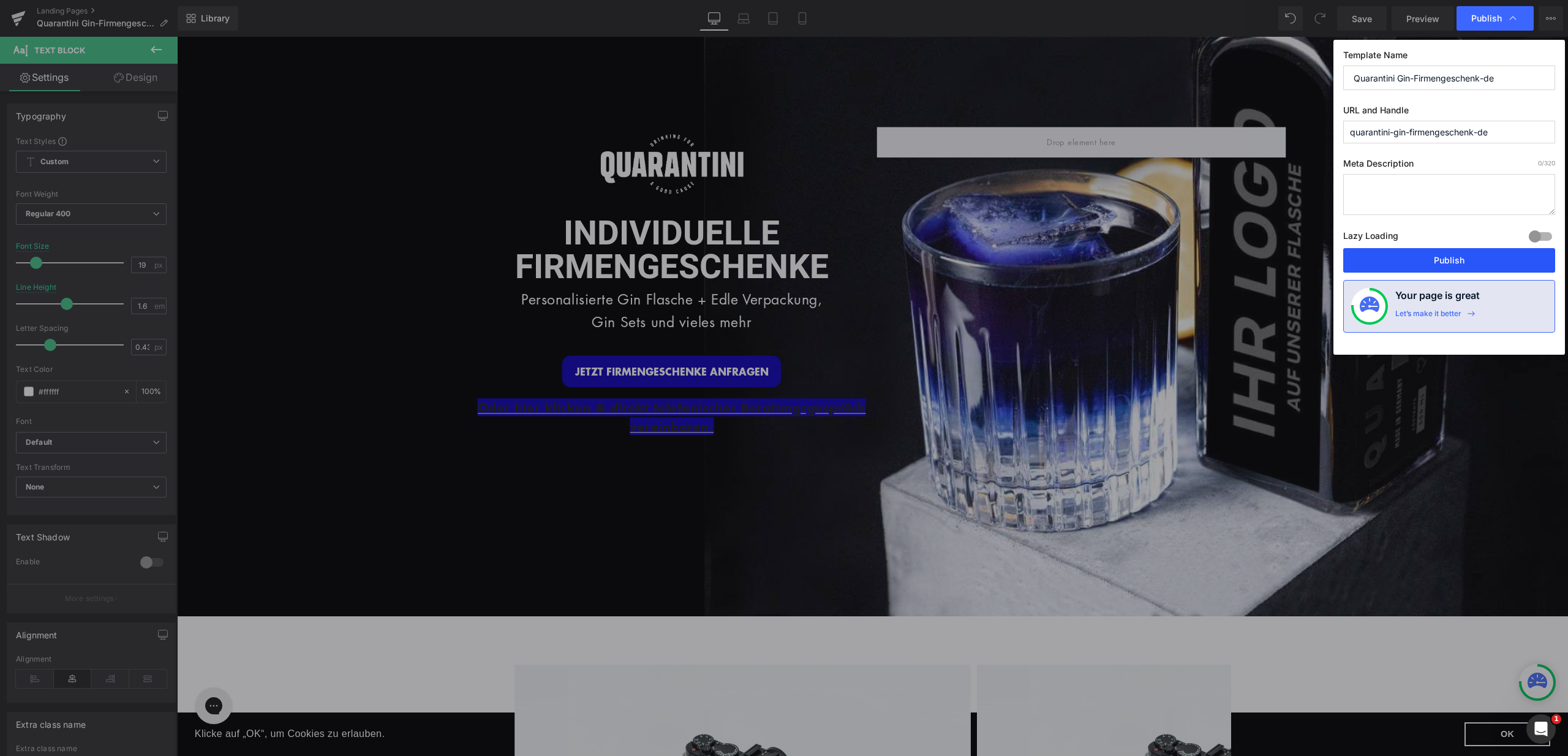
click at [1453, 251] on button "Publish" at bounding box center [1449, 260] width 212 height 25
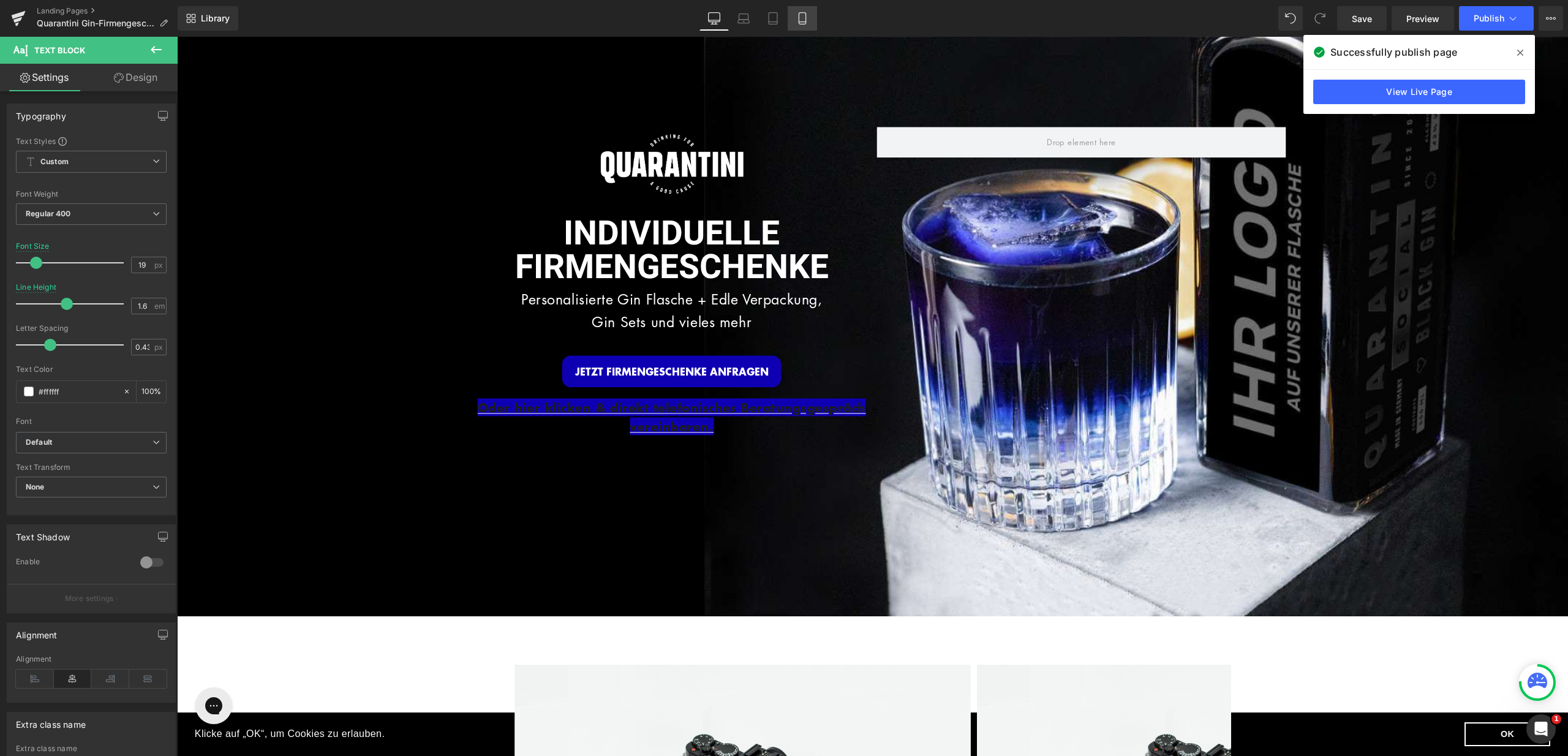
click at [795, 13] on link "Mobile" at bounding box center [802, 18] width 30 height 25
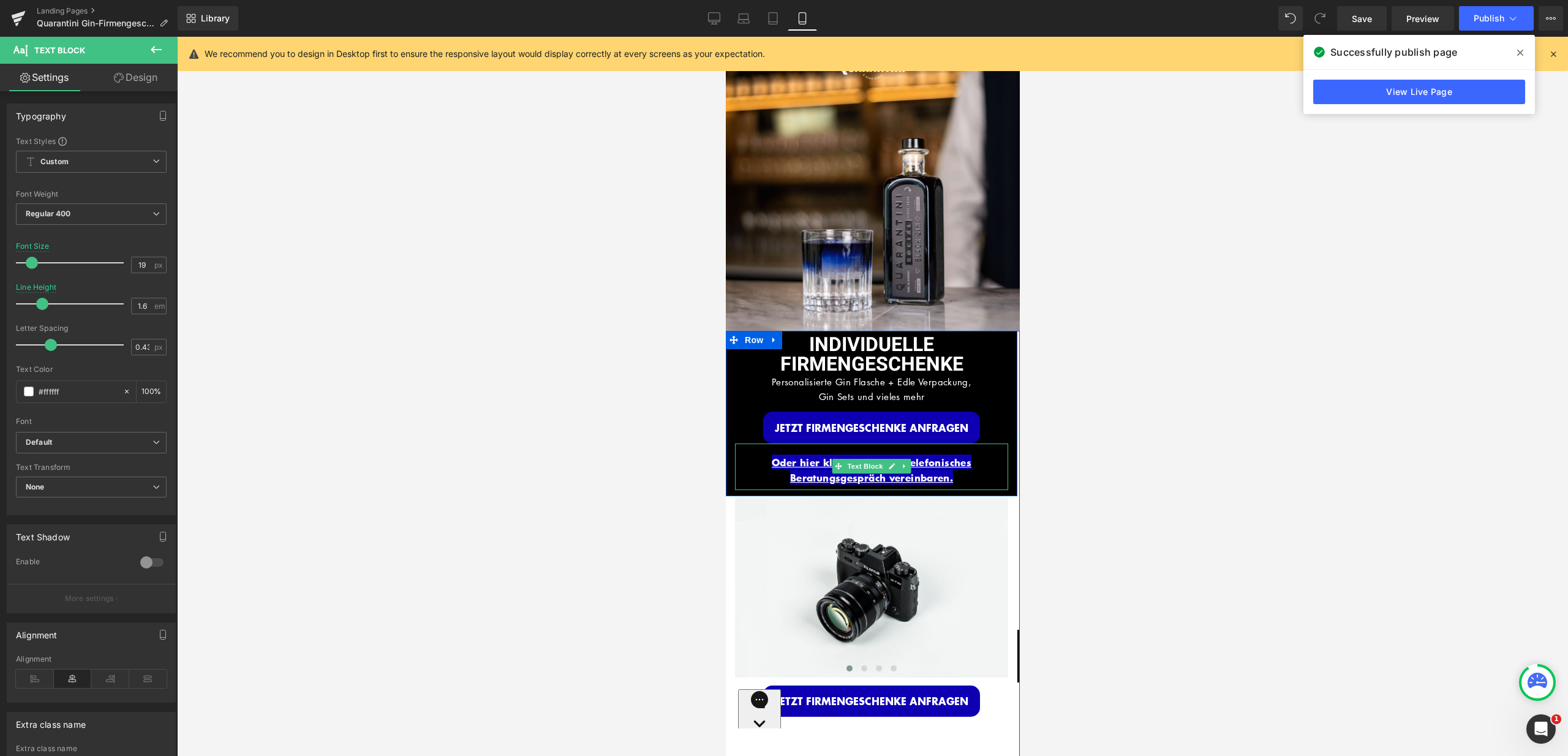
click at [905, 471] on span "Oder hier klicken & direkt telefonisches Beratungsgespräch vereinbaren." at bounding box center [871, 470] width 200 height 30
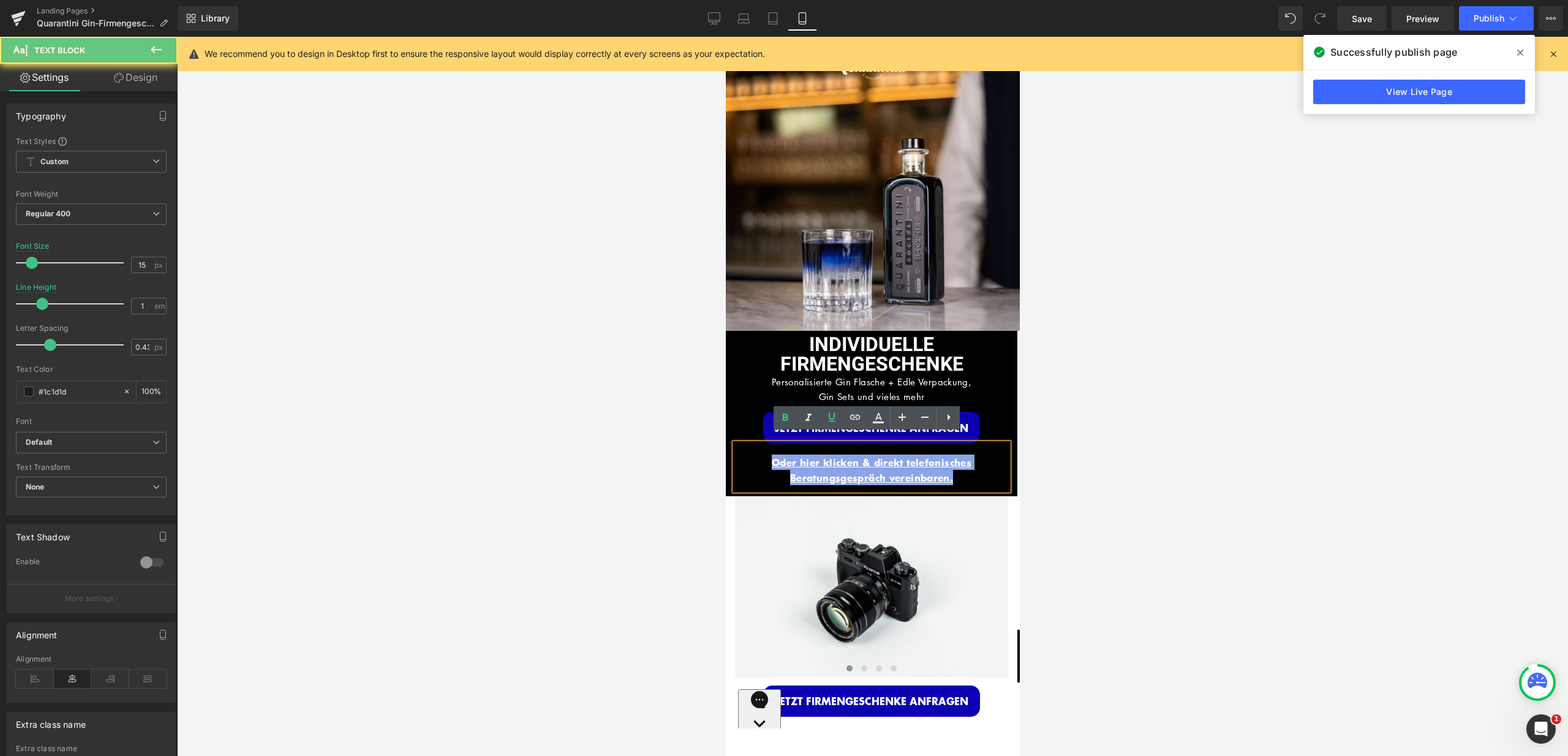
drag, startPoint x: 965, startPoint y: 469, endPoint x: 736, endPoint y: 443, distance: 230.5
click at [735, 443] on div "Oder hier klicken & direkt telefonisches Beratungsgespräch vereinbaren." at bounding box center [871, 467] width 273 height 47
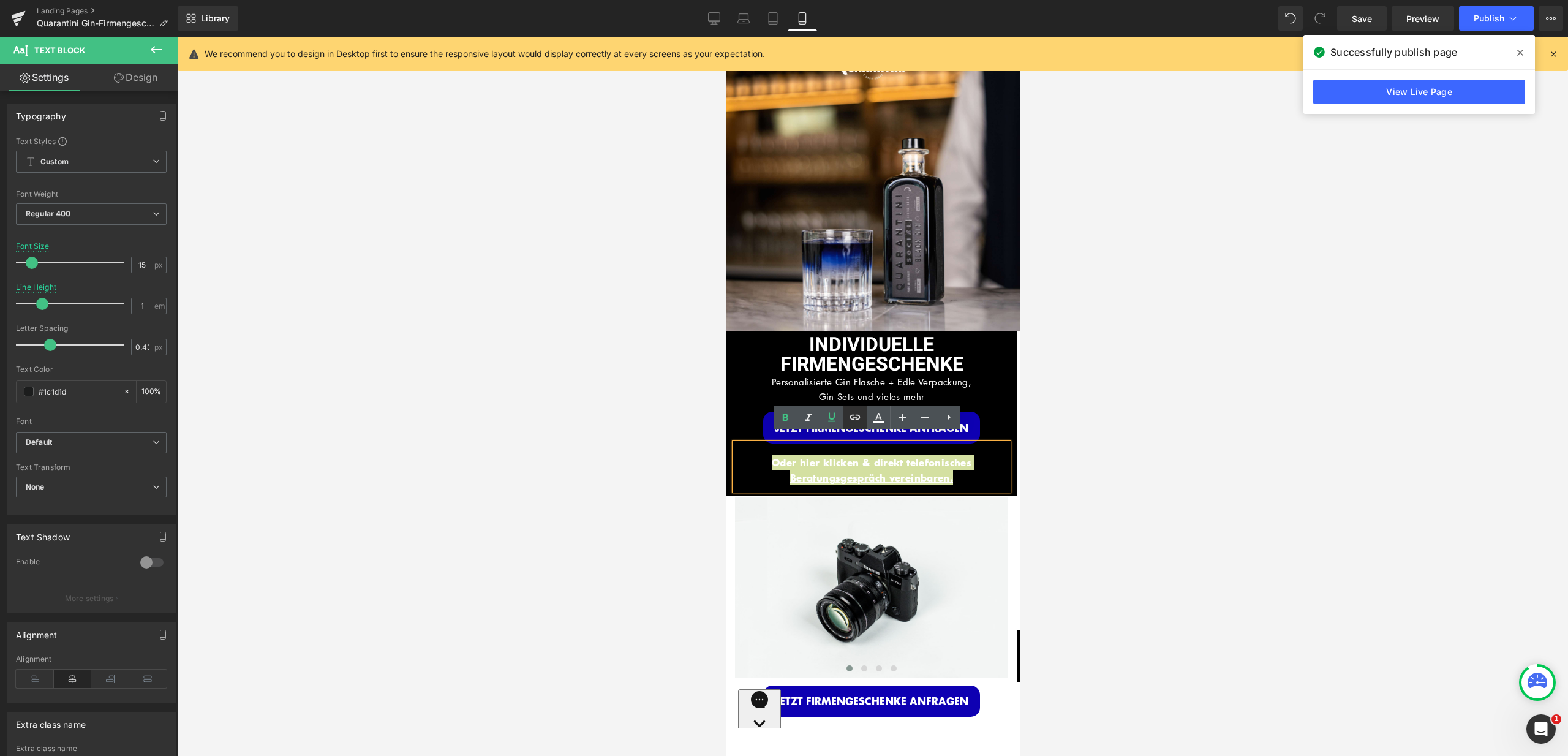
click at [855, 421] on icon at bounding box center [855, 417] width 15 height 15
click at [0, 0] on input "[URL][DOMAIN_NAME][PERSON_NAME]" at bounding box center [0, 0] width 0 height 0
paste input "[URL][DOMAIN_NAME][PERSON_NAME]"
type input "[URL][DOMAIN_NAME][PERSON_NAME]"
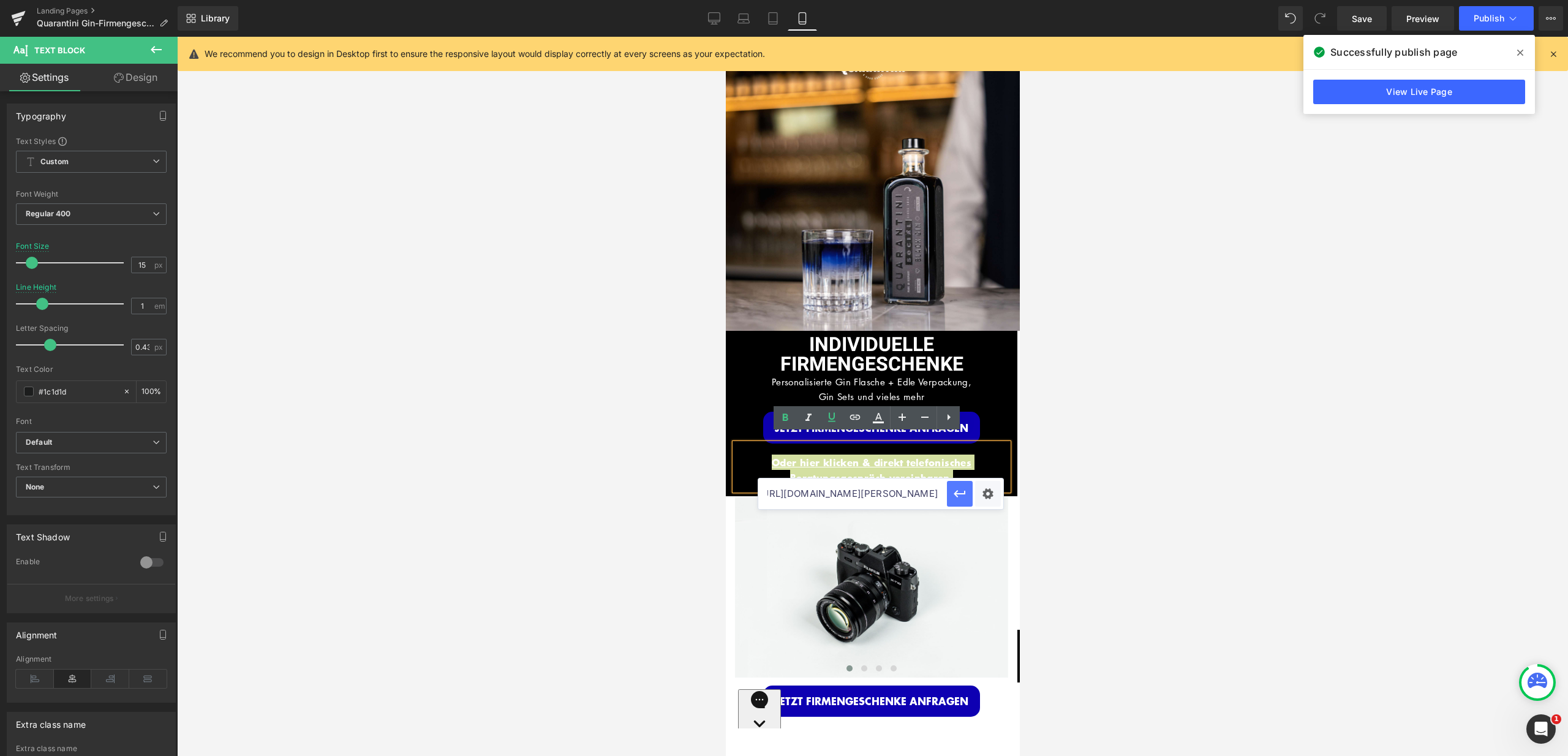
click at [958, 494] on icon "button" at bounding box center [960, 493] width 15 height 15
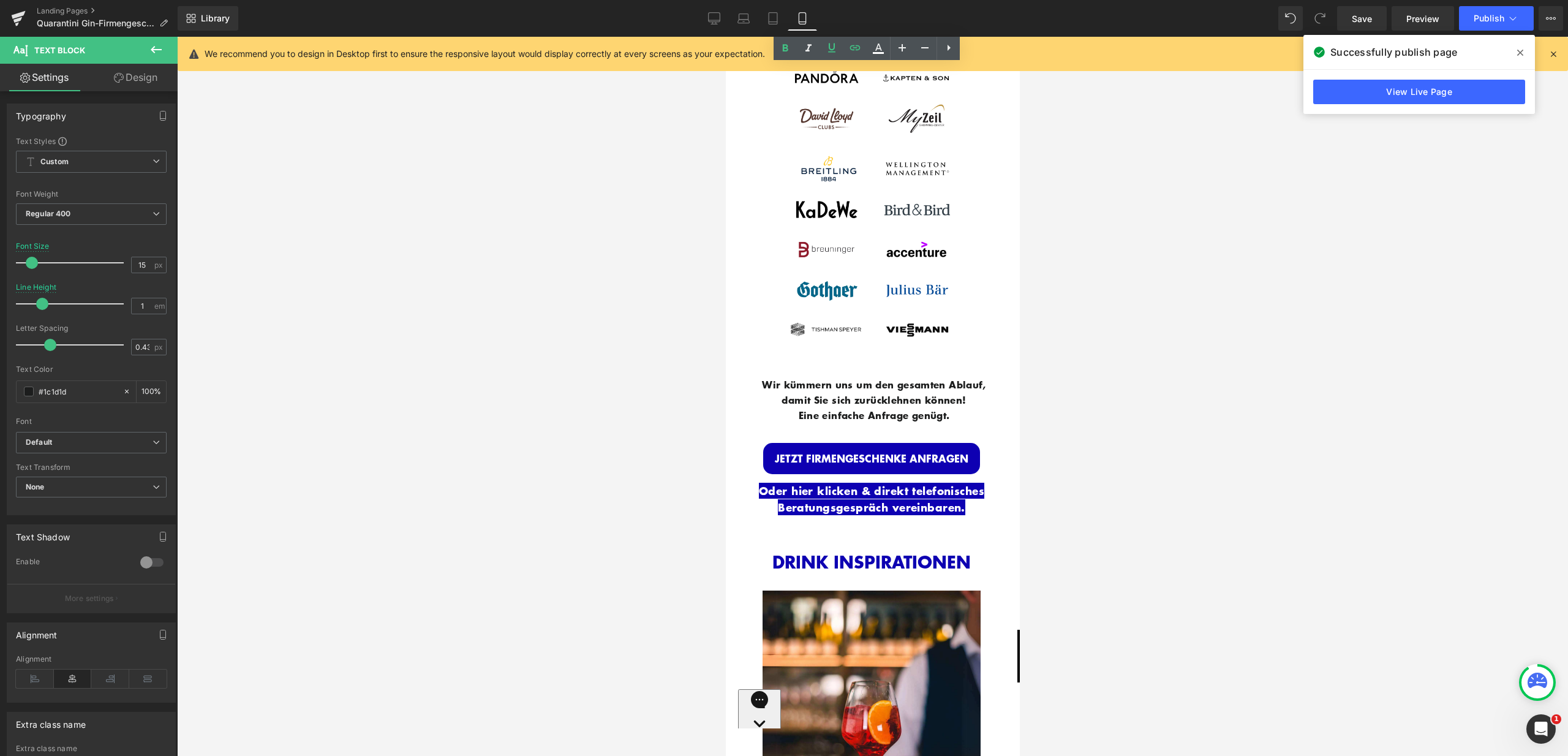
scroll to position [2479, 0]
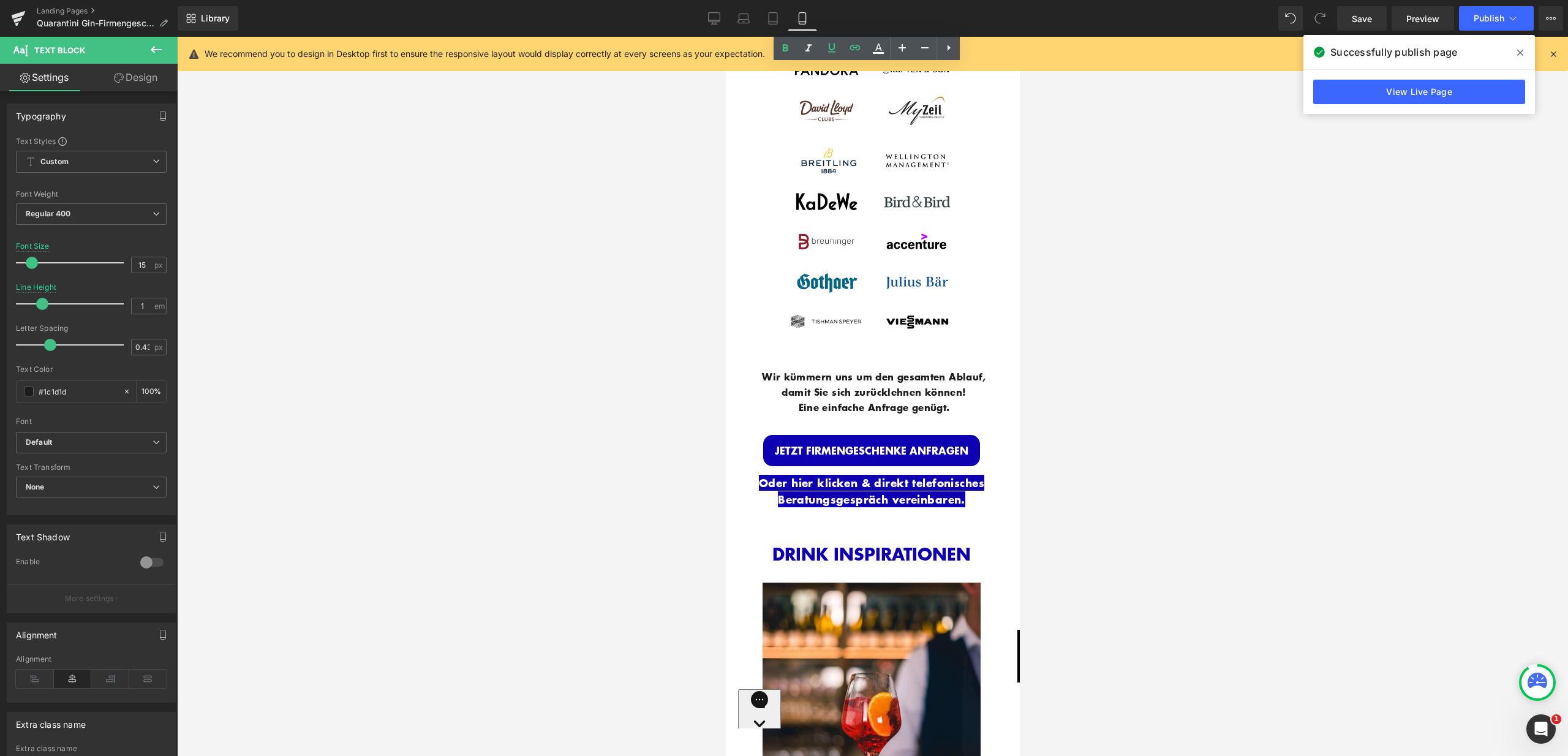
click at [963, 486] on p "Oder hier klicken & direkt telefonisches Beratungsgespräch vereinbaren." at bounding box center [871, 491] width 273 height 33
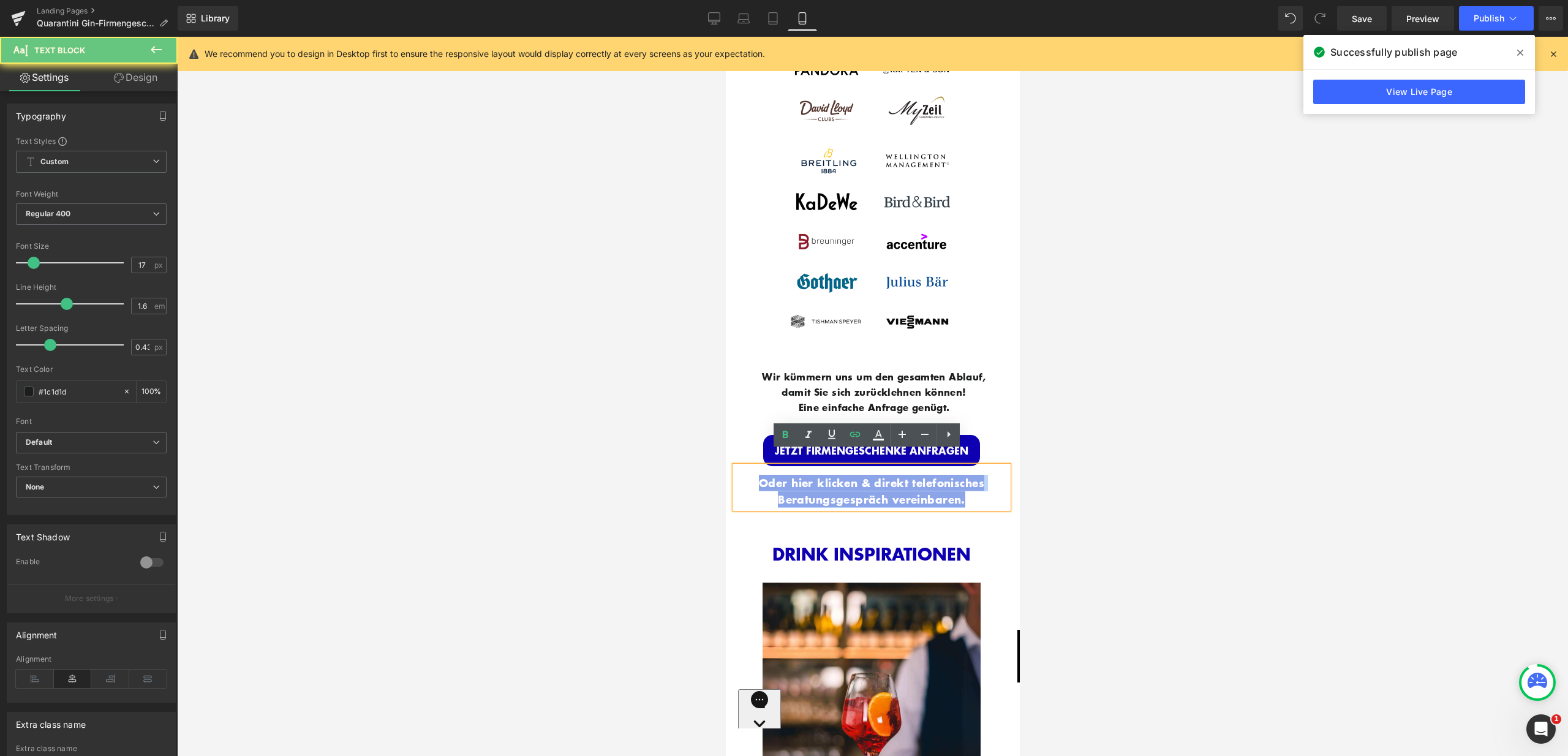
drag, startPoint x: 965, startPoint y: 486, endPoint x: 739, endPoint y: 469, distance: 226.6
click at [739, 475] on p "Oder hier klicken & direkt telefonisches Beratungsgespräch vereinbaren." at bounding box center [871, 491] width 273 height 33
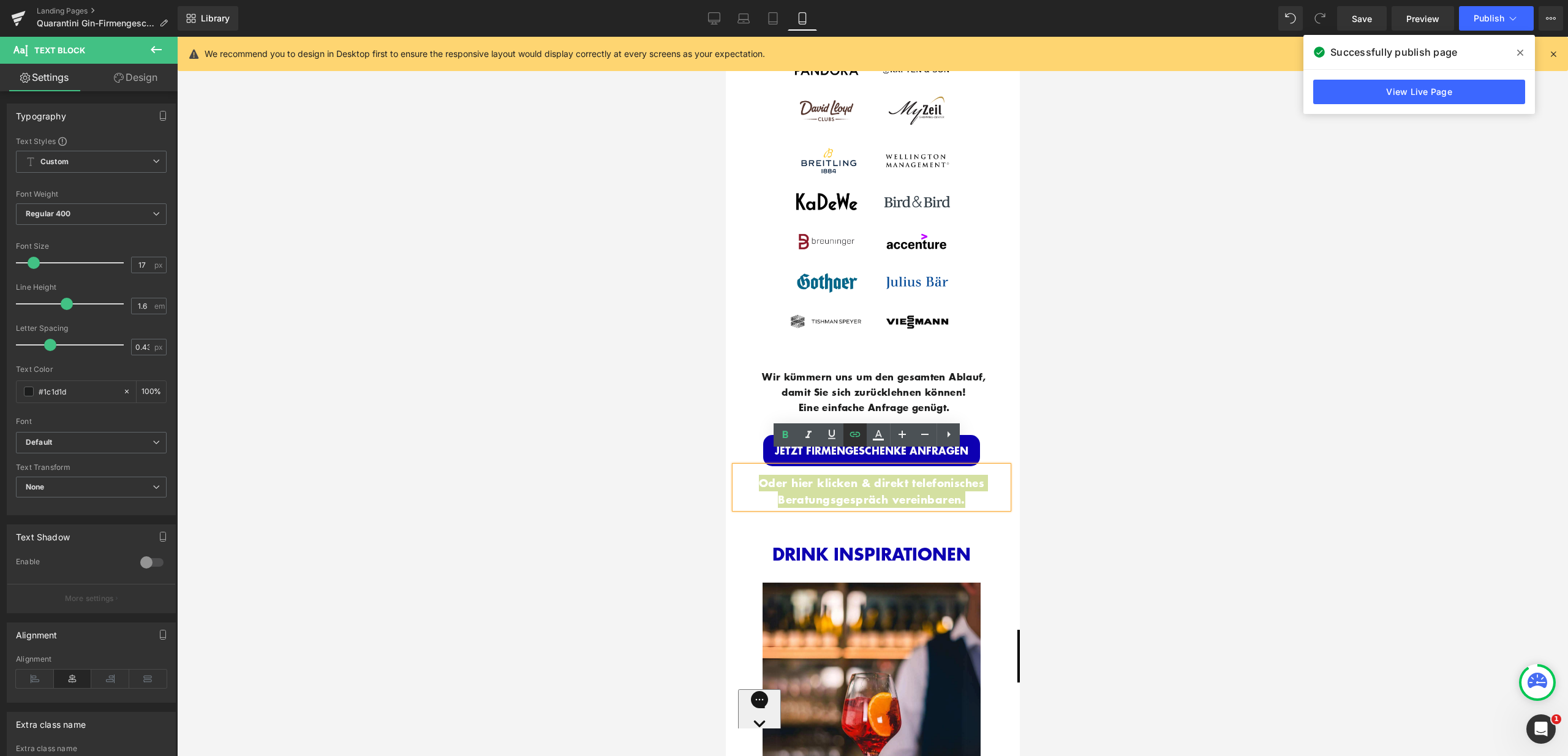
click at [856, 442] on link at bounding box center [855, 434] width 23 height 23
click at [0, 0] on input "[URL][DOMAIN_NAME][PERSON_NAME]" at bounding box center [0, 0] width 0 height 0
click at [963, 510] on icon "button" at bounding box center [960, 511] width 15 height 15
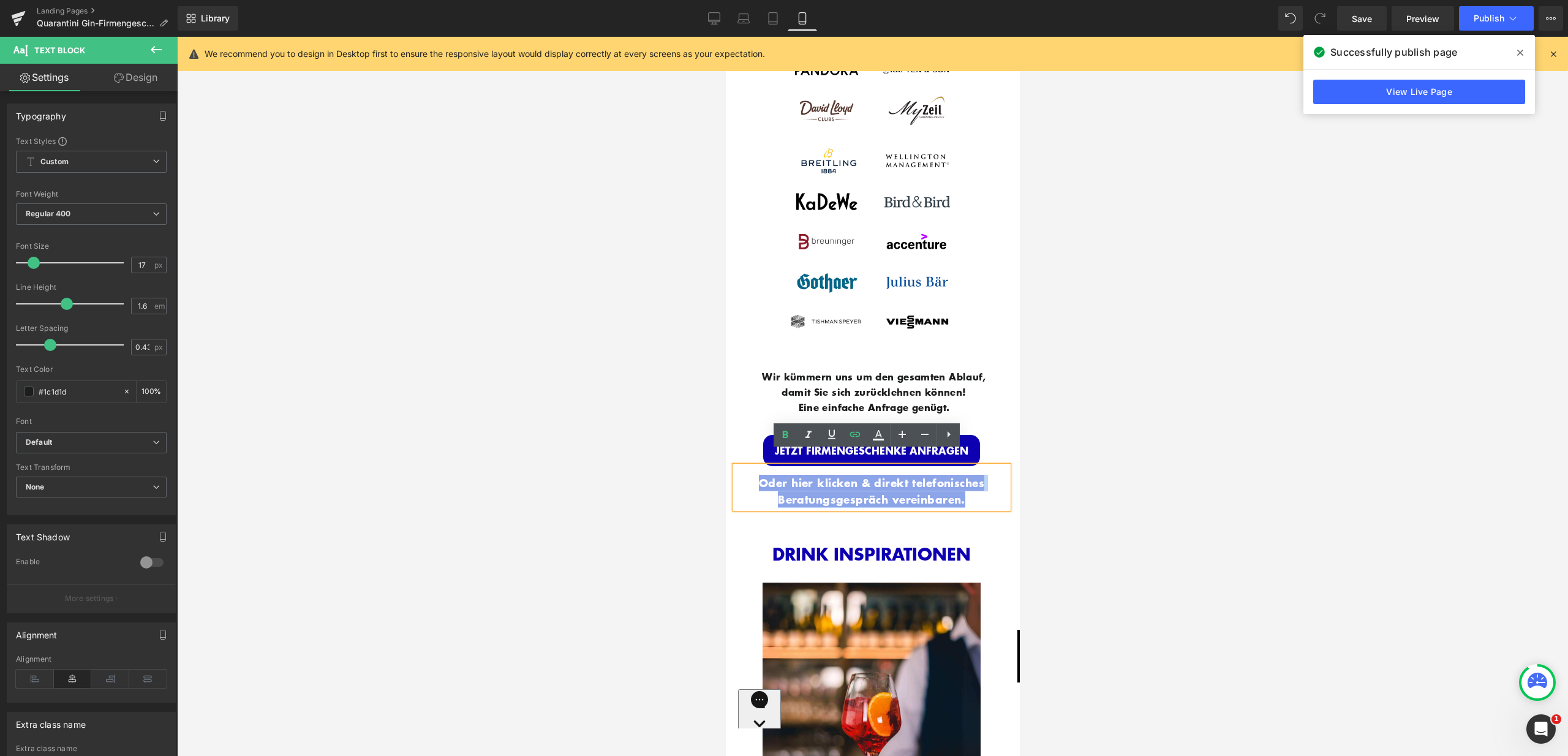
click at [1006, 478] on div "UNSERE KUNDEN Heading Image Image Row Wir kümmern uns um den gesamten Ablauf, d…" at bounding box center [871, 740] width 291 height 1698
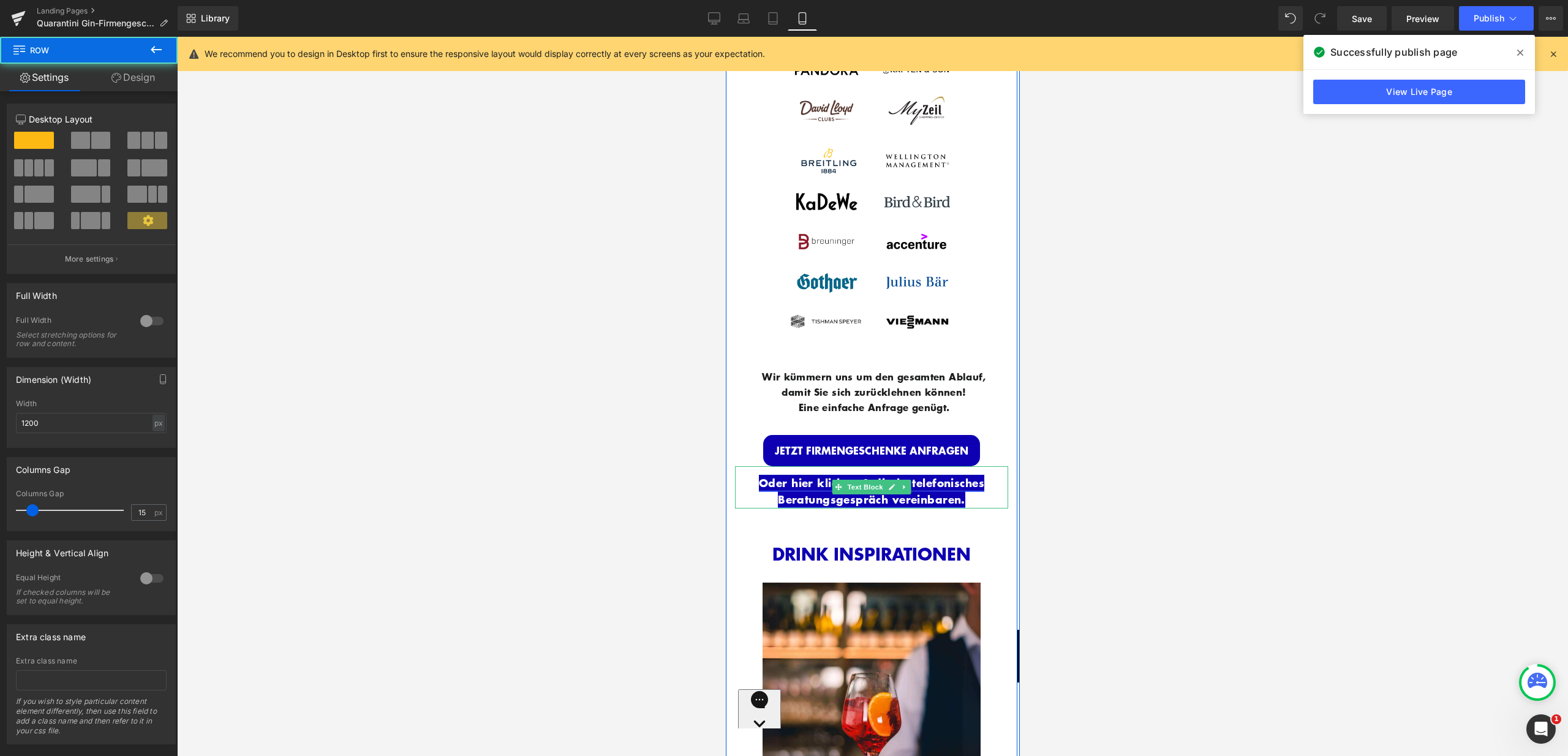
scroll to position [2107, 0]
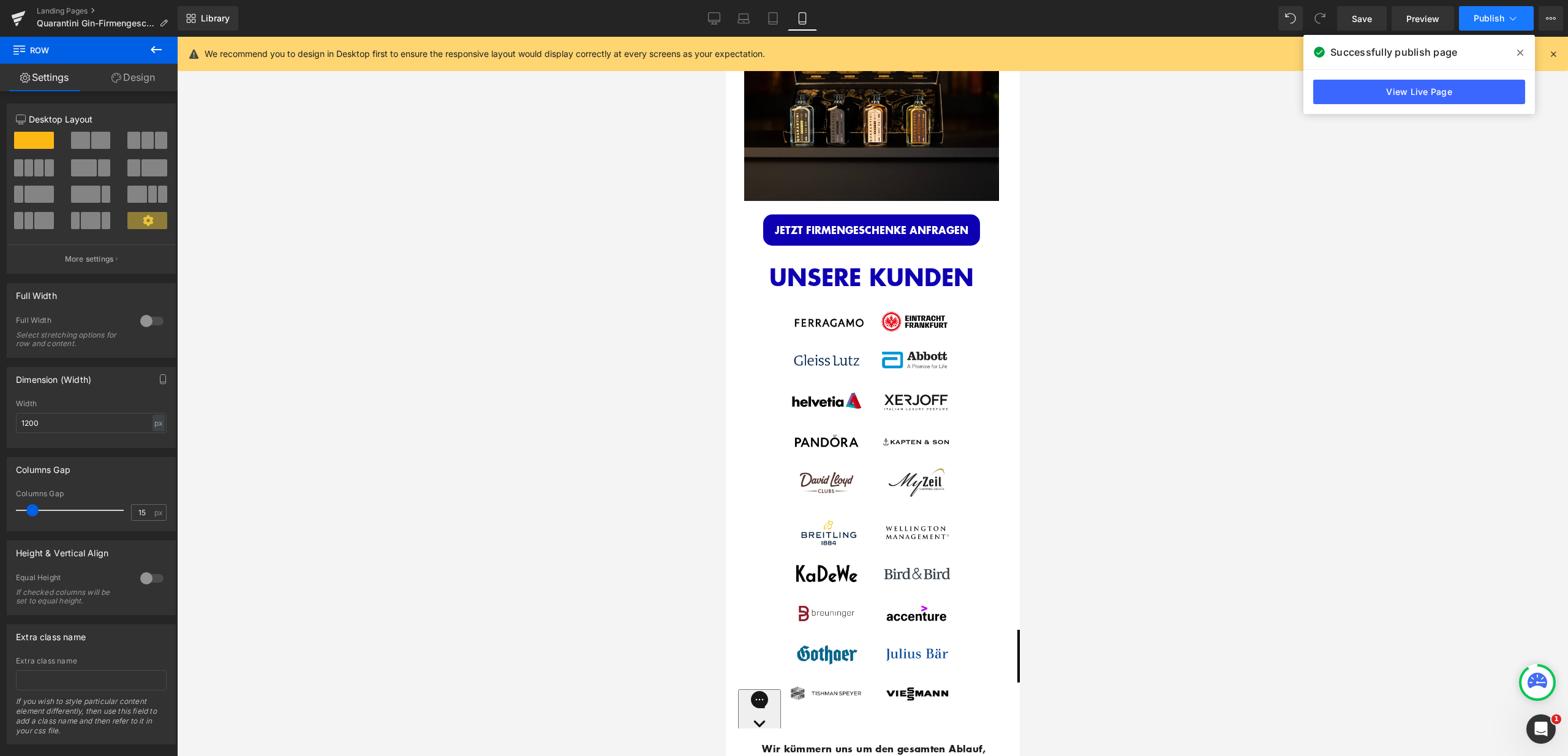
click at [1513, 13] on icon at bounding box center [1513, 18] width 12 height 12
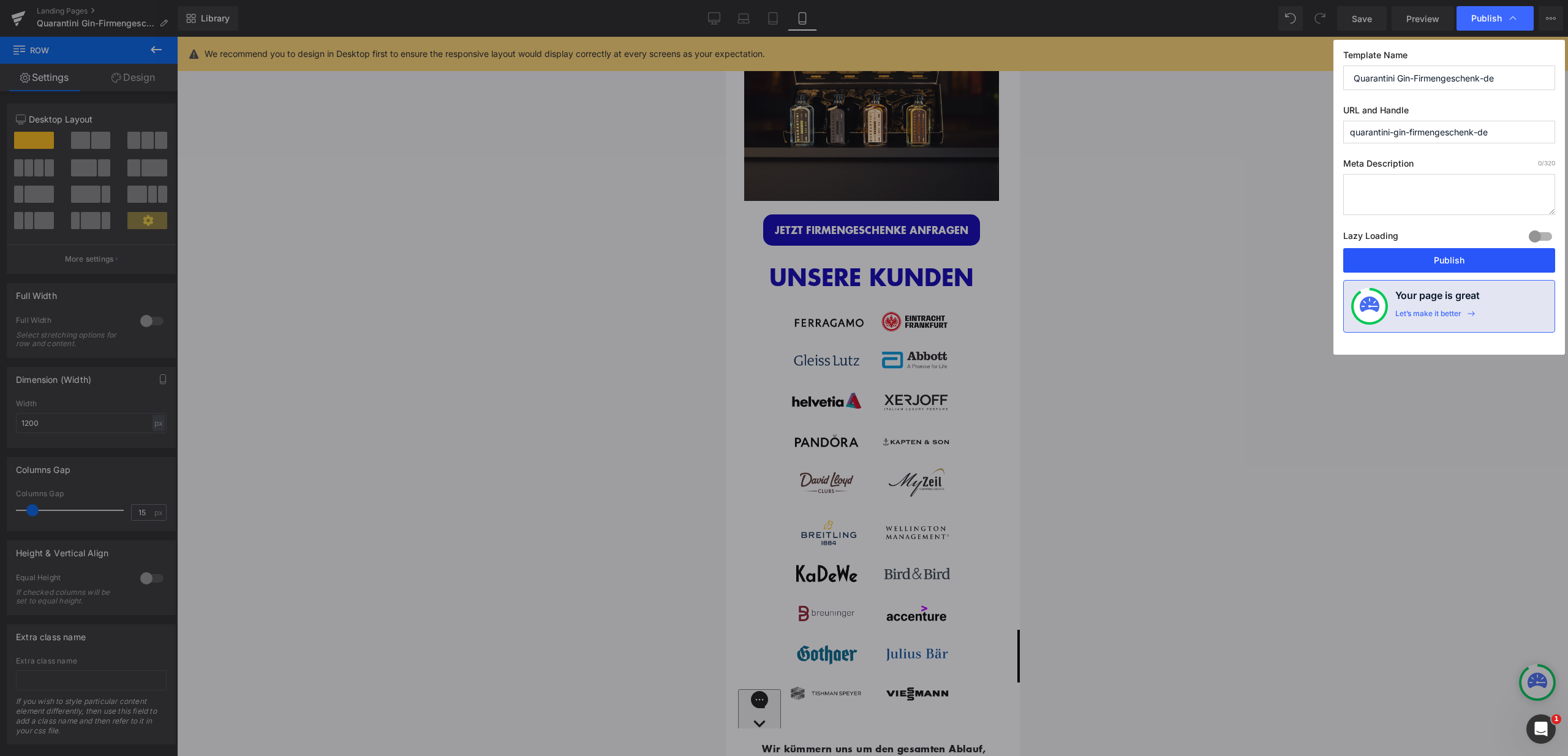
click at [1448, 263] on button "Publish" at bounding box center [1449, 260] width 212 height 25
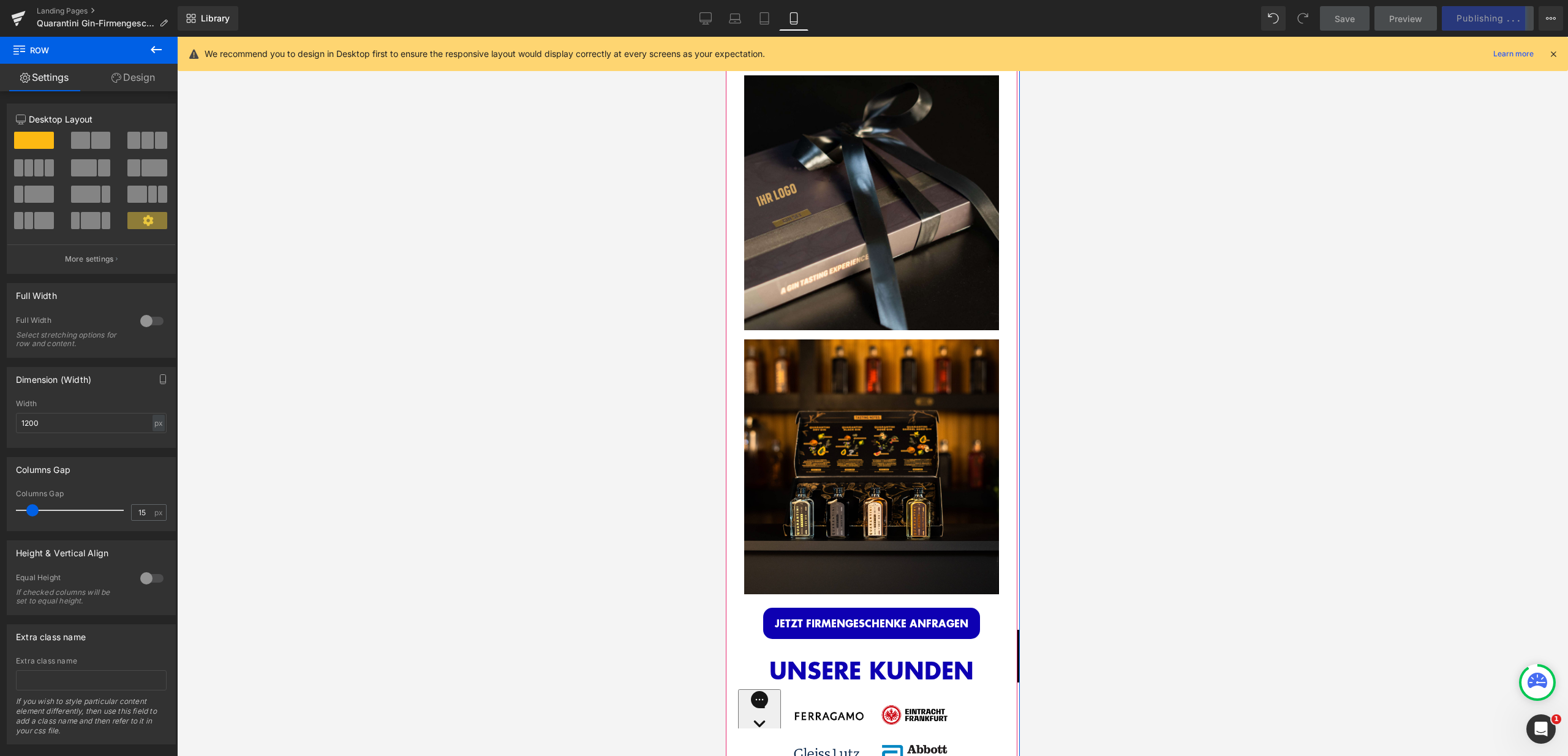
scroll to position [1670, 0]
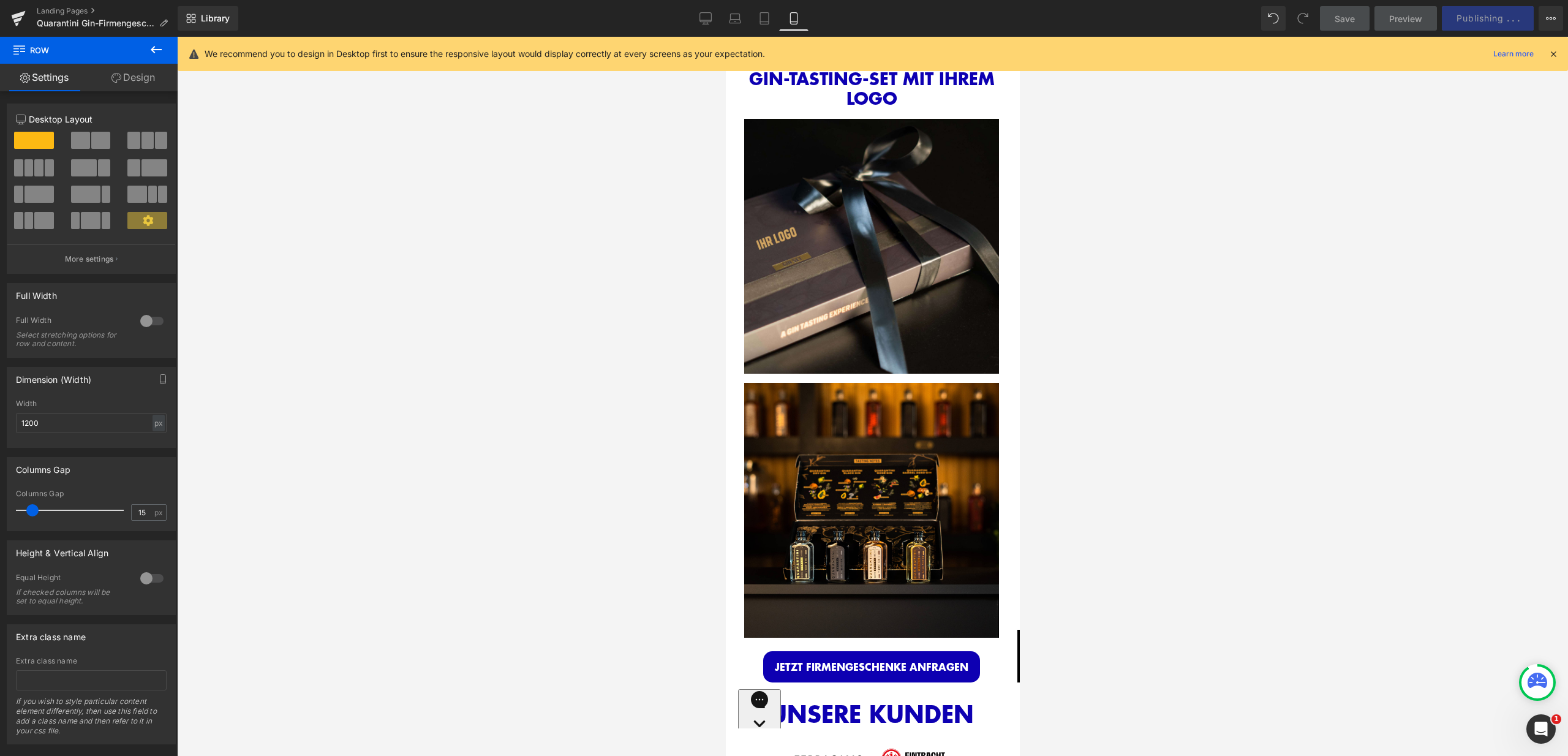
click at [1553, 49] on icon at bounding box center [1553, 54] width 11 height 11
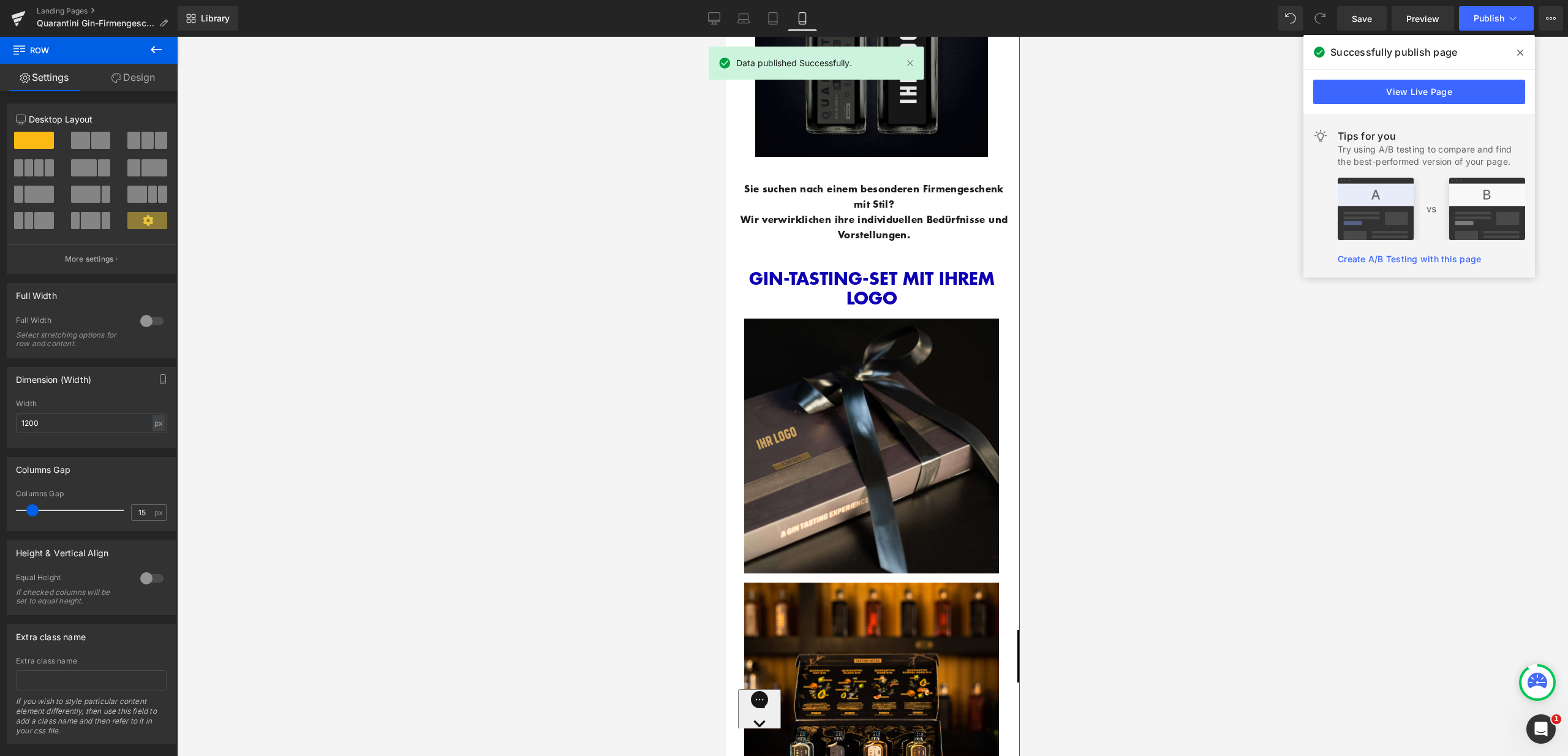
scroll to position [1400, 0]
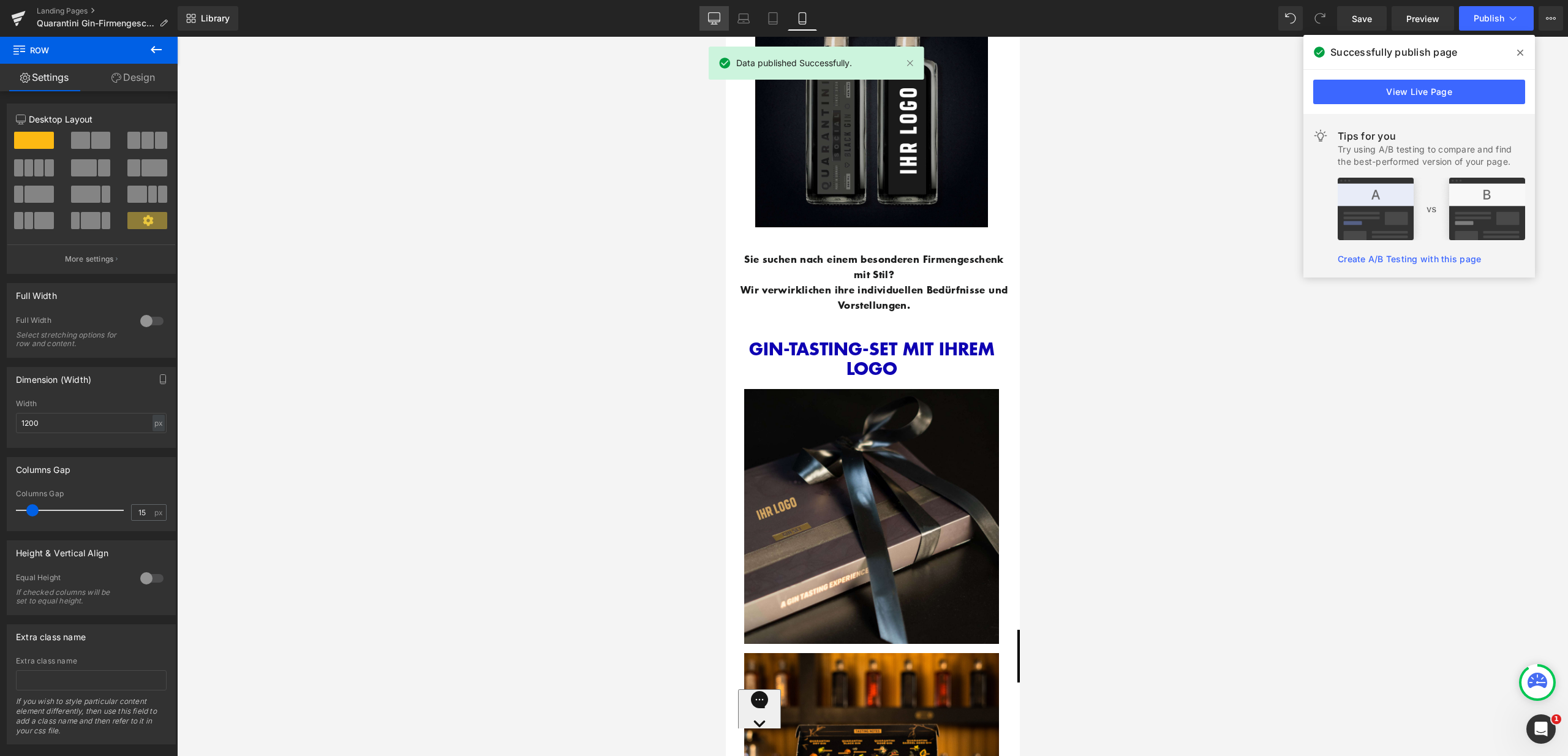
click at [720, 18] on icon at bounding box center [714, 17] width 11 height 9
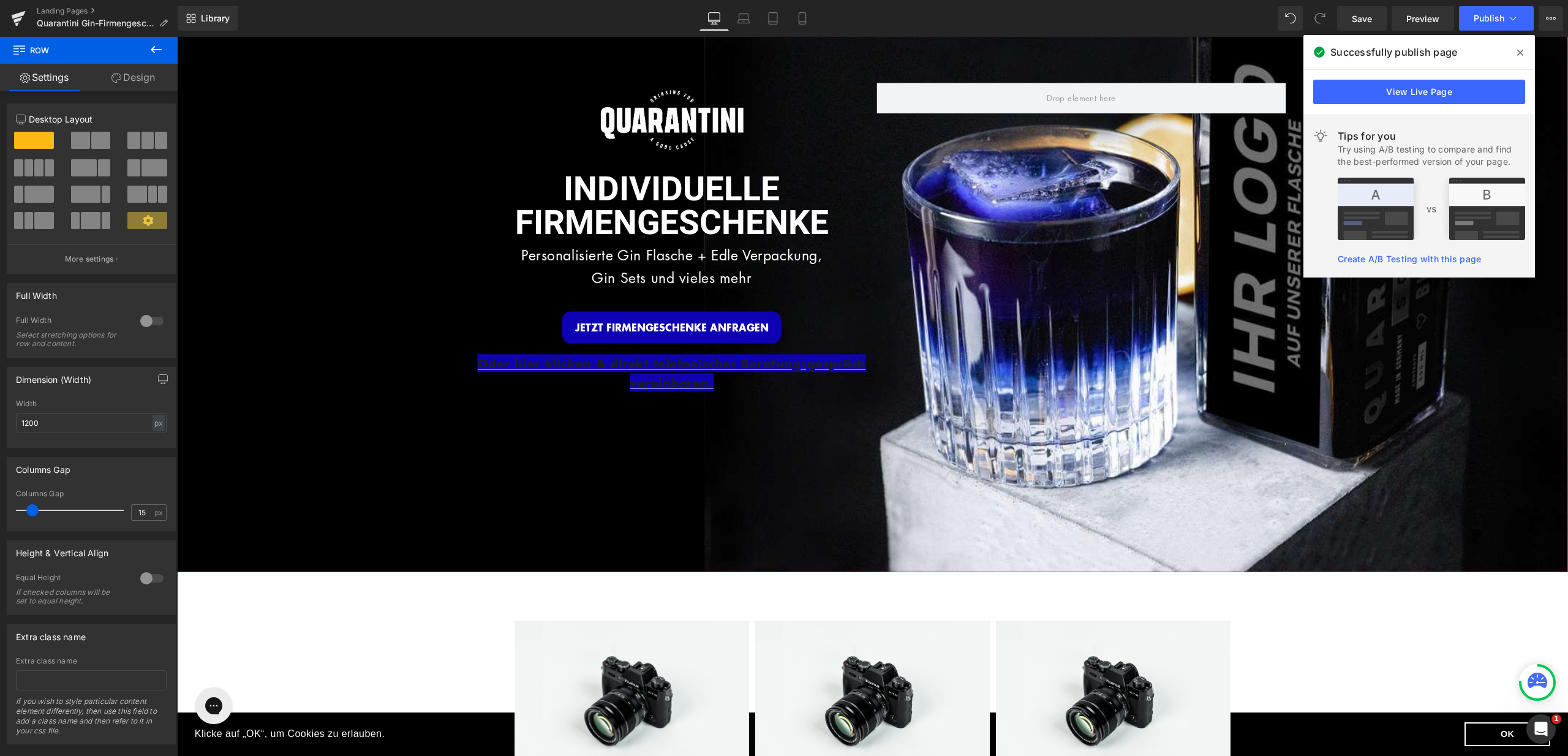
scroll to position [38, 0]
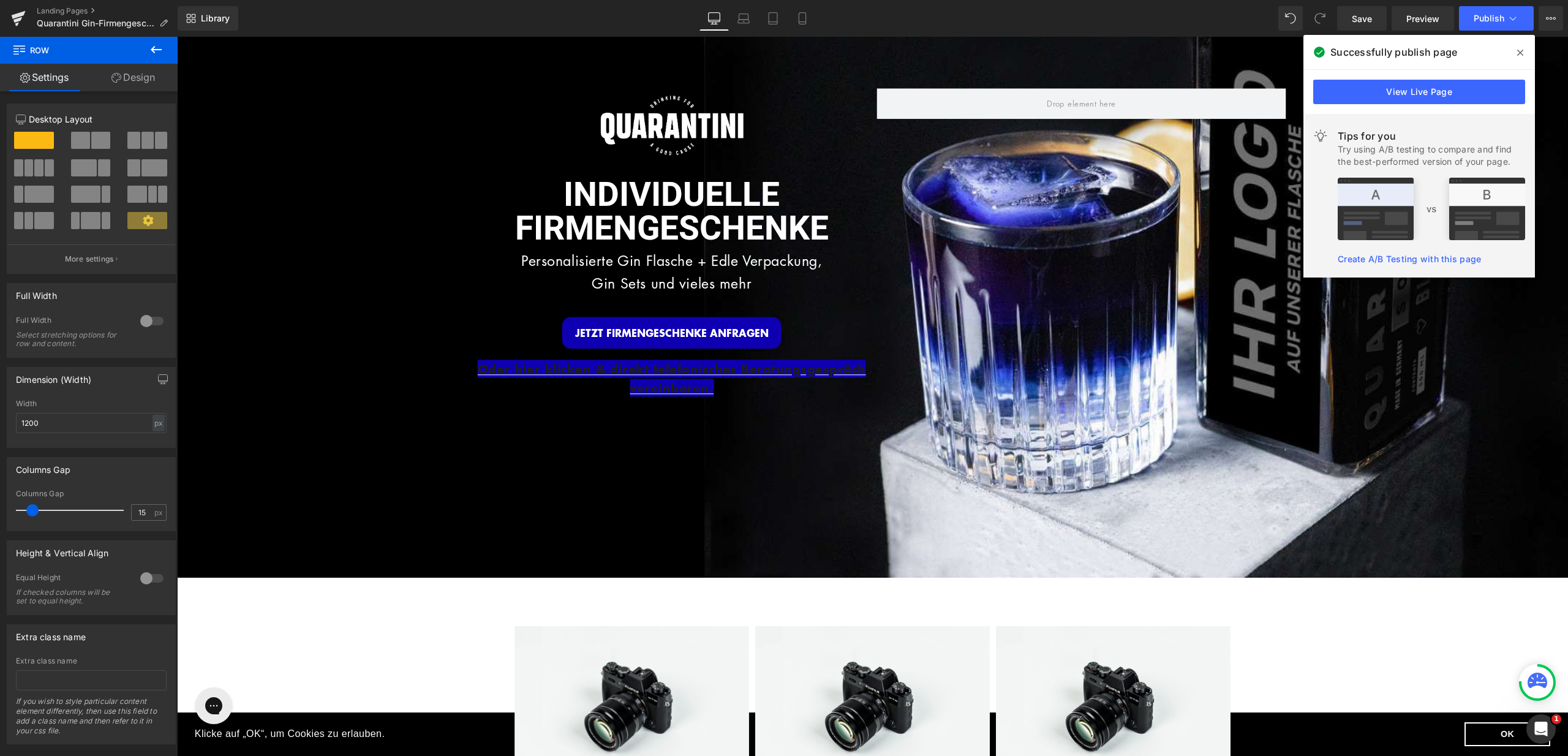
click at [1521, 52] on icon at bounding box center [1521, 53] width 6 height 6
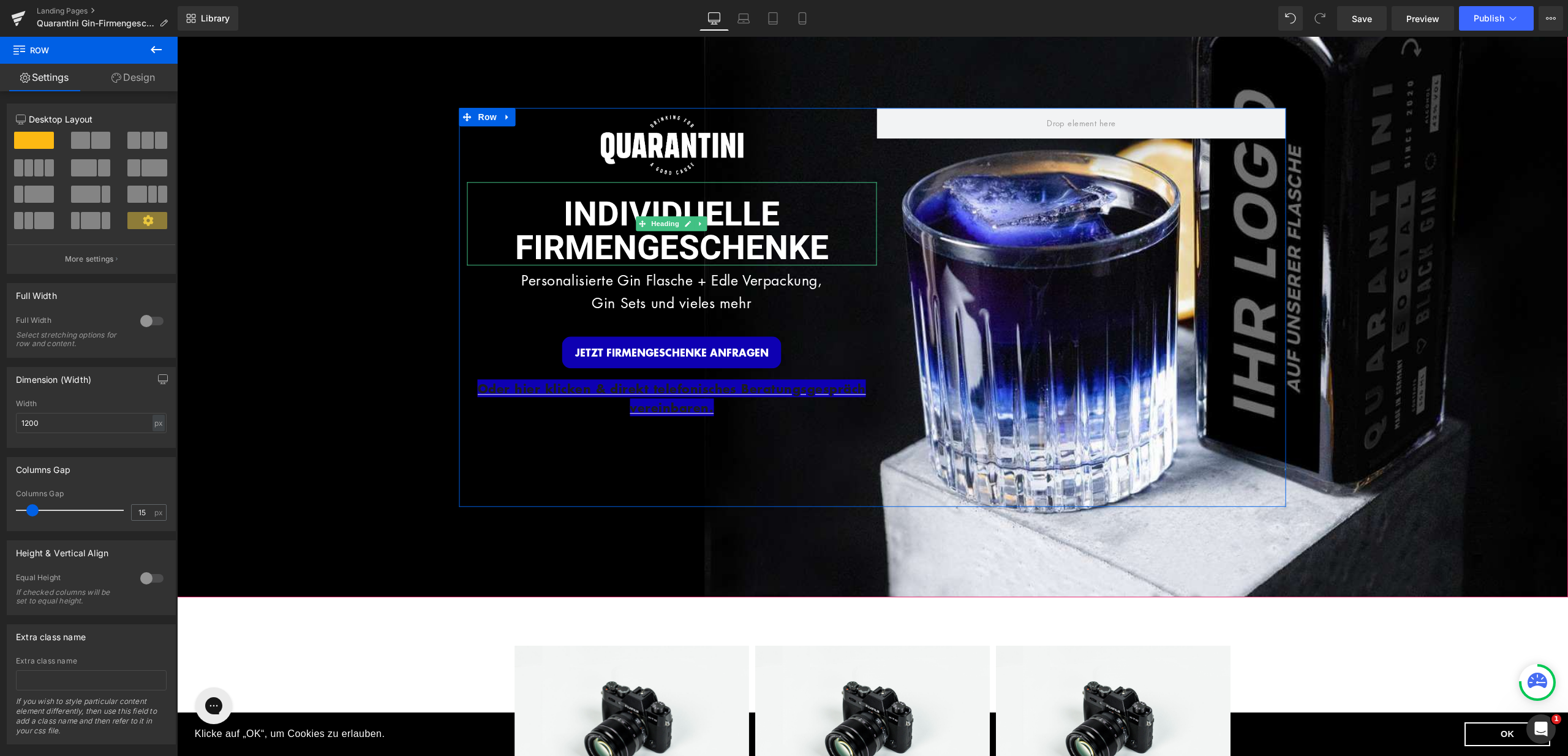
scroll to position [0, 0]
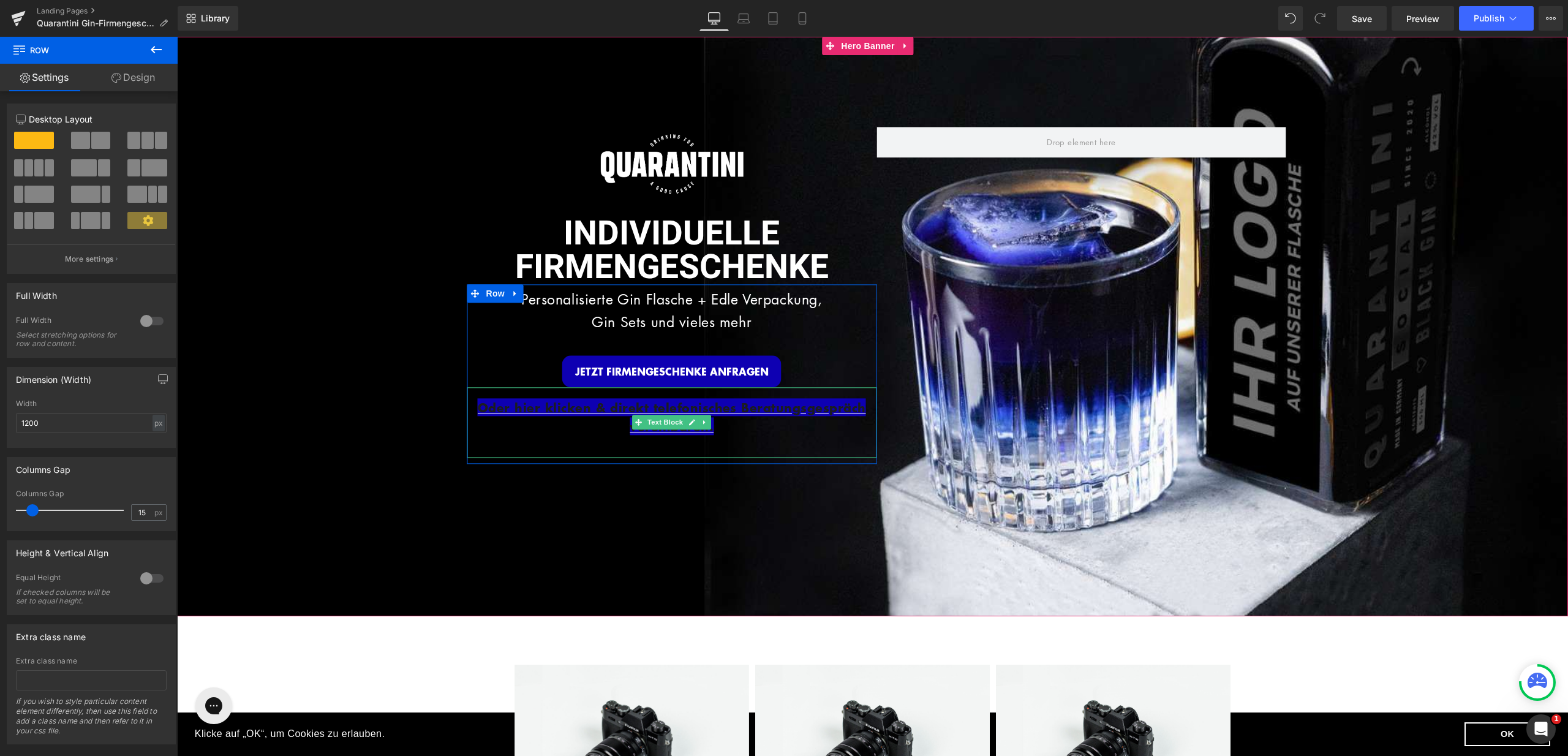
click at [727, 429] on p "Oder hier klicken & direkt telefonisches Beratungsgespräch vereinbaren." at bounding box center [672, 417] width 410 height 38
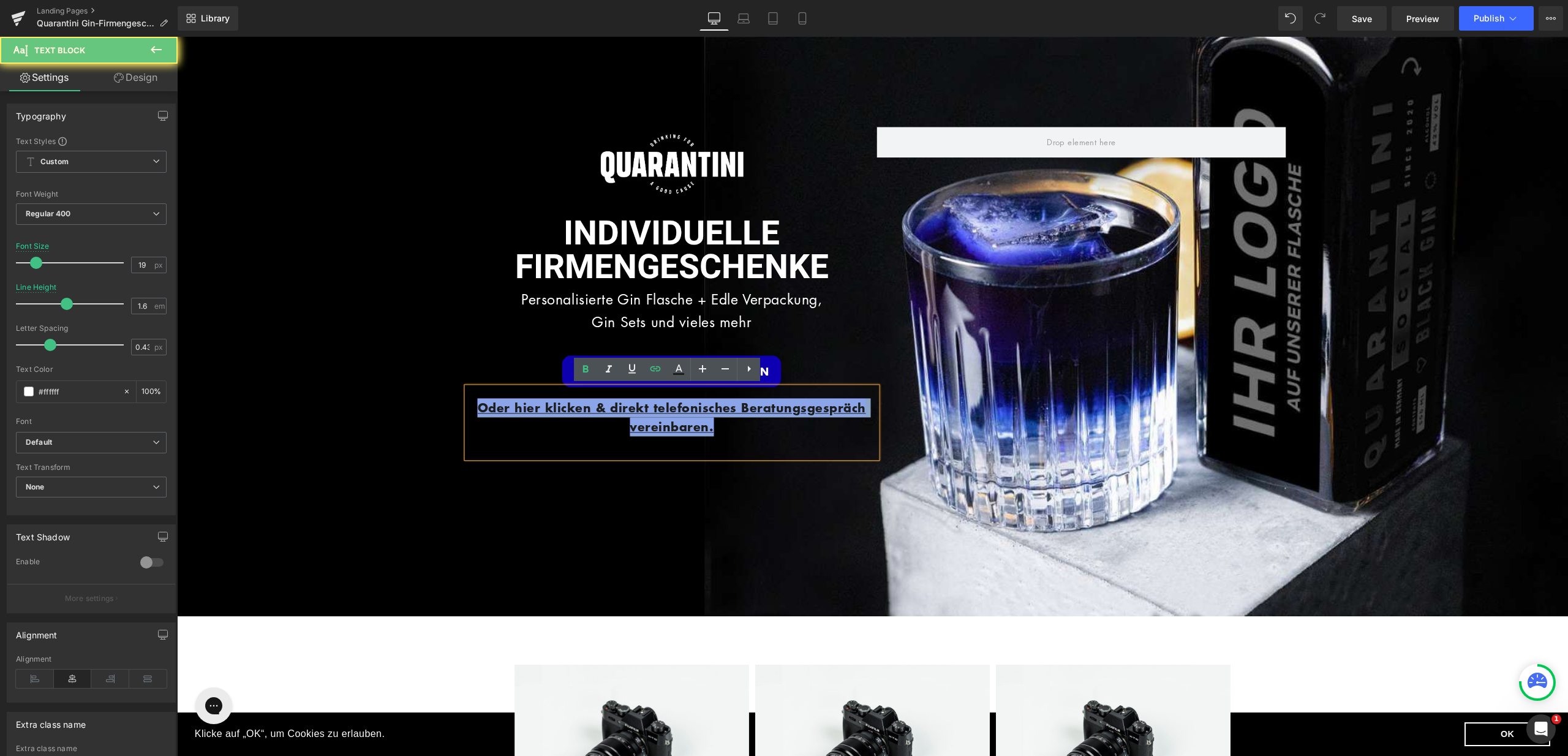
drag, startPoint x: 731, startPoint y: 426, endPoint x: 443, endPoint y: 397, distance: 289.5
click at [443, 397] on span "Image INDIVIDUELLE FIRMENGESCHENKE Heading Personalisierte Gin Flasche + Edle V…" at bounding box center [873, 326] width 1391 height 399
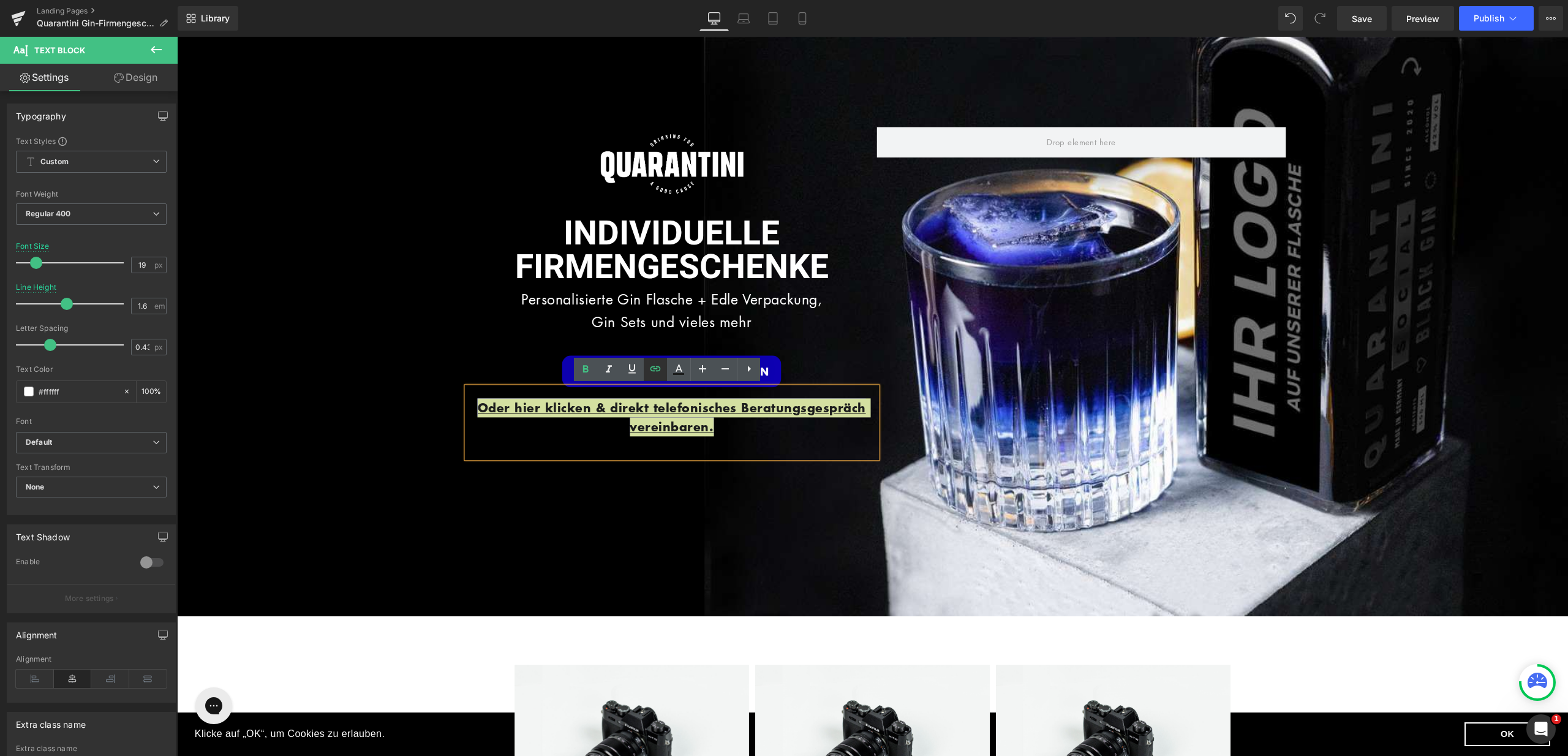
click at [654, 366] on icon at bounding box center [656, 369] width 11 height 5
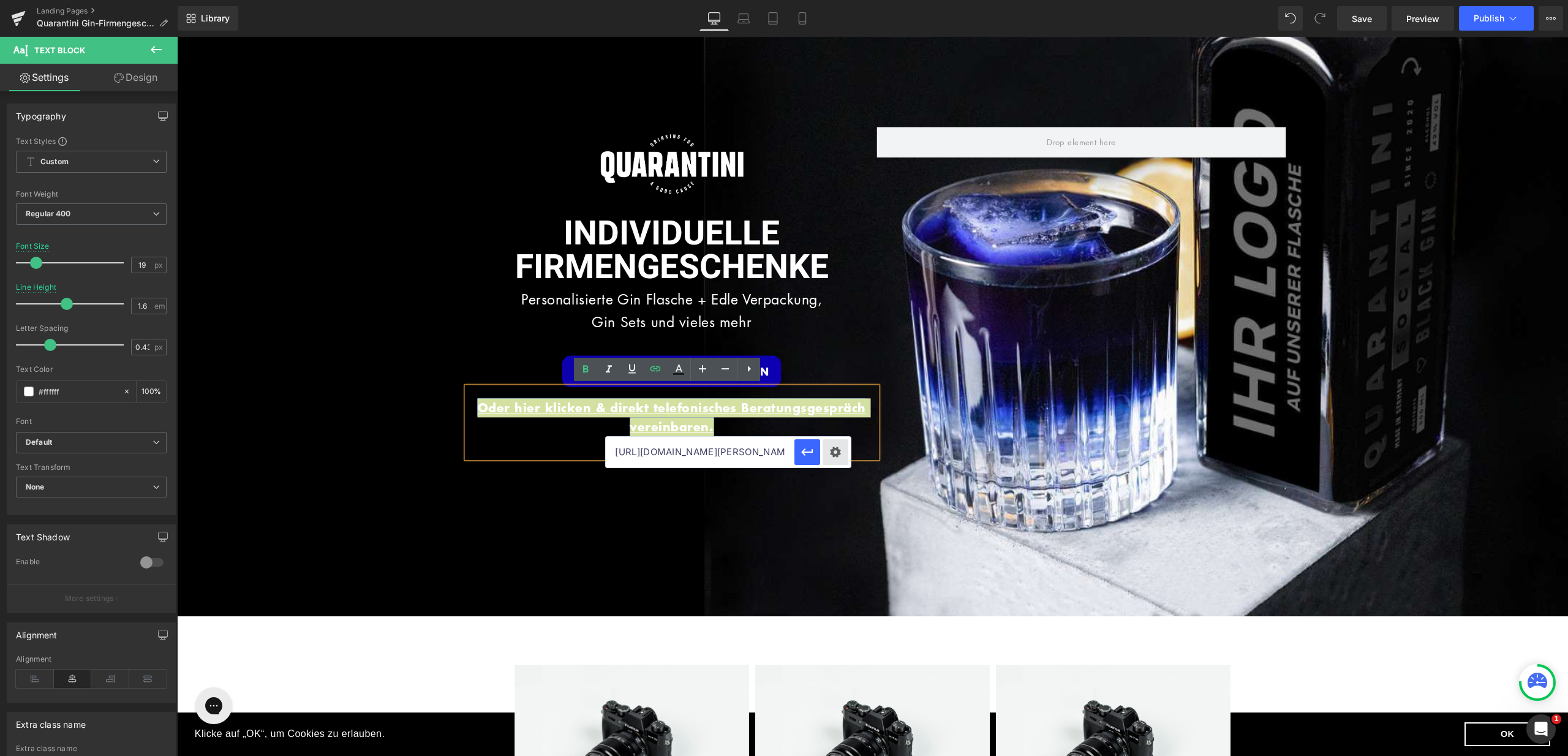
click at [835, 0] on div "Text Color Highlight Color #333333 ffff 100 % transparent 0 % Edit or remove li…" at bounding box center [784, 0] width 1568 height 0
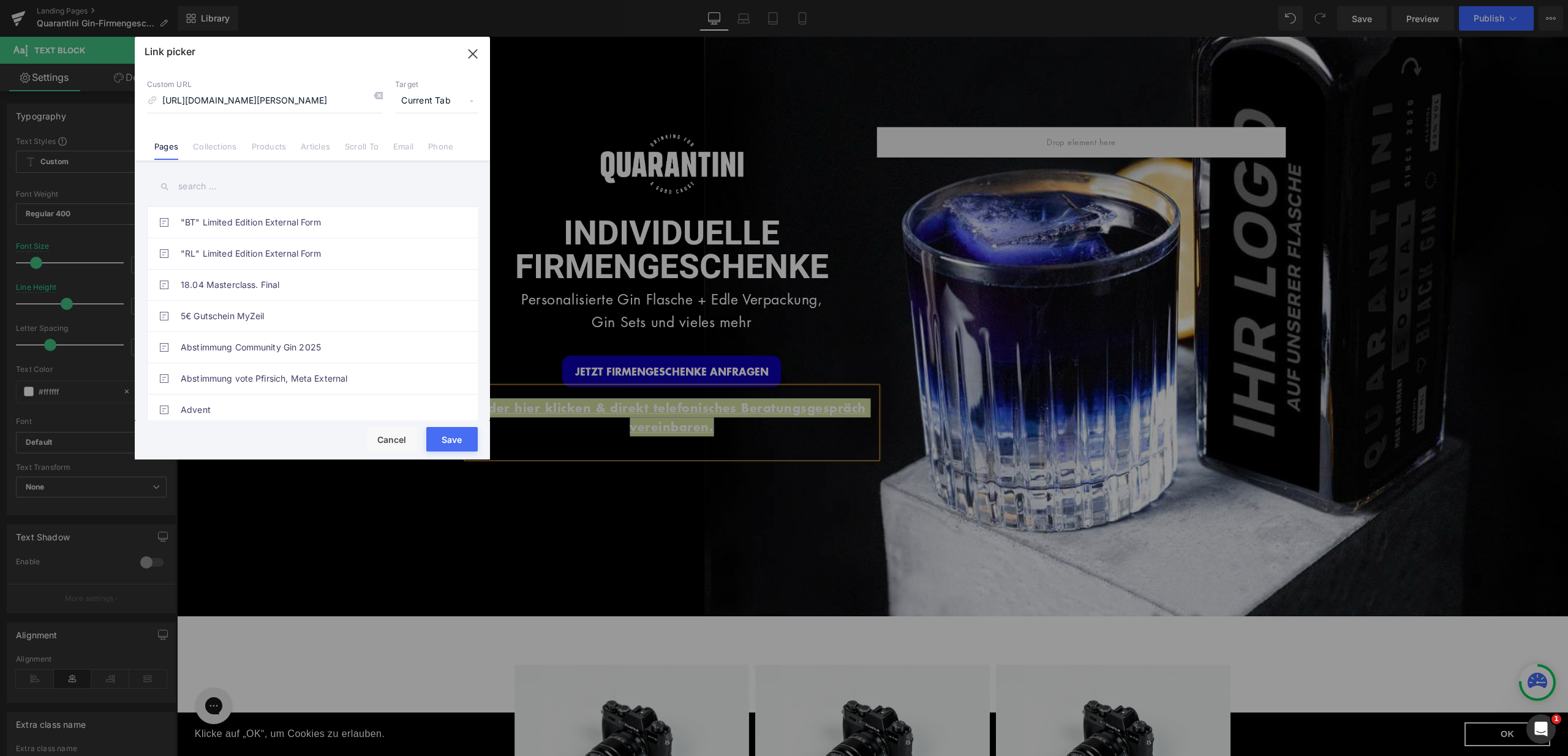
click at [466, 95] on span "Current Tab" at bounding box center [436, 101] width 83 height 23
click at [473, 54] on icon "button" at bounding box center [472, 54] width 8 height 8
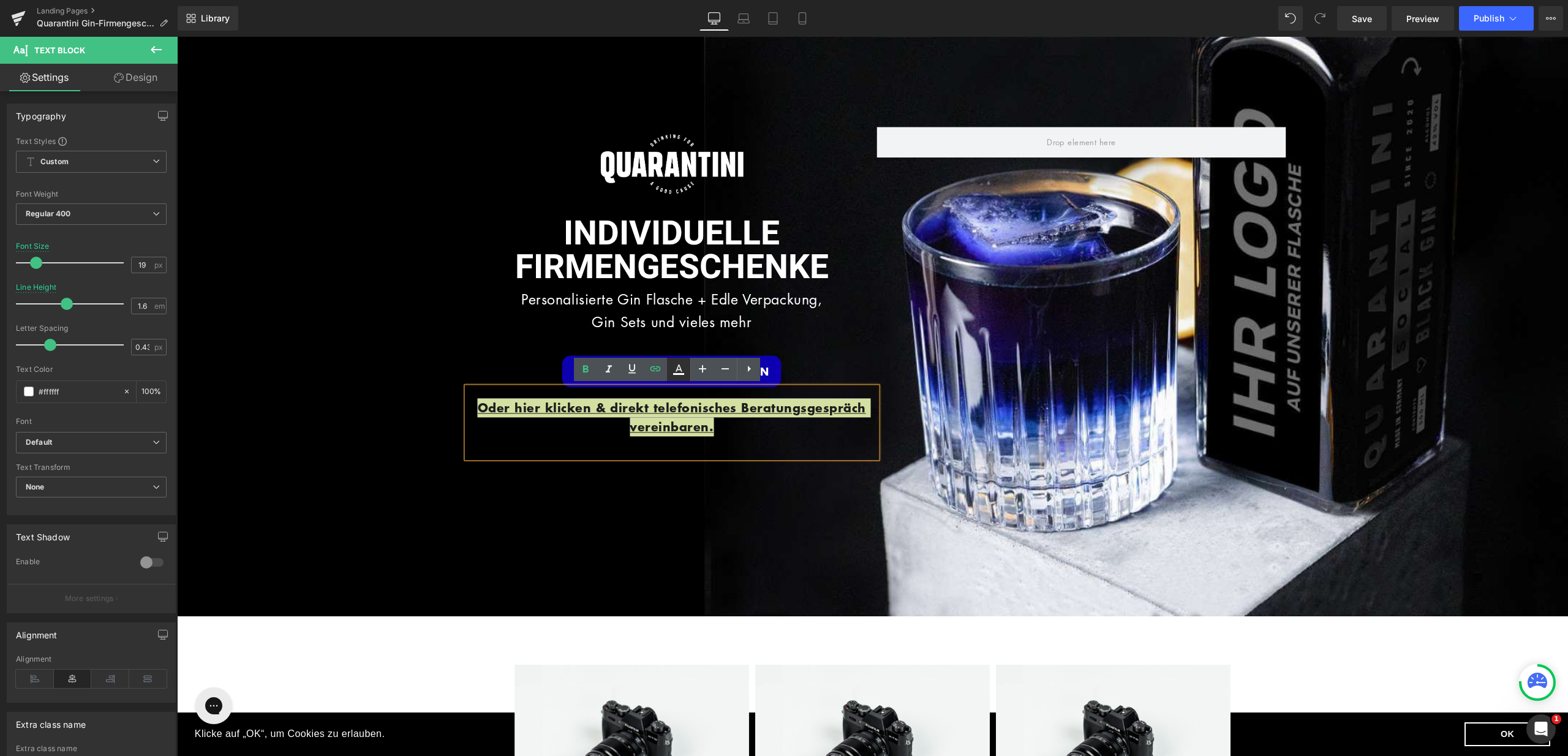
click at [676, 371] on icon at bounding box center [678, 369] width 15 height 15
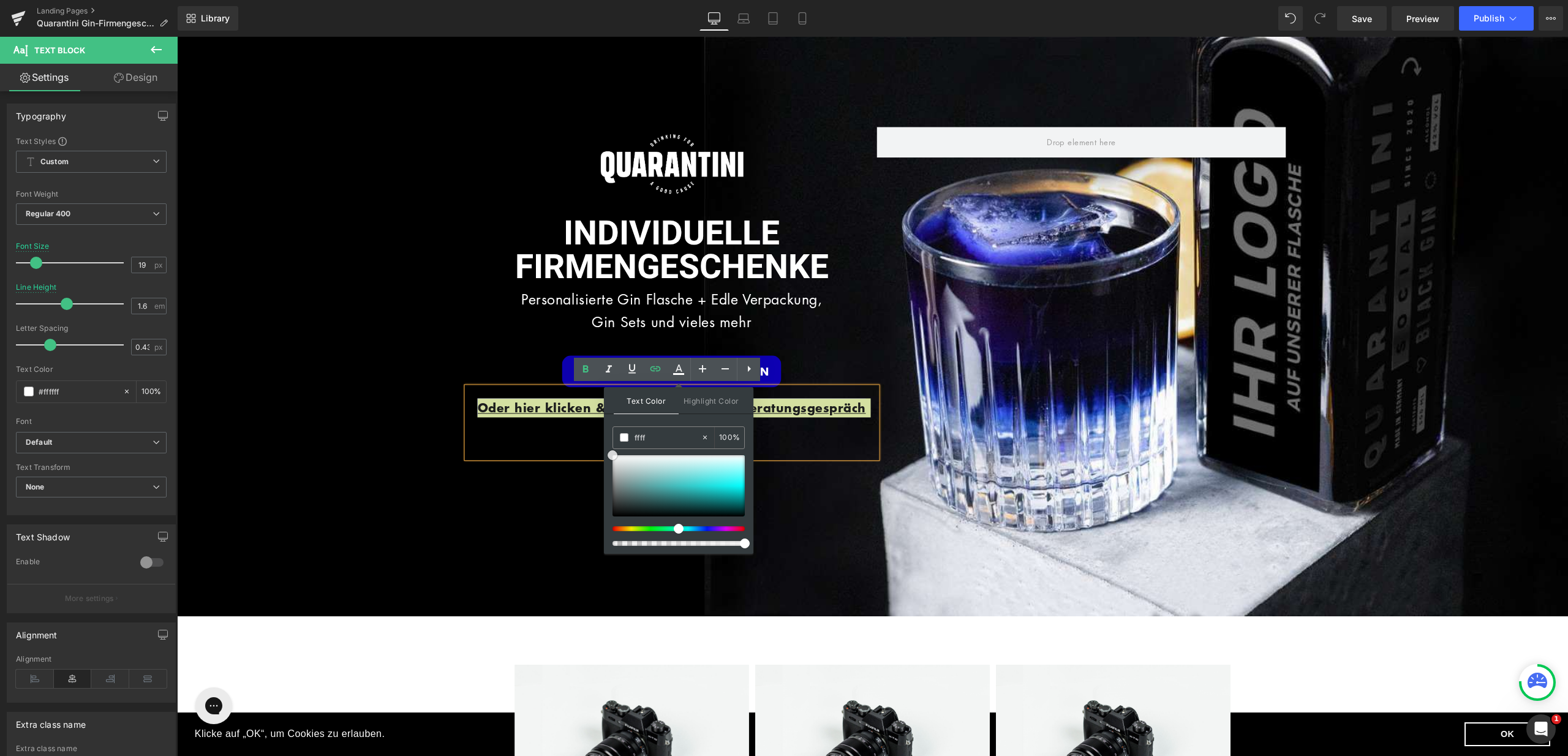
drag, startPoint x: 613, startPoint y: 510, endPoint x: 608, endPoint y: 443, distance: 67.2
click at [608, 443] on div "Text Color Highlight Color #333333 ffff 100 % transparent 0 %" at bounding box center [678, 470] width 149 height 166
click at [0, 0] on div "ffff" at bounding box center [0, 0] width 0 height 0
click at [0, 0] on span at bounding box center [0, 0] width 0 height 0
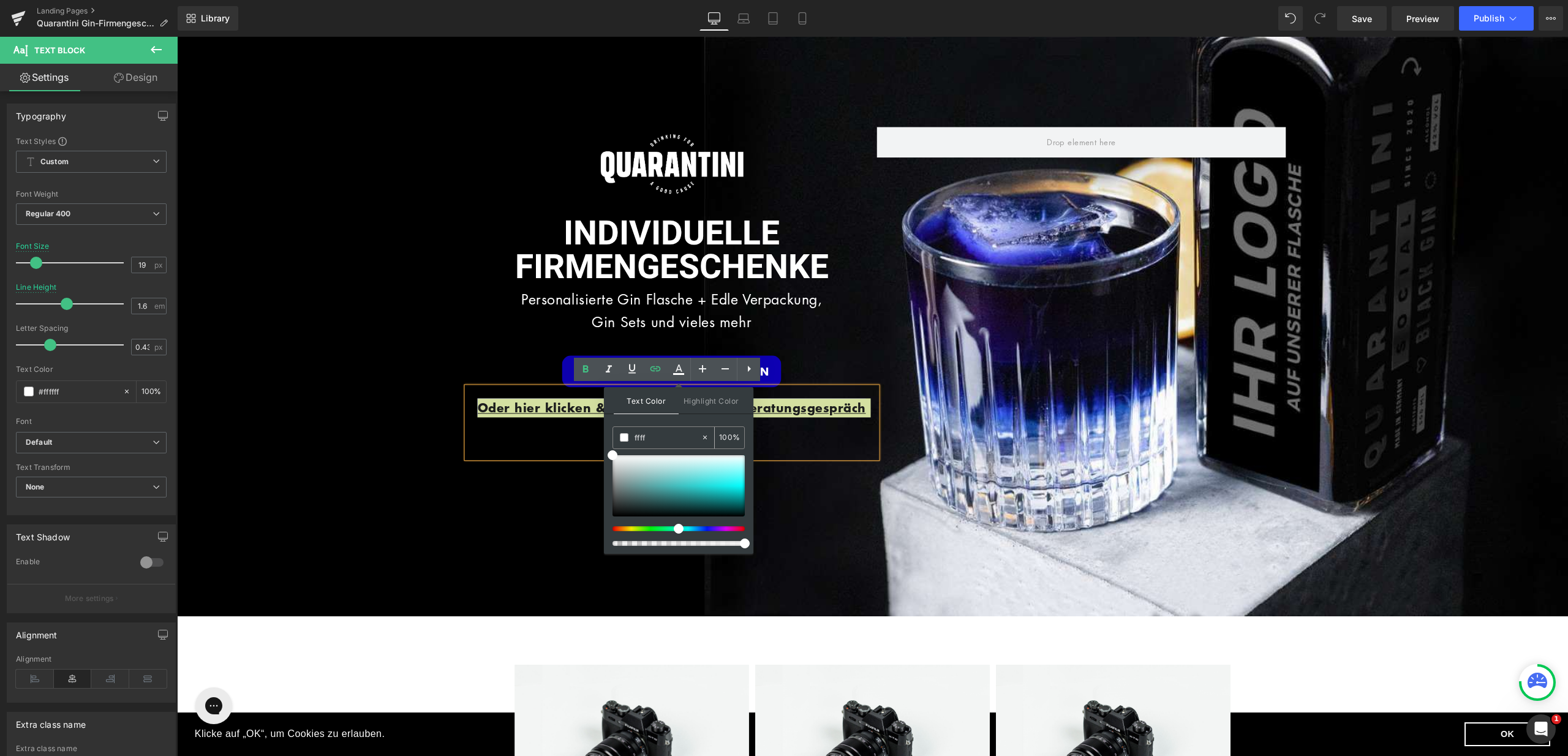
click at [0, 0] on span at bounding box center [0, 0] width 0 height 0
click at [593, 434] on div "Oder hier klicken & direkt telefonisches Beratungsgespräch vereinbaren." at bounding box center [672, 422] width 410 height 71
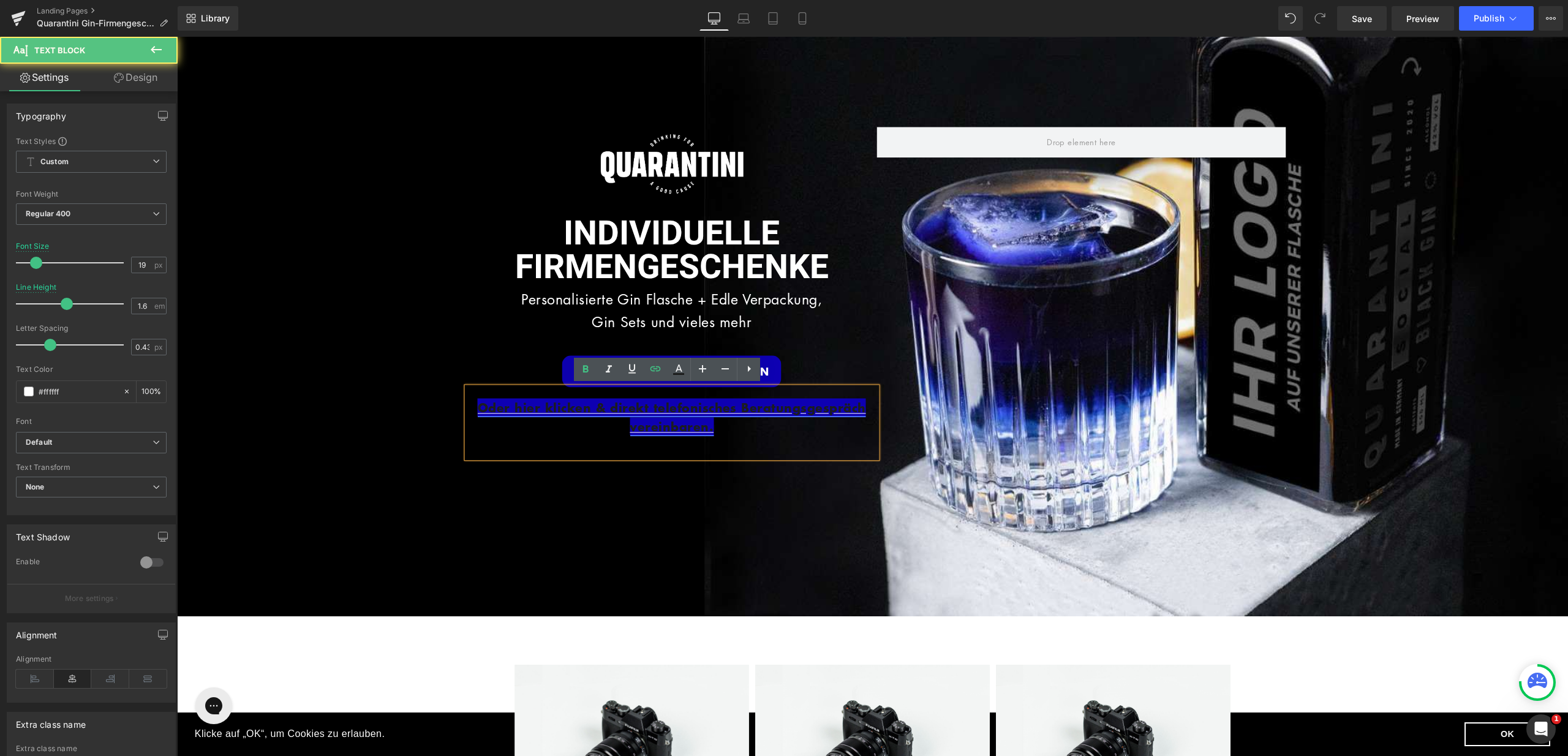
click at [691, 430] on link "Oder hier klicken & direkt telefonisches Beratungsgespräch vereinbaren." at bounding box center [672, 417] width 388 height 37
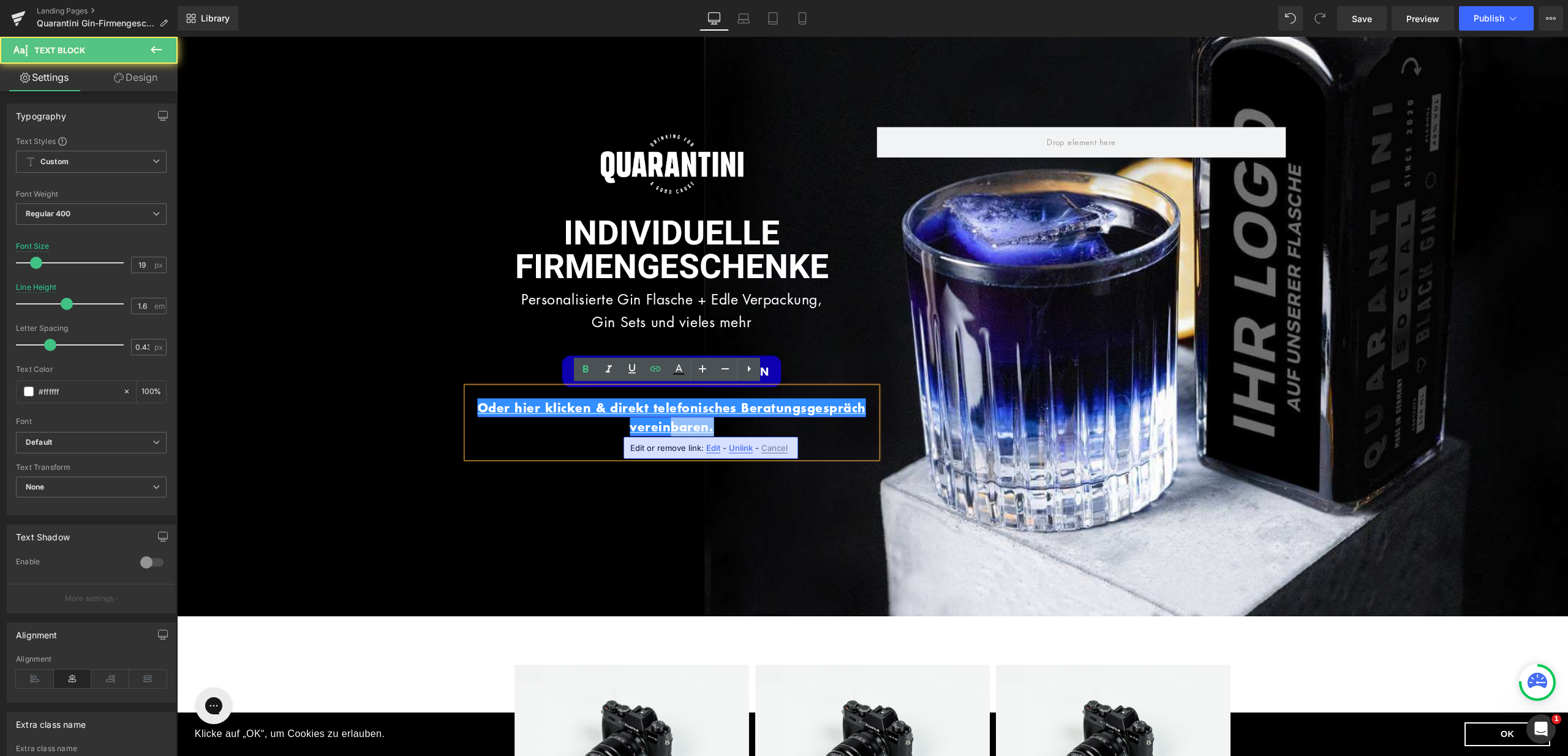
drag, startPoint x: 721, startPoint y: 426, endPoint x: 665, endPoint y: 422, distance: 56.1
click at [665, 422] on p "Oder hier klicken & direkt telefonisches Beratungsgespräch vereinbaren." at bounding box center [672, 417] width 410 height 38
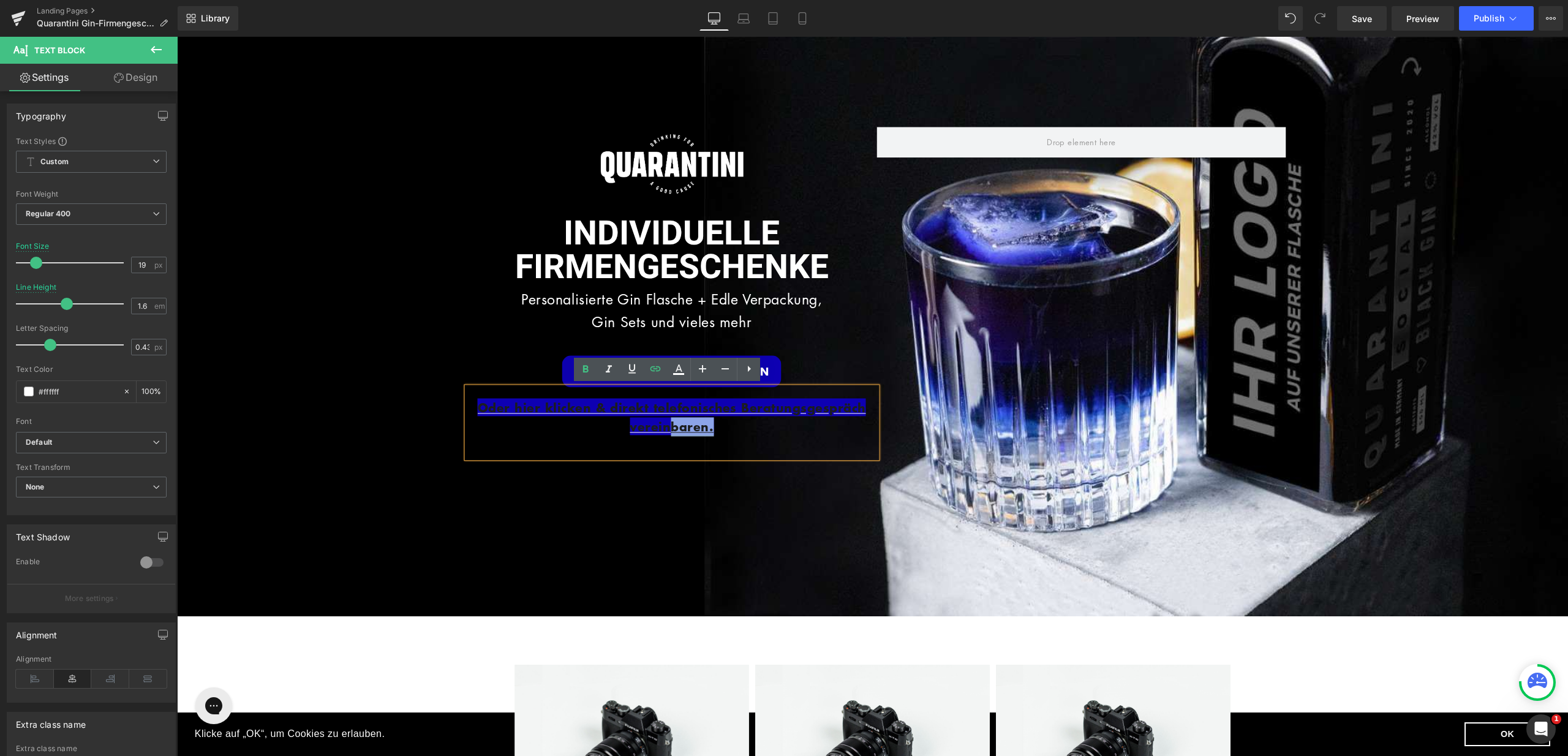
click at [583, 424] on p "Oder hier klicken & direkt telefonisches Beratungsgespräch vereinbaren." at bounding box center [672, 417] width 410 height 38
drag, startPoint x: 719, startPoint y: 423, endPoint x: 467, endPoint y: 402, distance: 252.9
click at [467, 402] on p "Oder hier klicken & direkt telefonisches Beratungsgespräch vereinbaren." at bounding box center [672, 417] width 410 height 38
click at [675, 368] on icon at bounding box center [678, 369] width 15 height 15
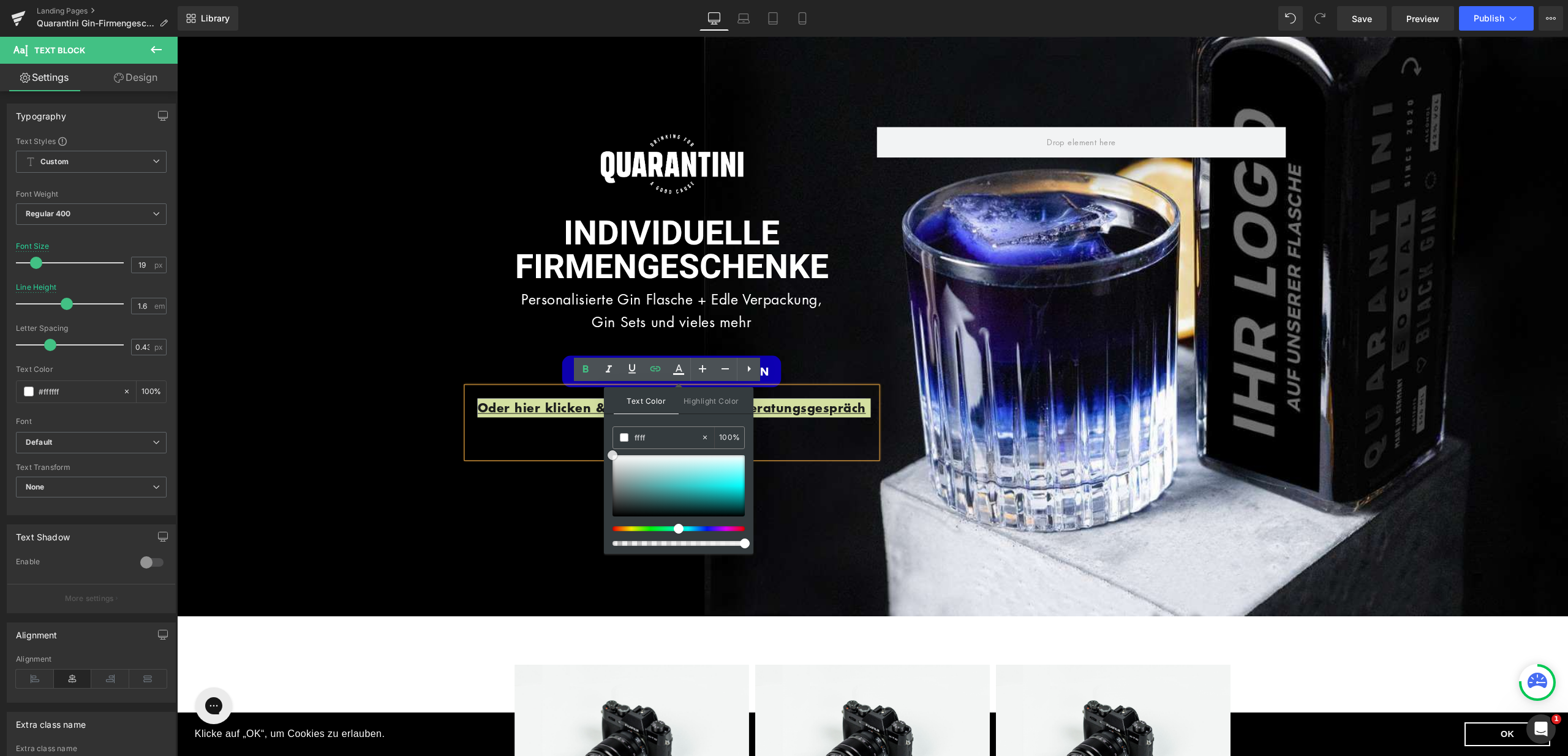
drag, startPoint x: 790, startPoint y: 545, endPoint x: 598, endPoint y: 434, distance: 221.8
click at [536, 445] on div "Oder hier klicken & direkt telefonisches Beratungsgespräch vereinbaren." at bounding box center [672, 422] width 410 height 71
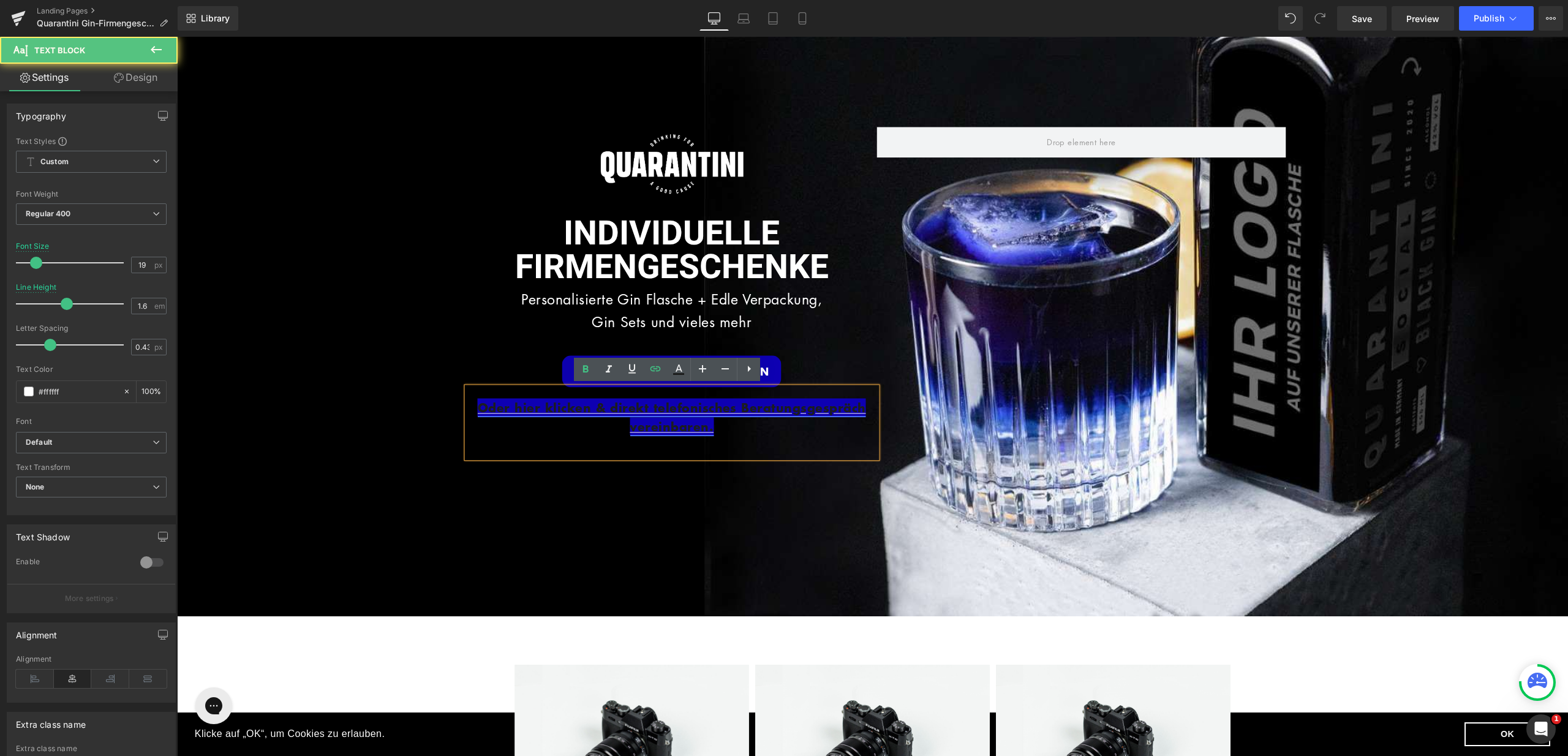
click at [654, 425] on link "Oder hier klicken & direkt telefonisches Beratungsgespräch vereinbaren." at bounding box center [672, 417] width 388 height 37
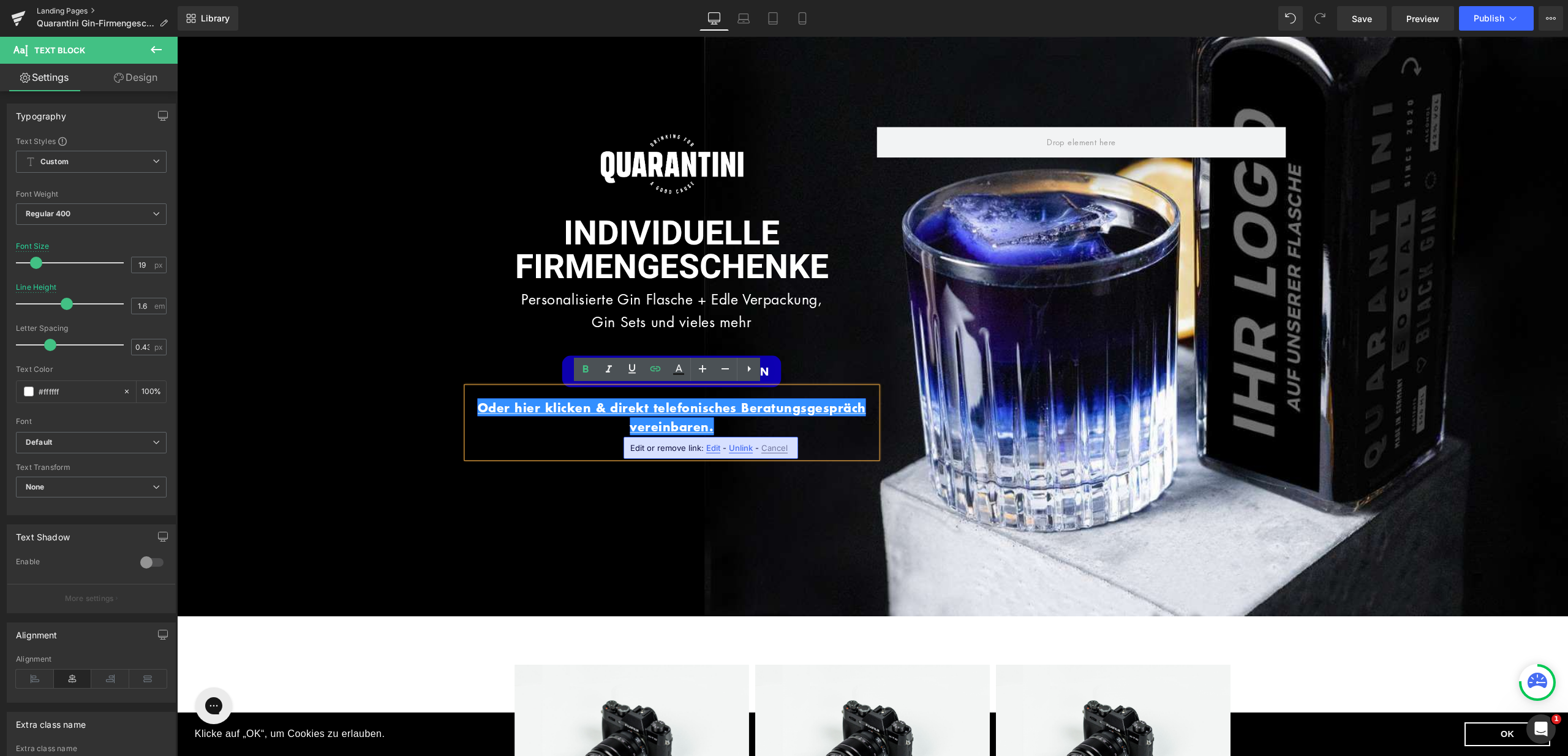
click at [82, 6] on link "Landing Pages" at bounding box center [107, 11] width 141 height 10
